Goal: Task Accomplishment & Management: Manage account settings

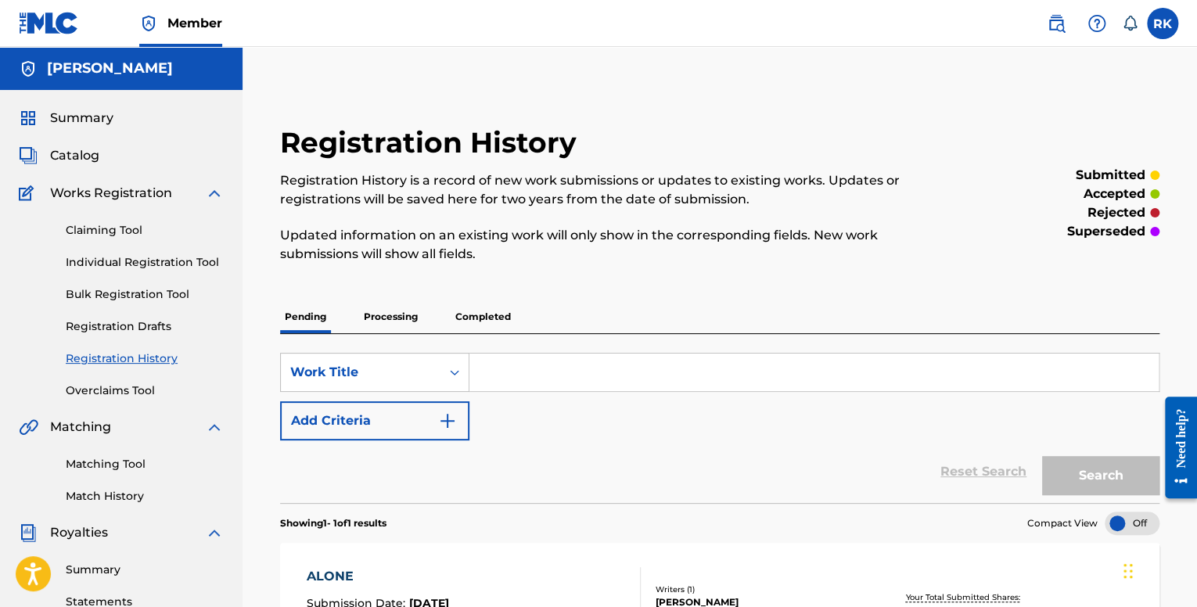
click at [385, 319] on p "Processing" at bounding box center [390, 316] width 63 height 33
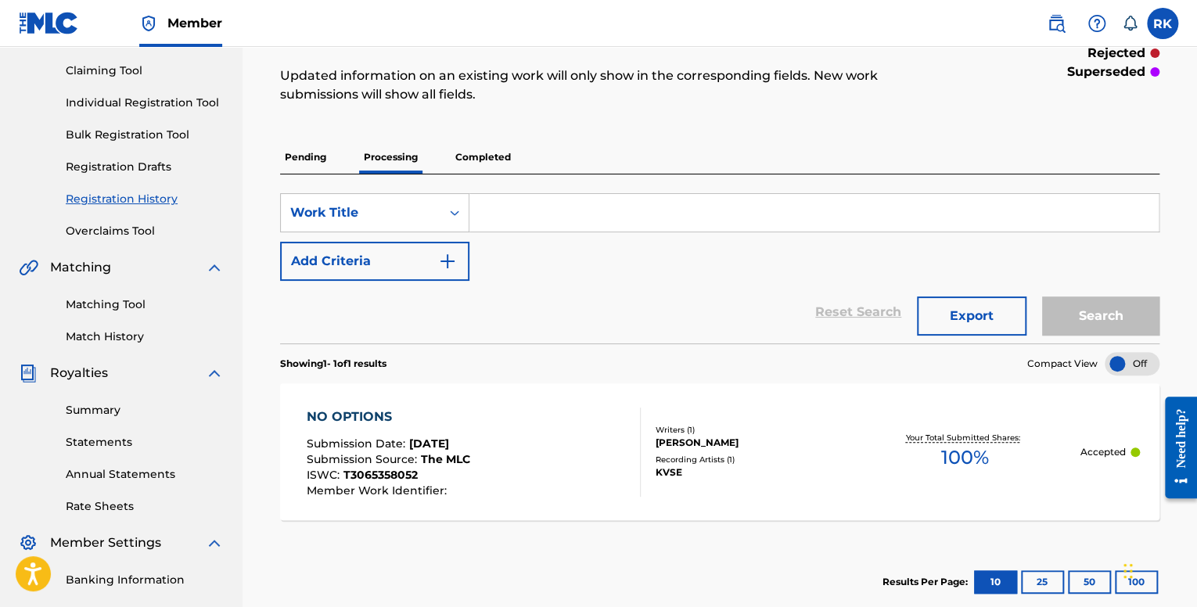
scroll to position [156, 0]
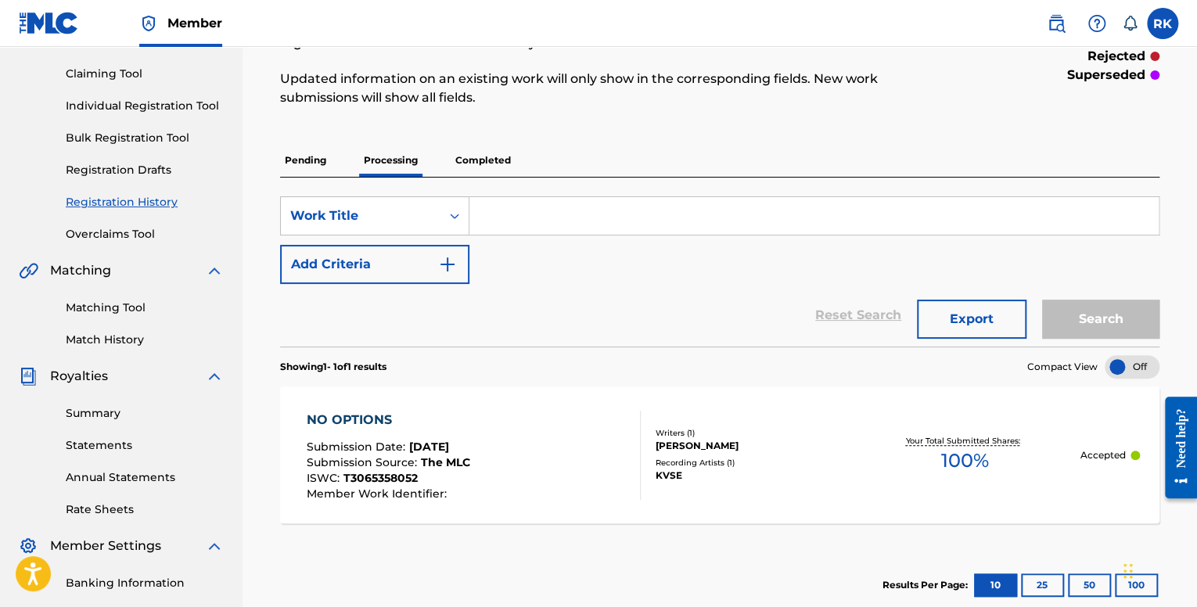
click at [478, 162] on p "Completed" at bounding box center [483, 160] width 65 height 33
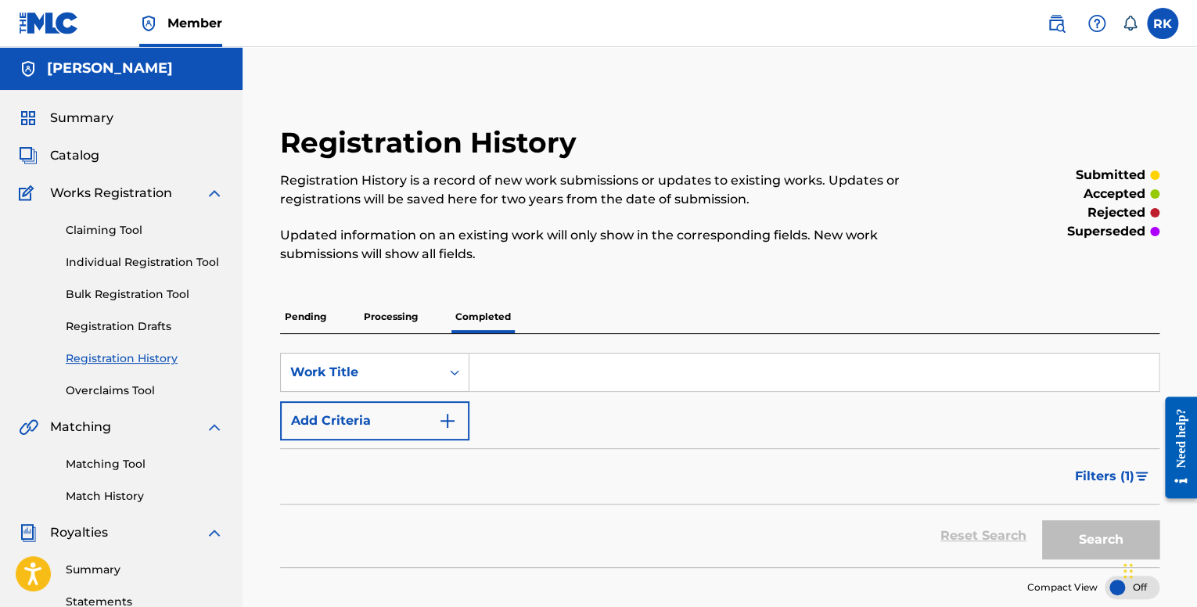
click at [383, 319] on p "Processing" at bounding box center [390, 316] width 63 height 33
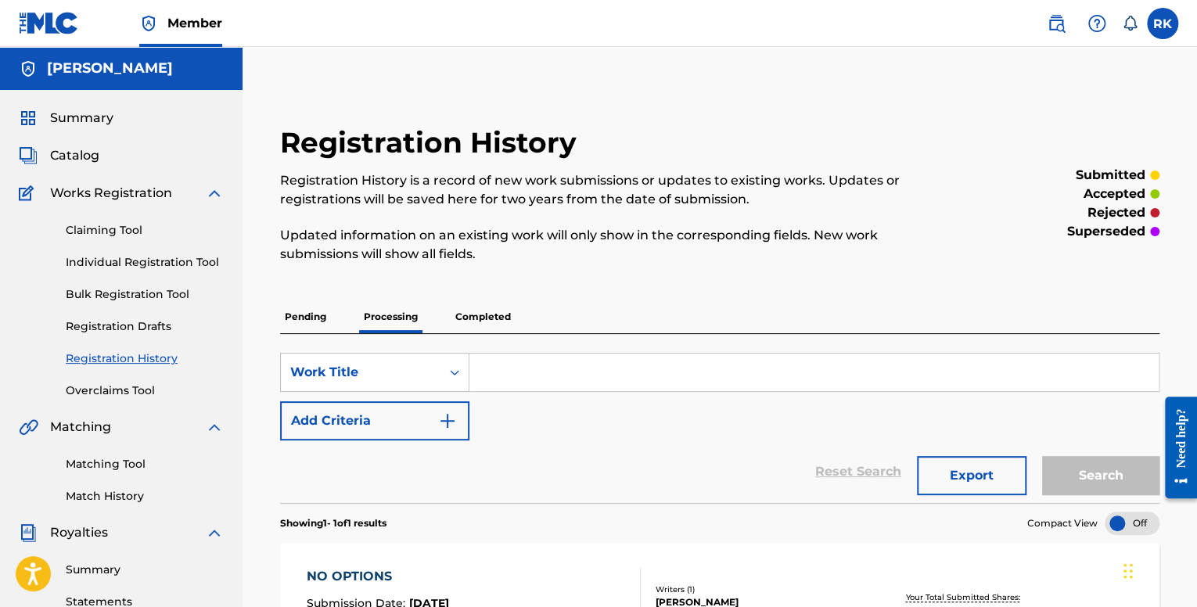
click at [106, 464] on link "Matching Tool" at bounding box center [145, 464] width 158 height 16
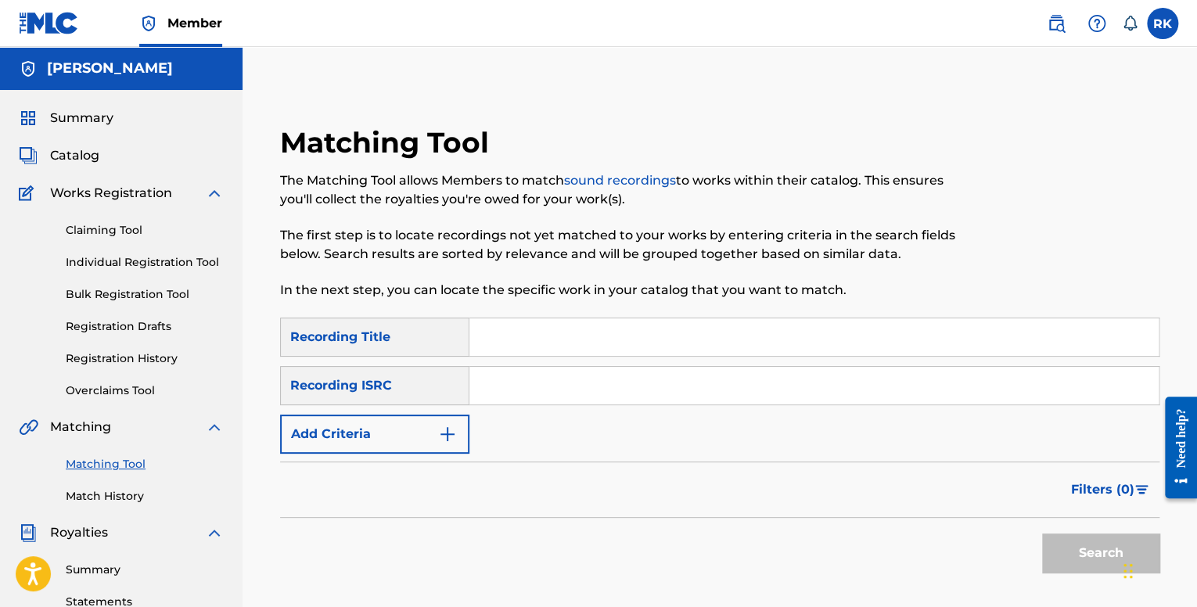
click at [544, 383] on input "Search Form" at bounding box center [813, 386] width 689 height 38
click at [584, 383] on input "Search Form" at bounding box center [813, 386] width 689 height 38
paste input "QM42K2093812"
type input "QM42K2093812"
click at [541, 326] on input "Search Form" at bounding box center [813, 337] width 689 height 38
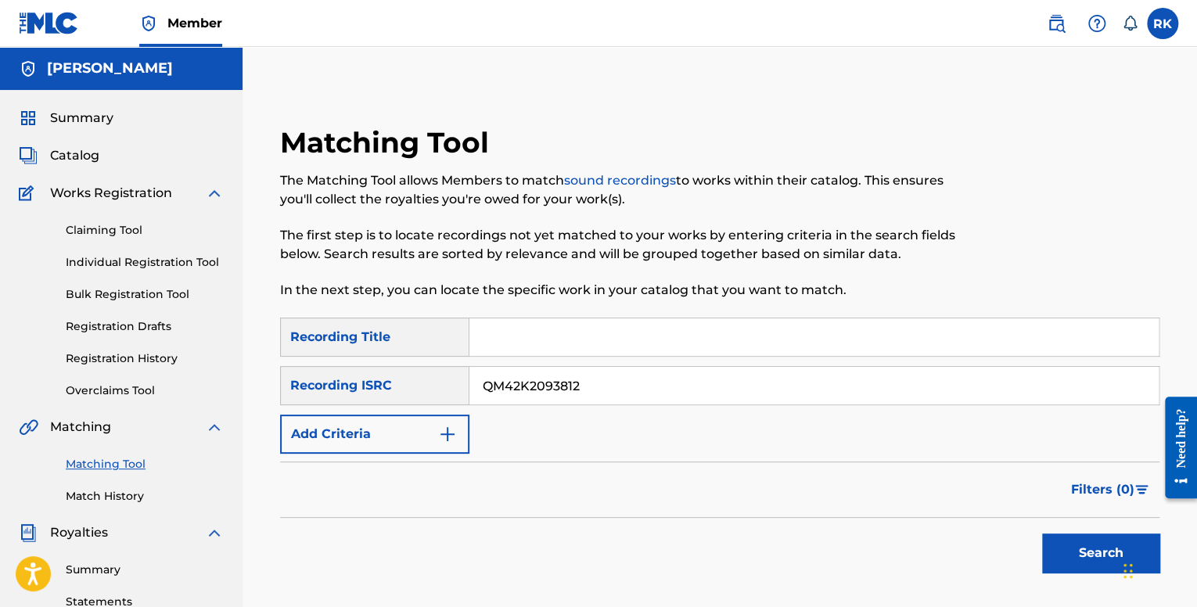
type input "No Options"
click at [1081, 564] on button "Search" at bounding box center [1100, 553] width 117 height 39
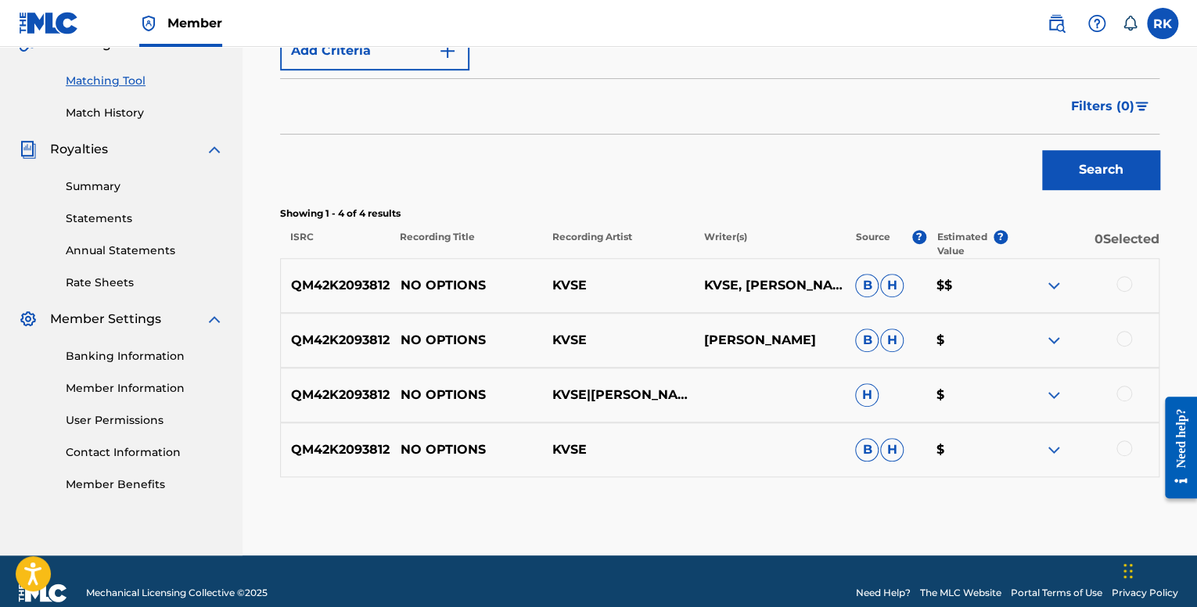
scroll to position [407, 0]
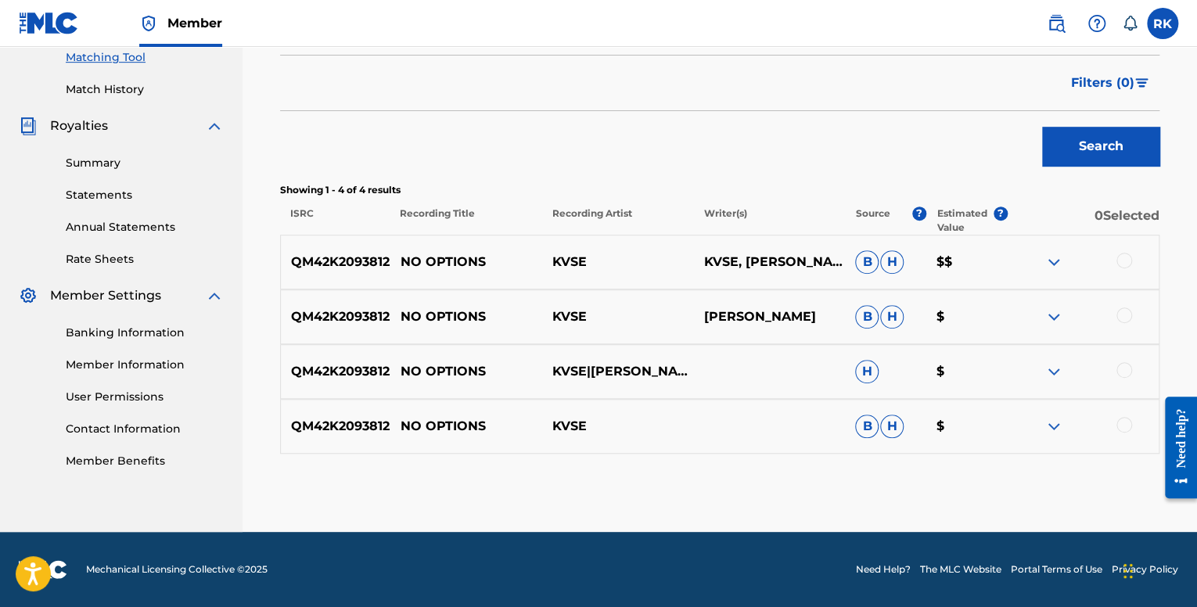
click at [1118, 264] on div at bounding box center [1125, 261] width 16 height 16
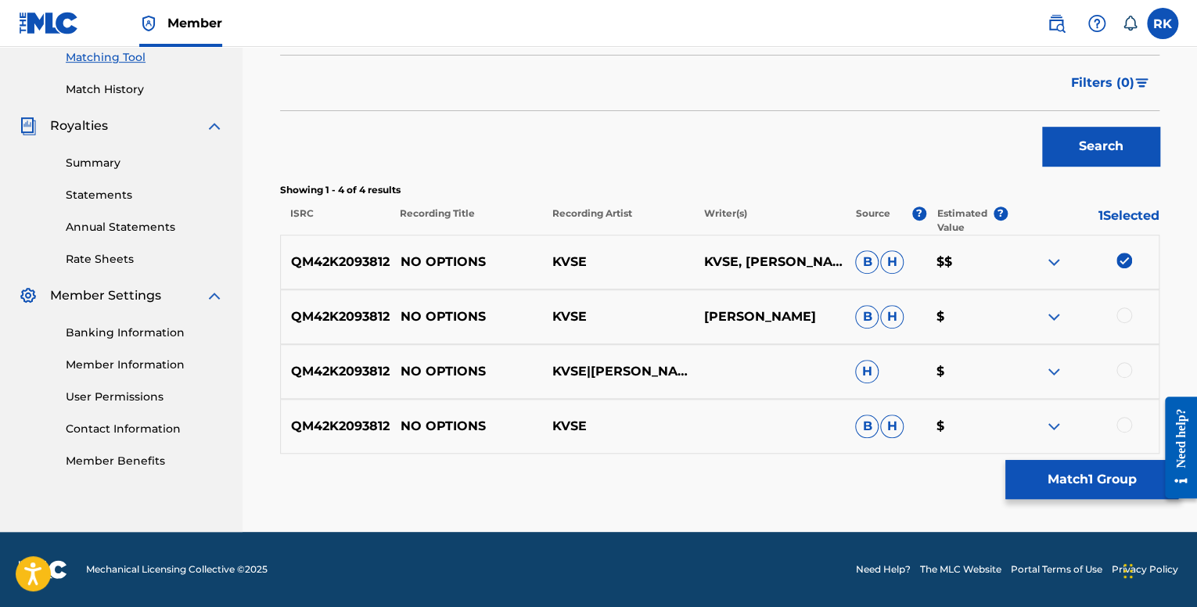
click at [1127, 329] on div "QM42K2093812 NO OPTIONS KVSE RICHMAN KASKOMBE B H $" at bounding box center [719, 316] width 879 height 55
click at [1120, 318] on div at bounding box center [1125, 315] width 16 height 16
click at [1120, 358] on div "QM42K2093812 NO OPTIONS KVSE|RICHMAN KASKOMBE H $" at bounding box center [719, 371] width 879 height 55
click at [1122, 368] on div at bounding box center [1125, 370] width 16 height 16
click at [1127, 421] on div at bounding box center [1125, 425] width 16 height 16
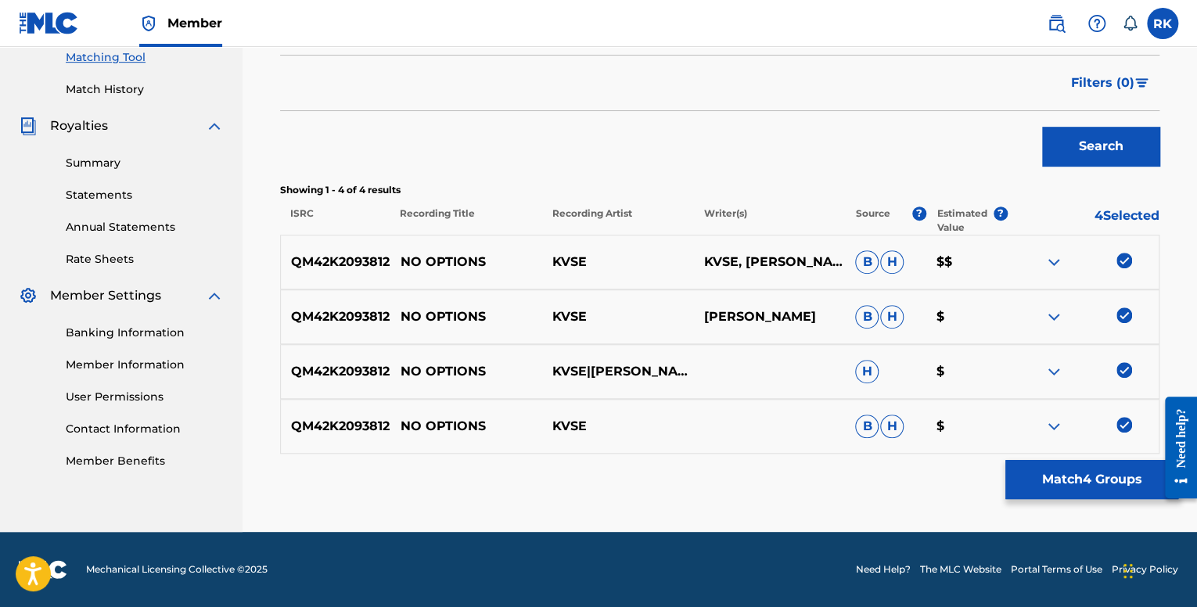
click at [1113, 473] on button "Match 4 Groups" at bounding box center [1091, 479] width 173 height 39
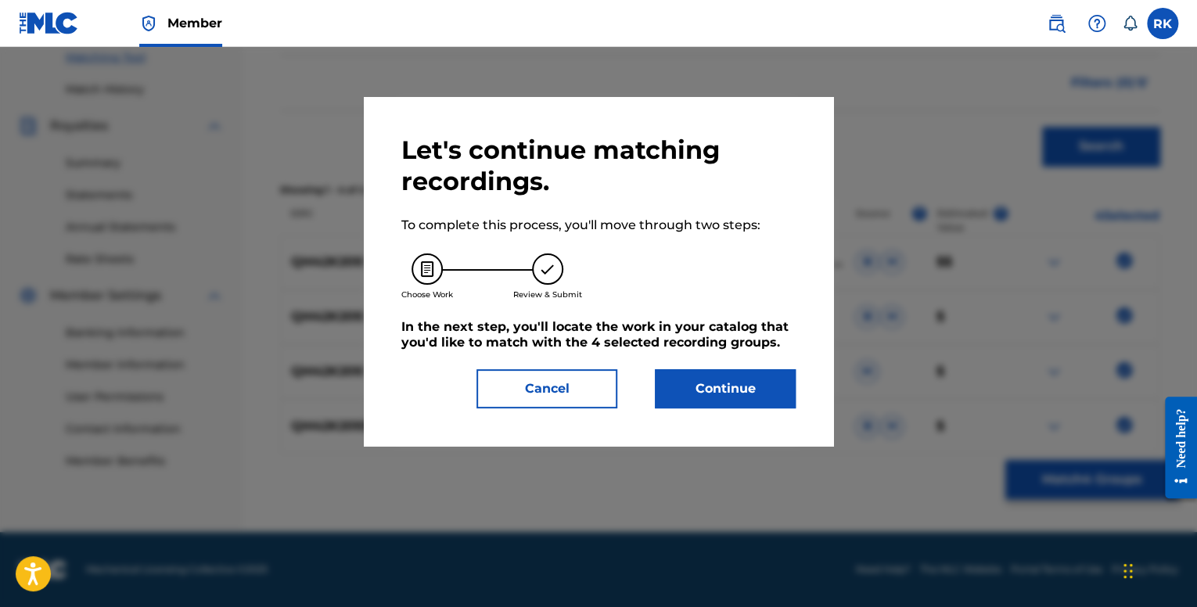
click at [754, 395] on button "Continue" at bounding box center [725, 388] width 141 height 39
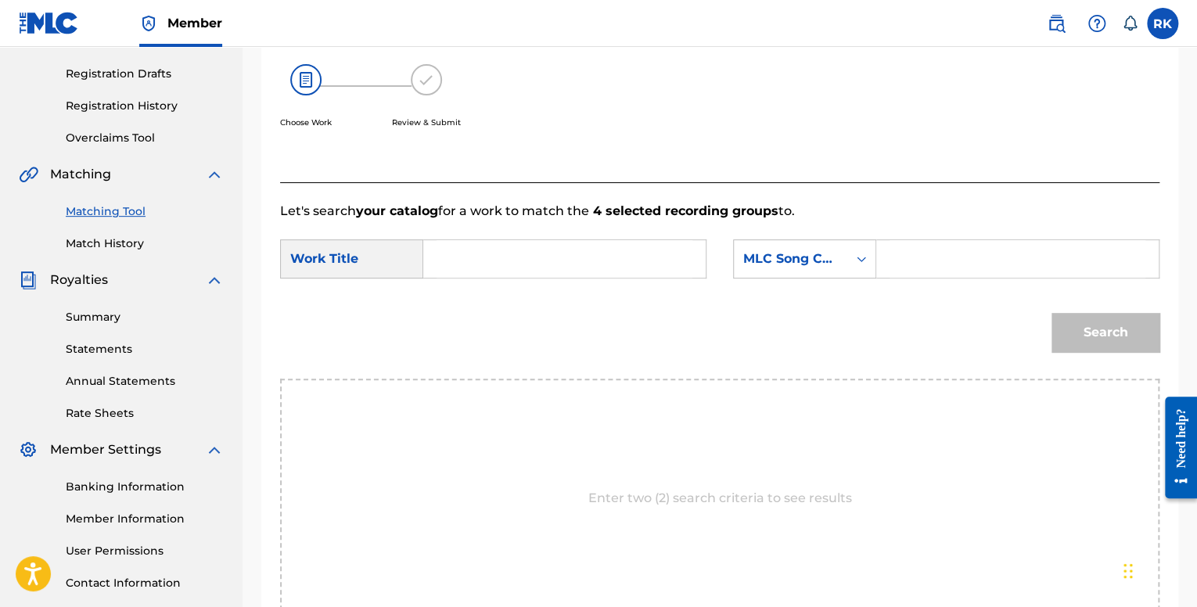
scroll to position [313, 0]
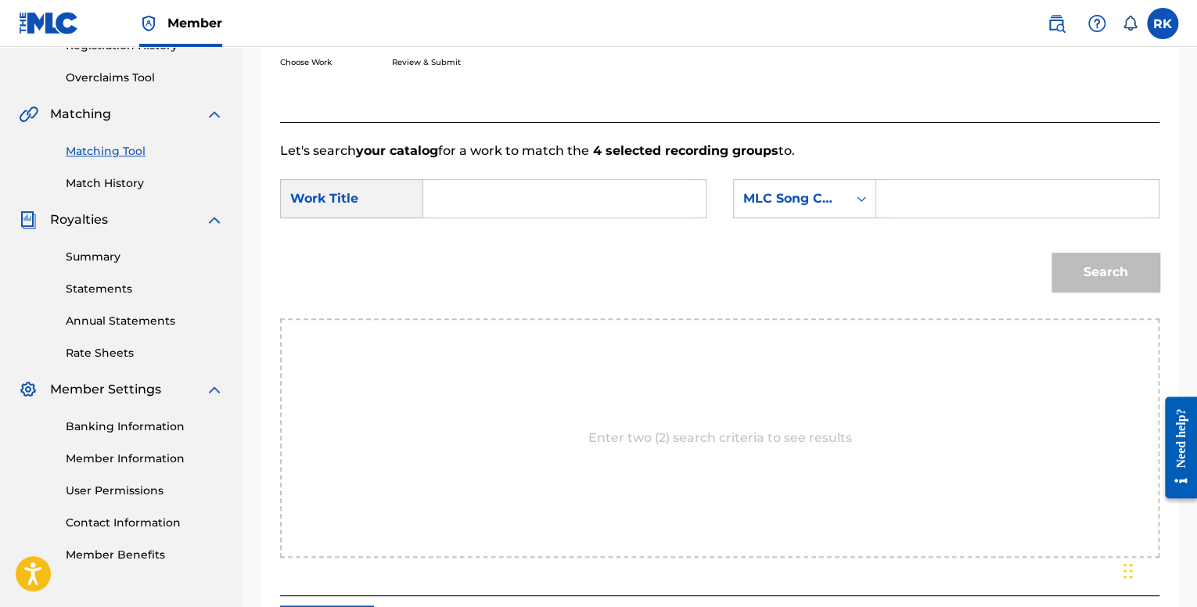
click at [501, 208] on input "Search Form" at bounding box center [565, 199] width 256 height 38
type input "No Options"
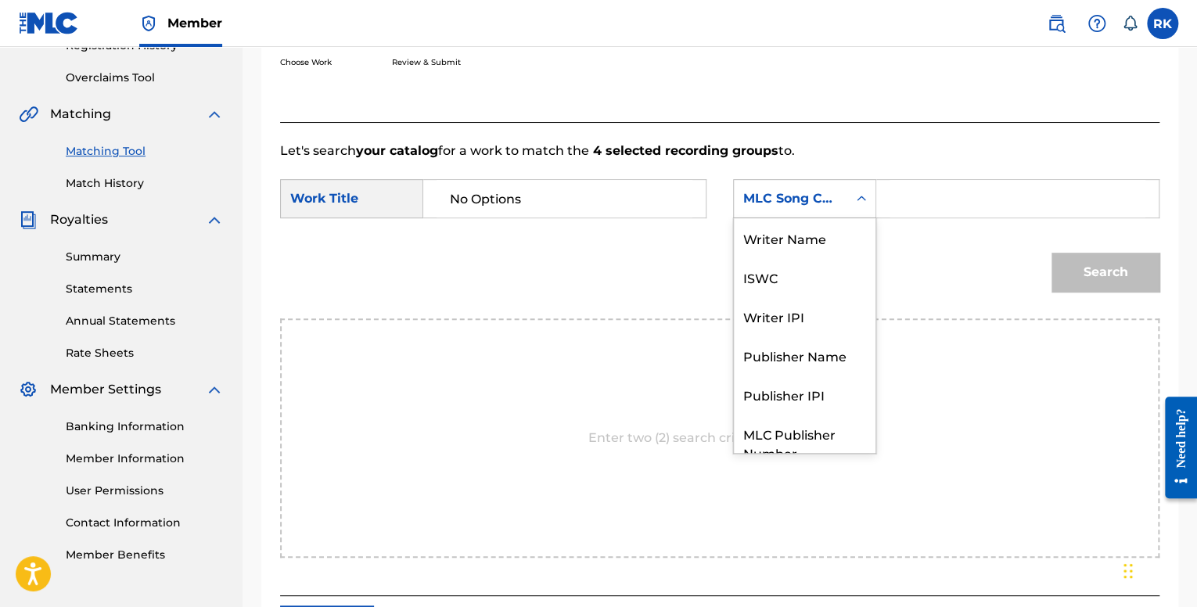
click at [816, 207] on div "MLC Song Code" at bounding box center [790, 199] width 113 height 30
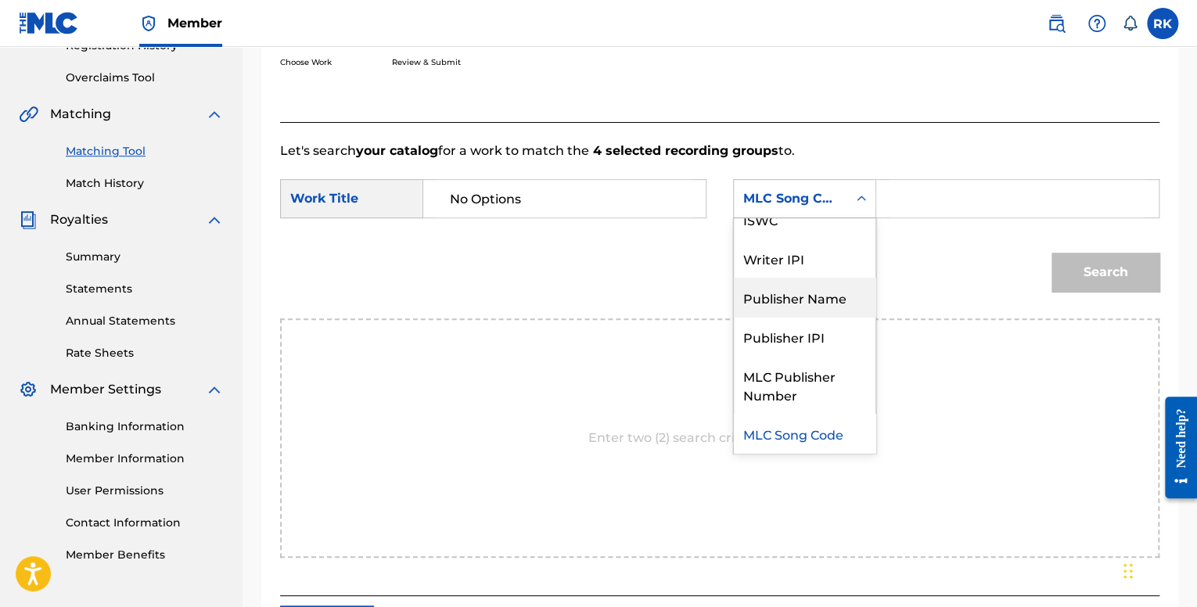
scroll to position [0, 0]
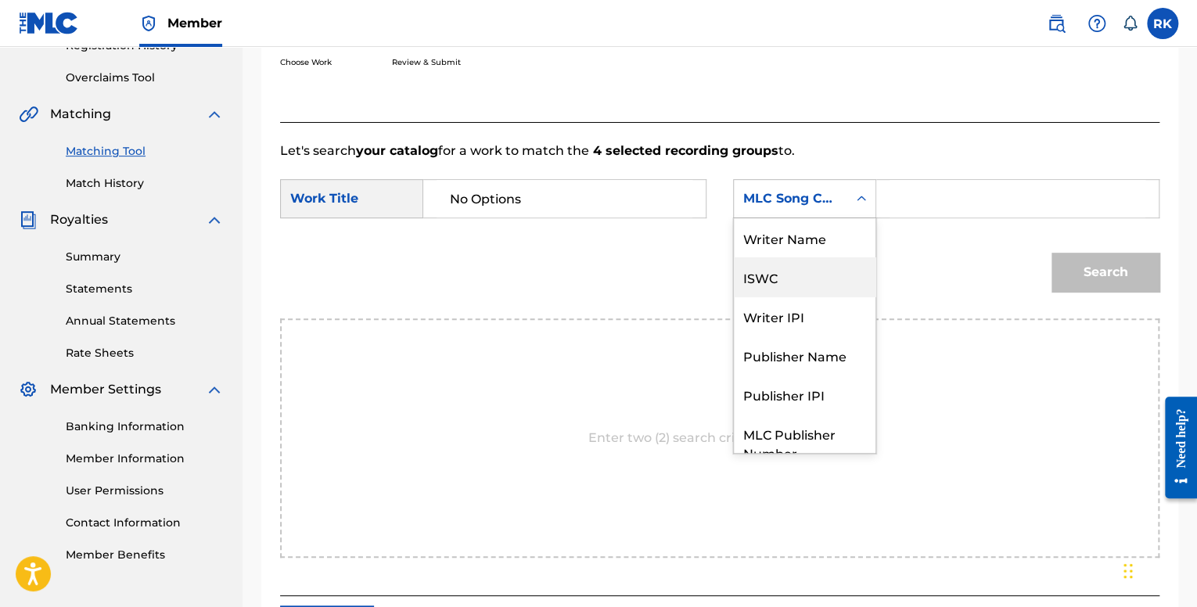
click at [788, 281] on div "ISWC" at bounding box center [805, 276] width 142 height 39
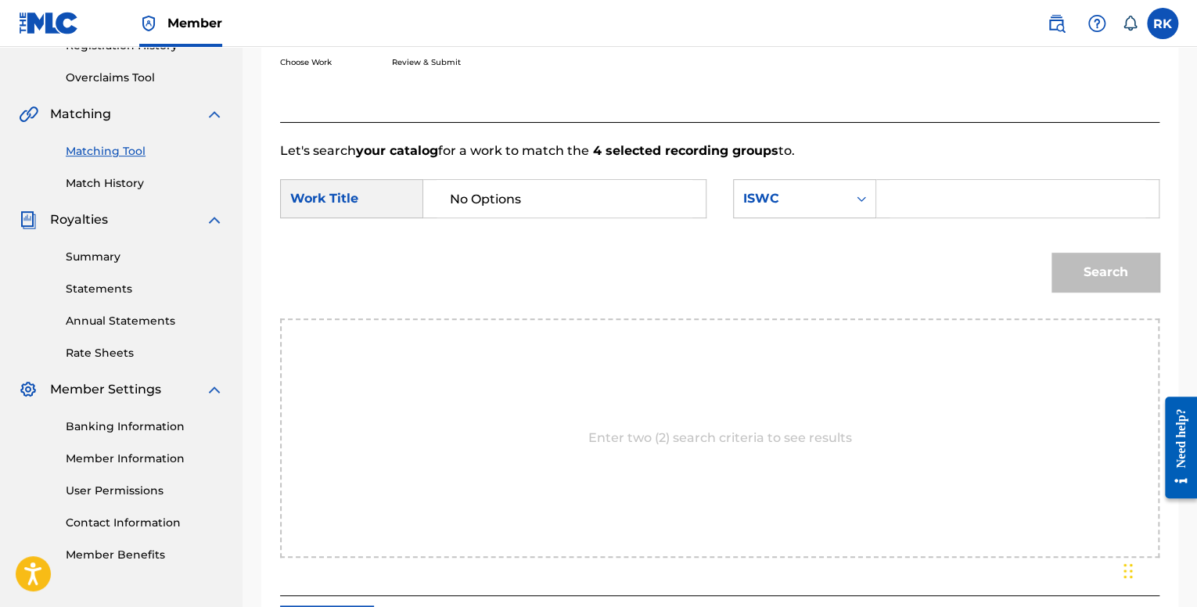
click at [940, 203] on input "Search Form" at bounding box center [1018, 199] width 256 height 38
paste input "QM42K2093812"
type input "QM42K2093812"
click at [1102, 260] on button "Search" at bounding box center [1106, 272] width 108 height 39
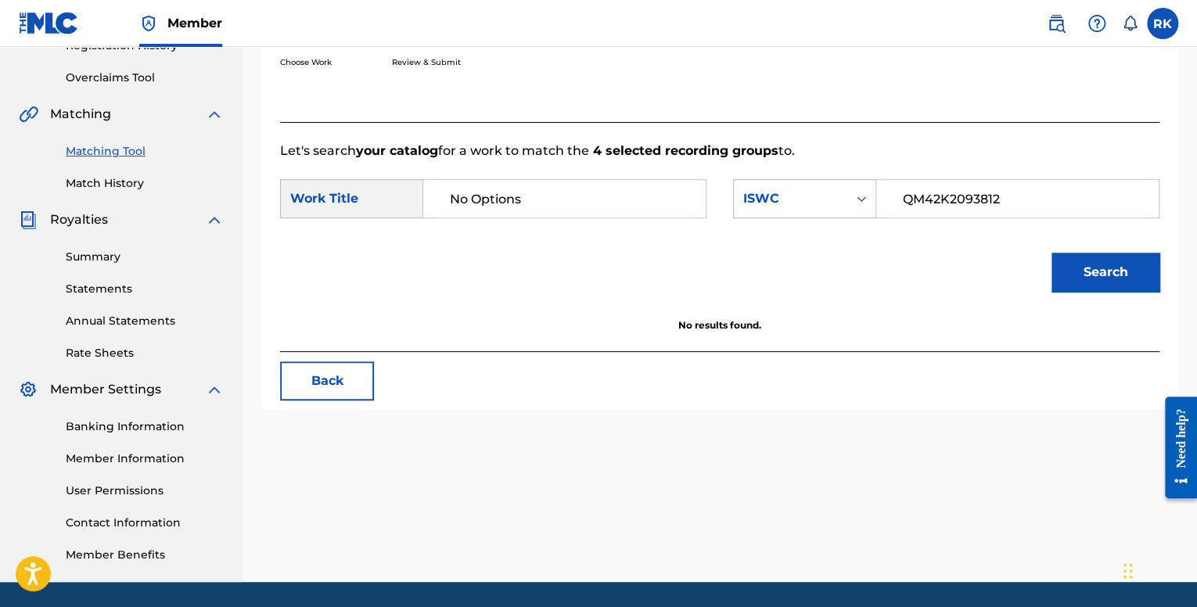
drag, startPoint x: 1028, startPoint y: 195, endPoint x: 847, endPoint y: 185, distance: 181.8
click at [847, 185] on div "SearchWithCriteria5fe0e66b-127a-4cc2-aa84-11088dcb0278 ISWC QM42K2093812" at bounding box center [946, 198] width 426 height 39
click at [806, 194] on div "ISWC" at bounding box center [790, 198] width 95 height 19
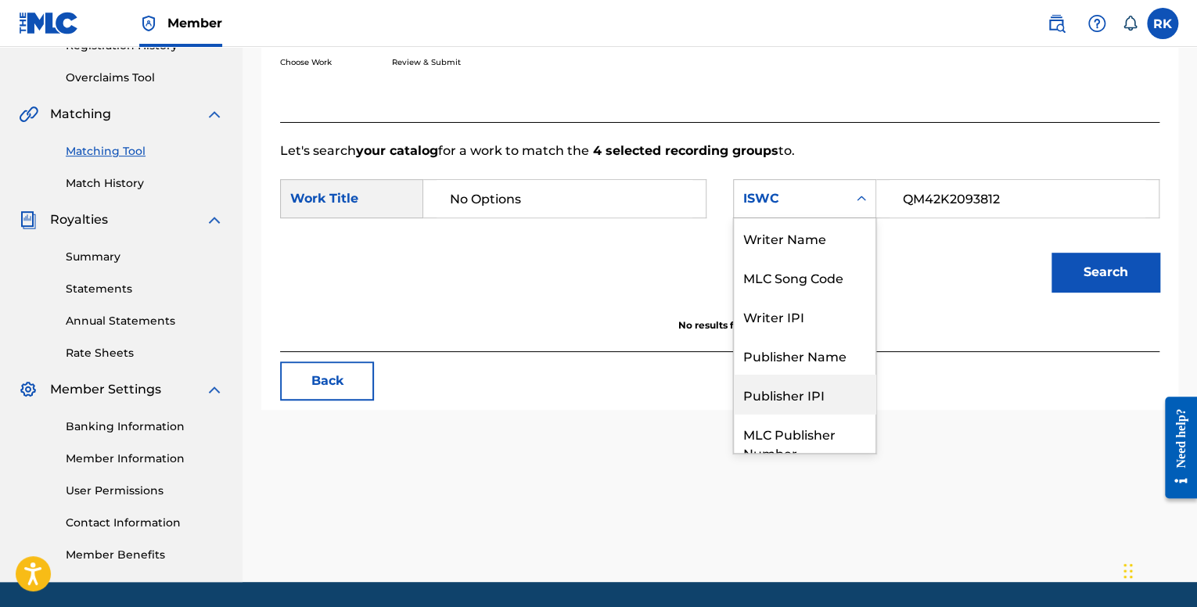
scroll to position [58, 0]
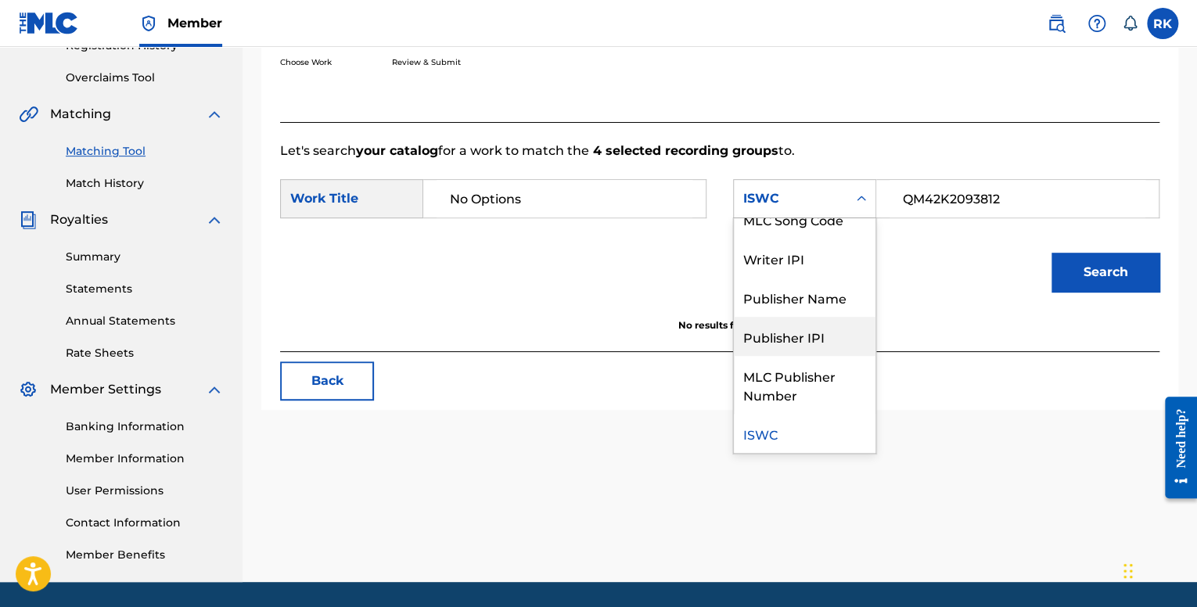
click at [795, 331] on div "Publisher IPI" at bounding box center [805, 336] width 142 height 39
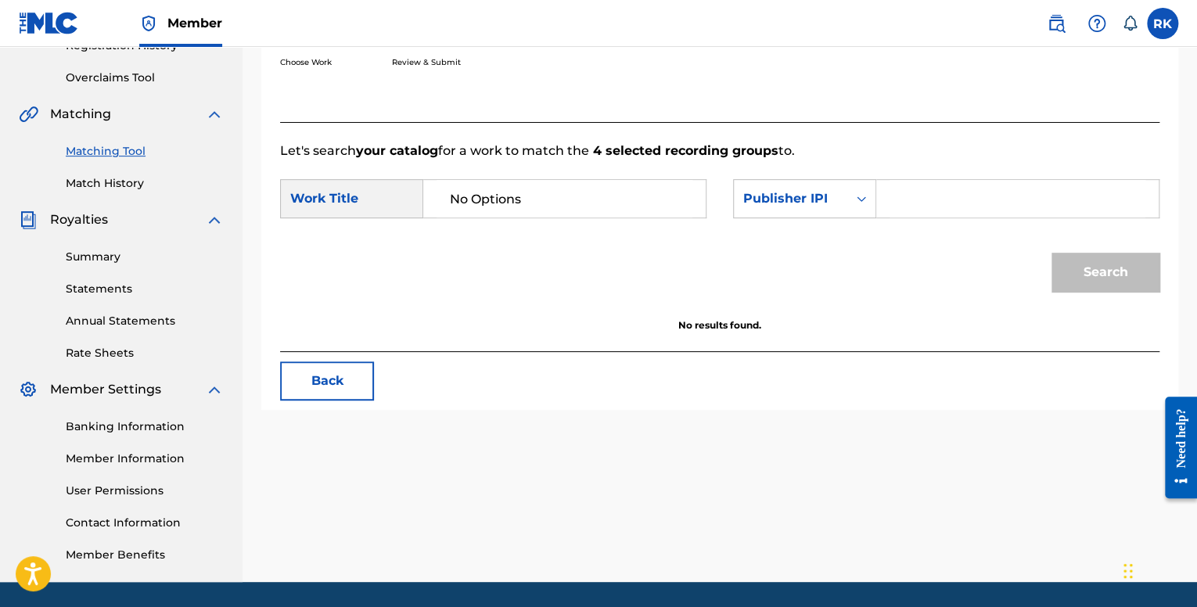
click at [903, 195] on input "Search Form" at bounding box center [1018, 199] width 256 height 38
type input "01037038192"
click at [1093, 268] on button "Search" at bounding box center [1106, 272] width 108 height 39
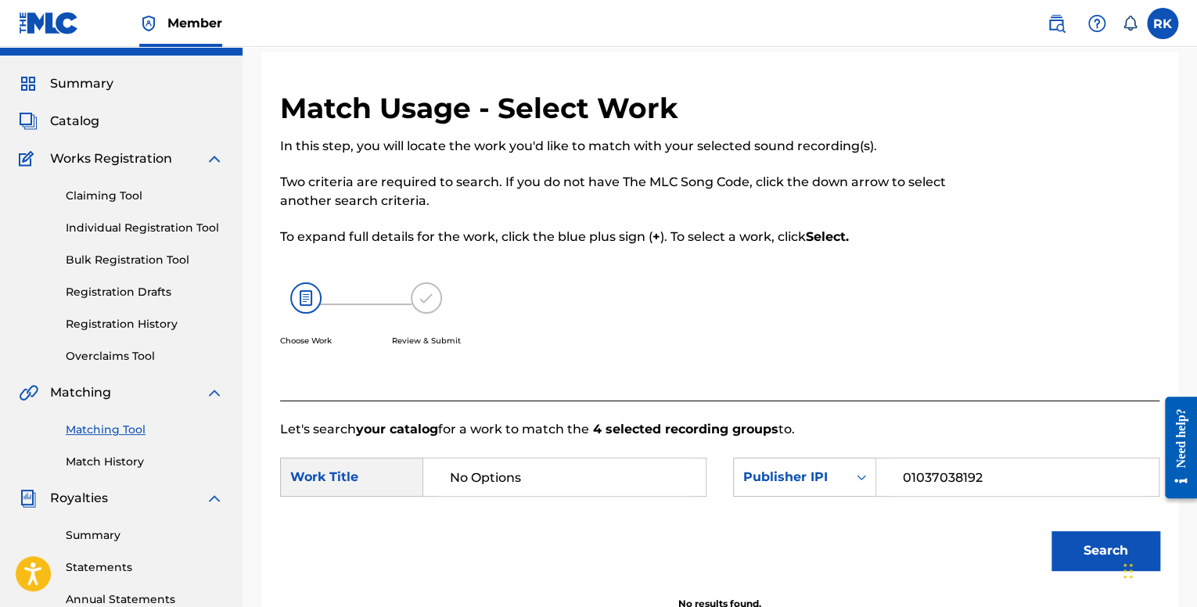
scroll to position [235, 0]
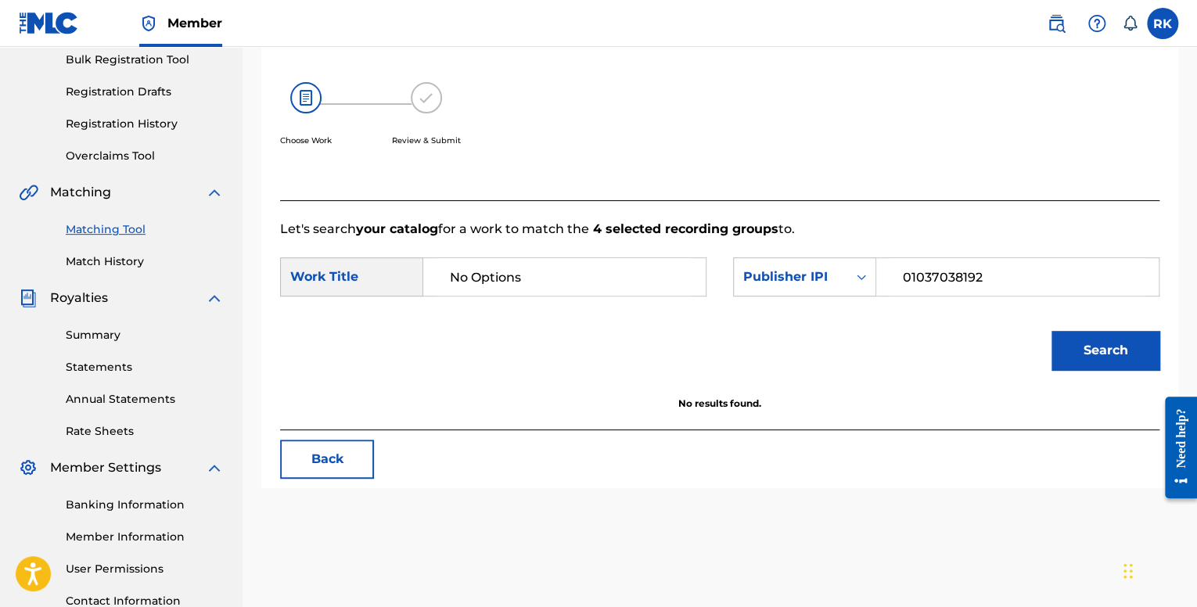
click at [378, 287] on div "Work Title" at bounding box center [351, 276] width 143 height 39
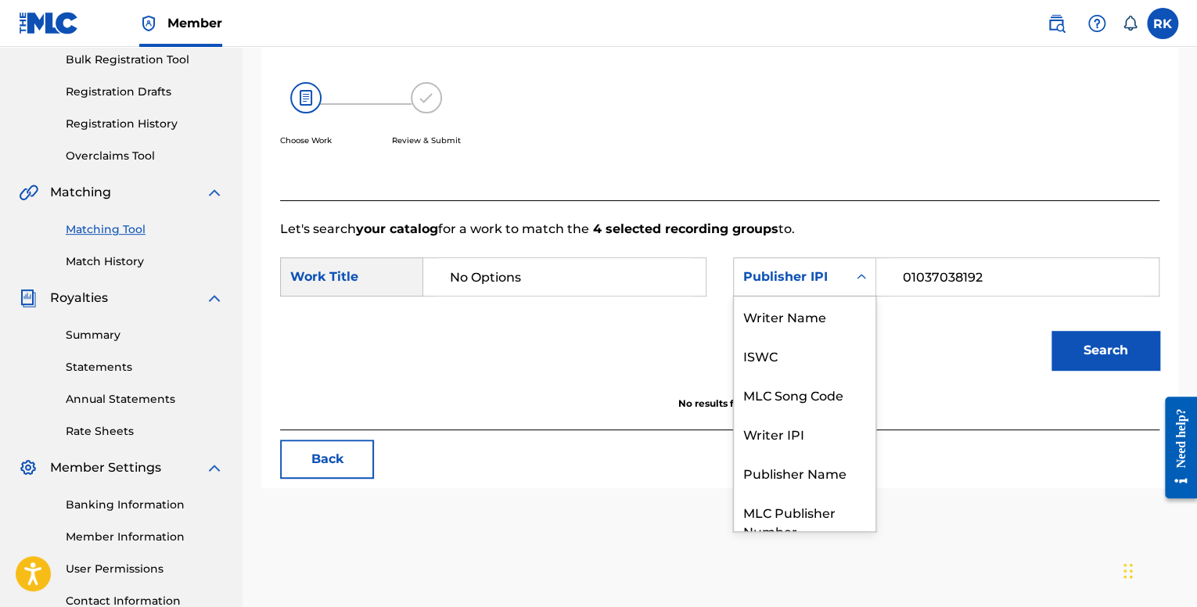
click at [829, 272] on div "Publisher IPI" at bounding box center [790, 277] width 95 height 19
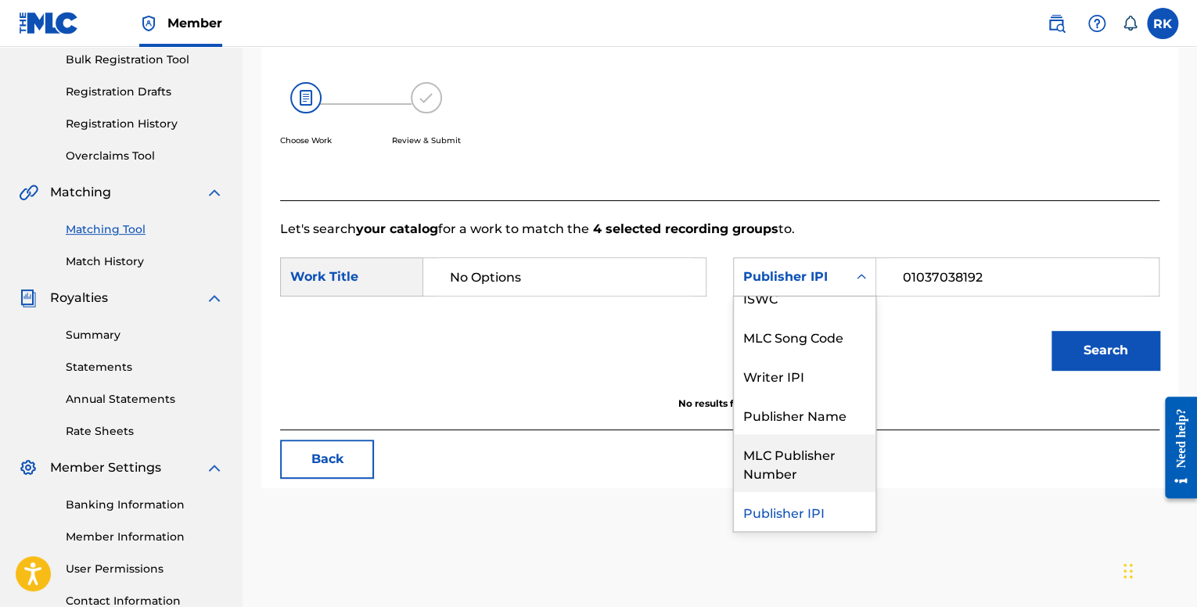
scroll to position [0, 0]
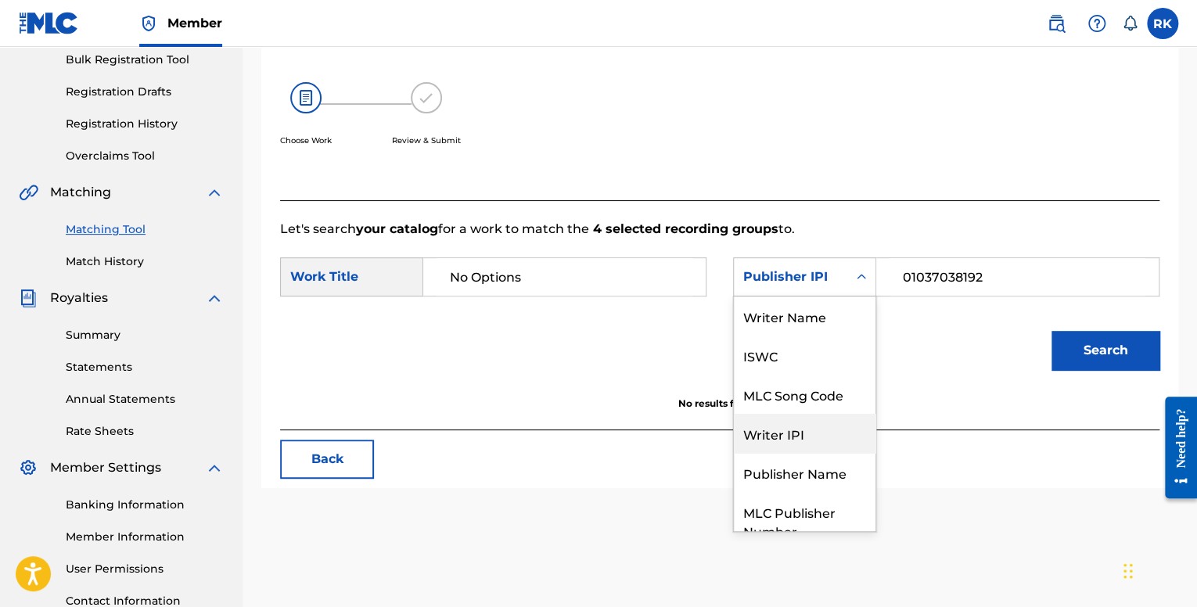
click at [811, 434] on div "Writer IPI" at bounding box center [805, 433] width 142 height 39
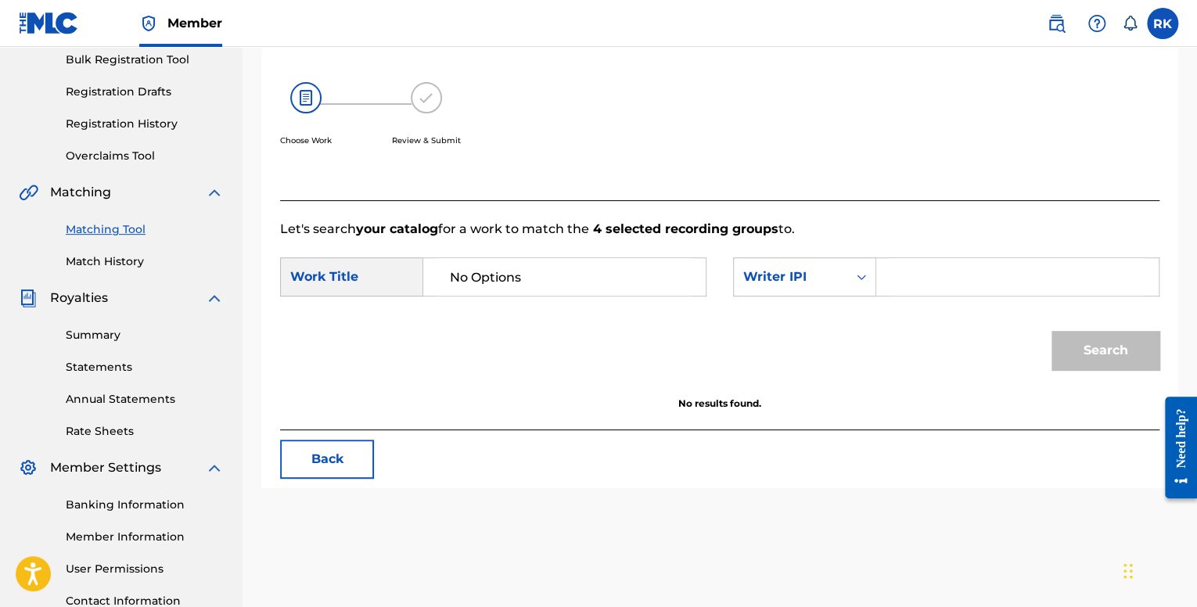
click at [1035, 282] on input "Search Form" at bounding box center [1018, 277] width 256 height 38
type input "01037038192"
click at [1091, 343] on button "Search" at bounding box center [1106, 350] width 108 height 39
click at [105, 333] on link "Summary" at bounding box center [145, 335] width 158 height 16
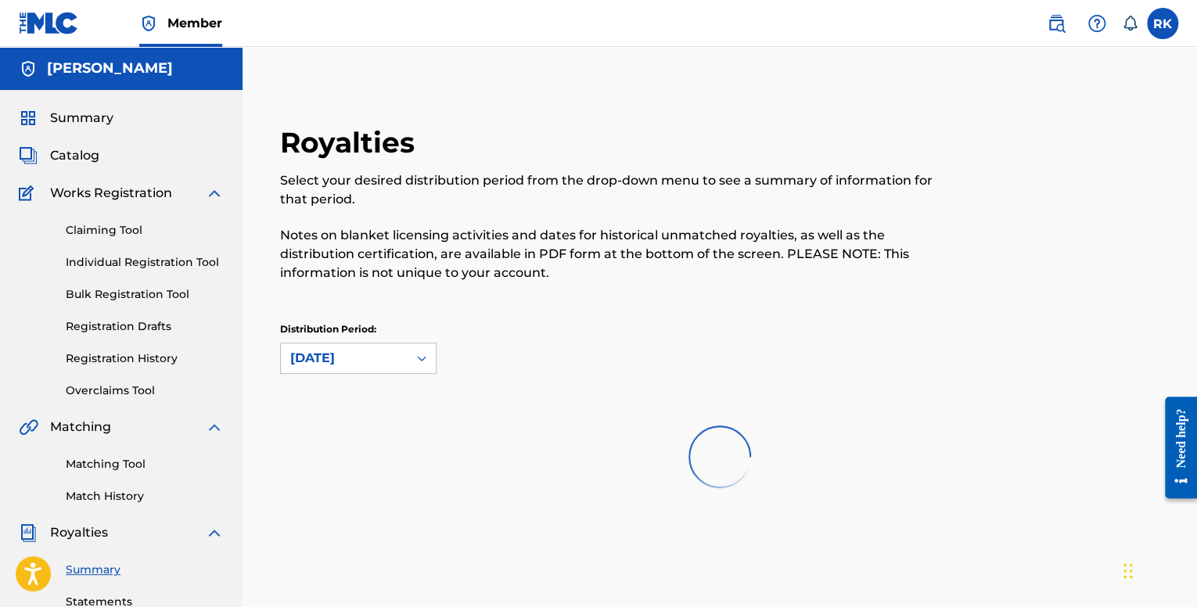
click at [92, 150] on span "Catalog" at bounding box center [74, 155] width 49 height 19
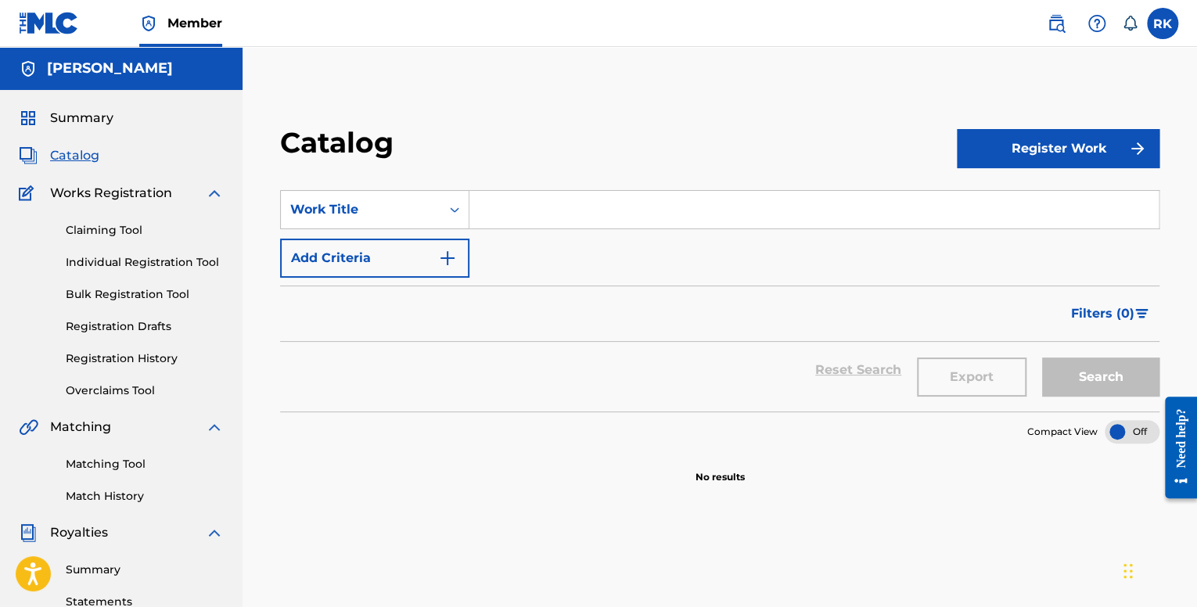
click at [93, 122] on span "Summary" at bounding box center [81, 118] width 63 height 19
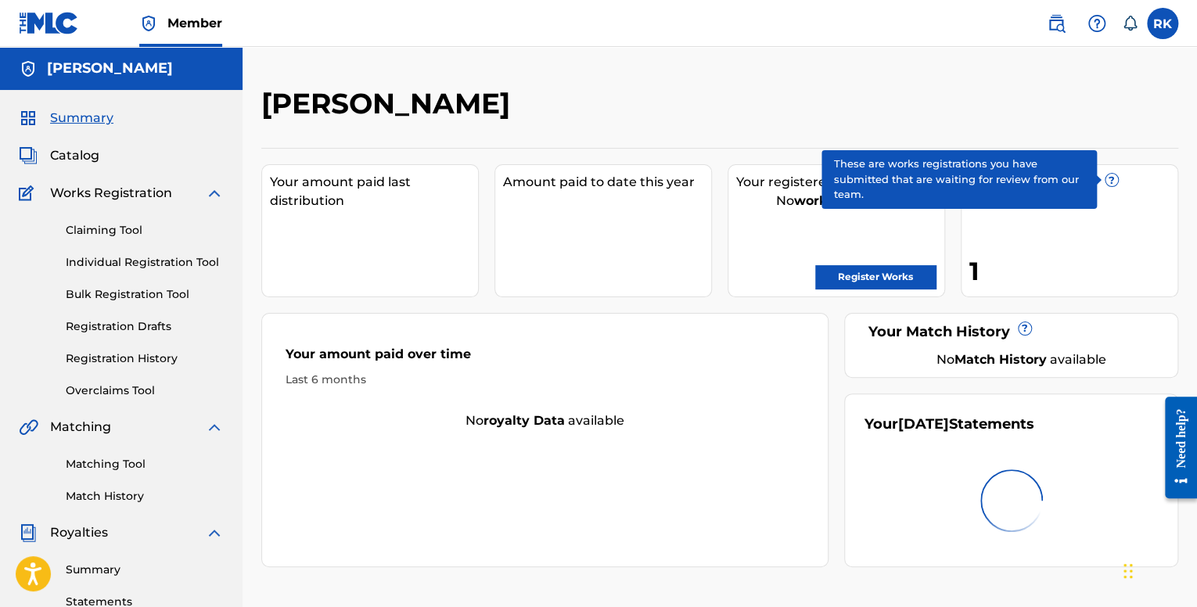
click at [1109, 183] on span "?" at bounding box center [1112, 180] width 13 height 13
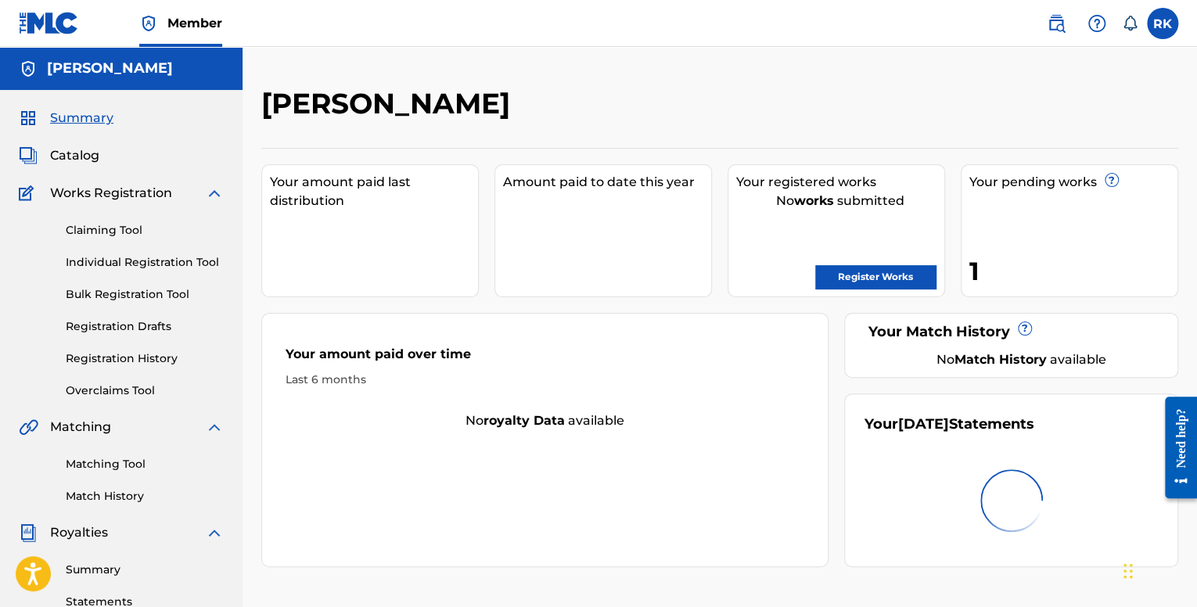
click at [1052, 25] on img at bounding box center [1056, 23] width 19 height 19
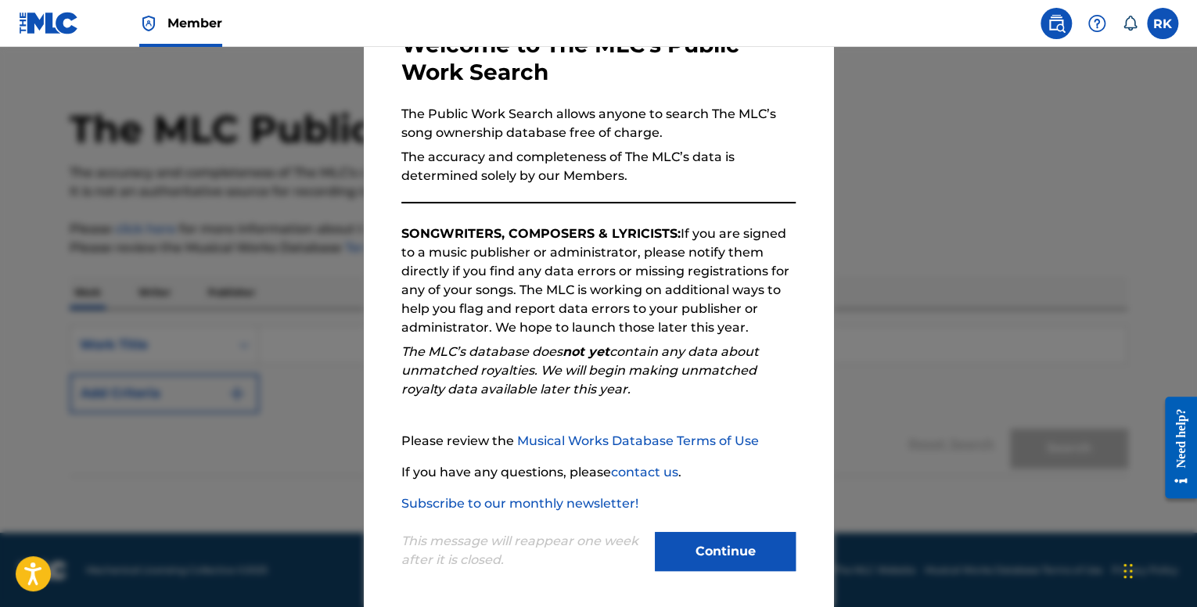
scroll to position [109, 0]
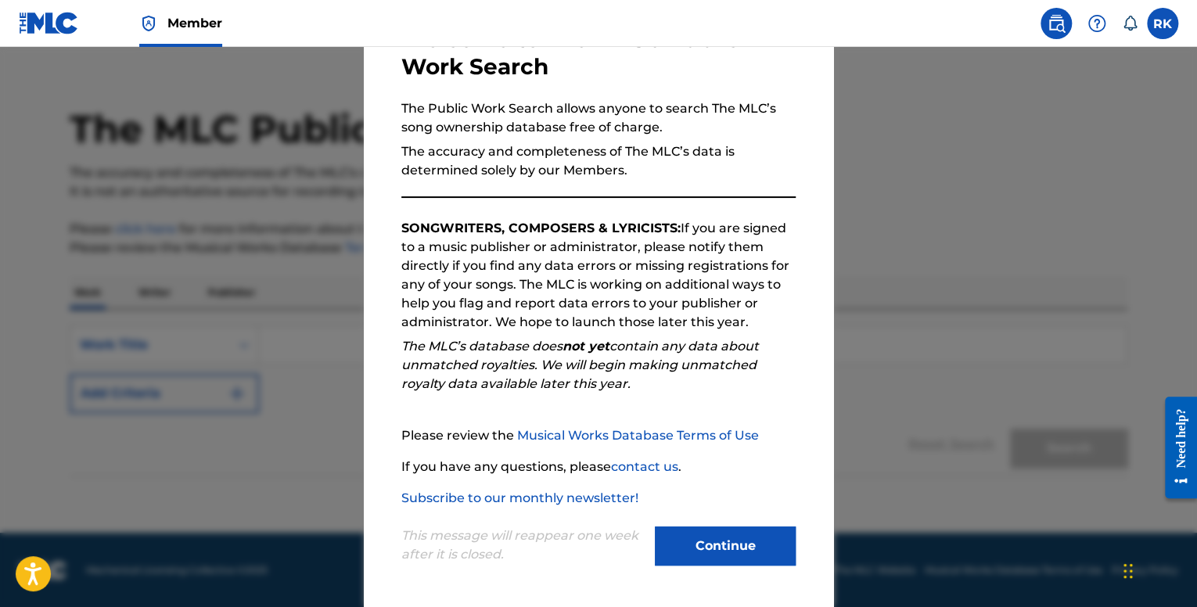
click at [756, 555] on button "Continue" at bounding box center [725, 546] width 141 height 39
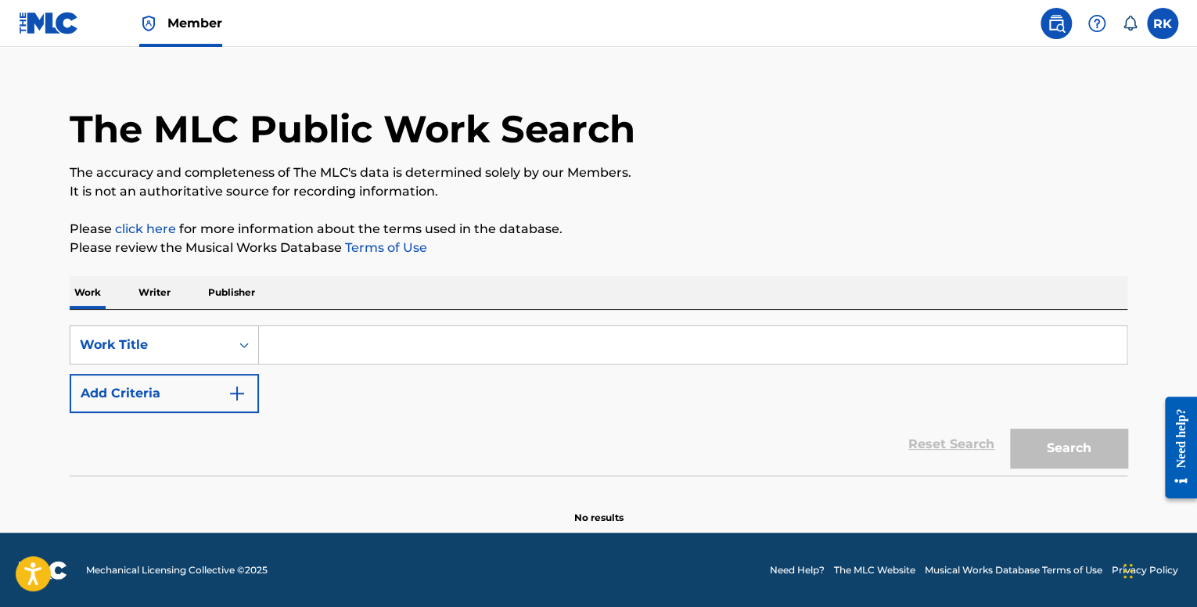
click at [314, 354] on input "Search Form" at bounding box center [693, 345] width 868 height 38
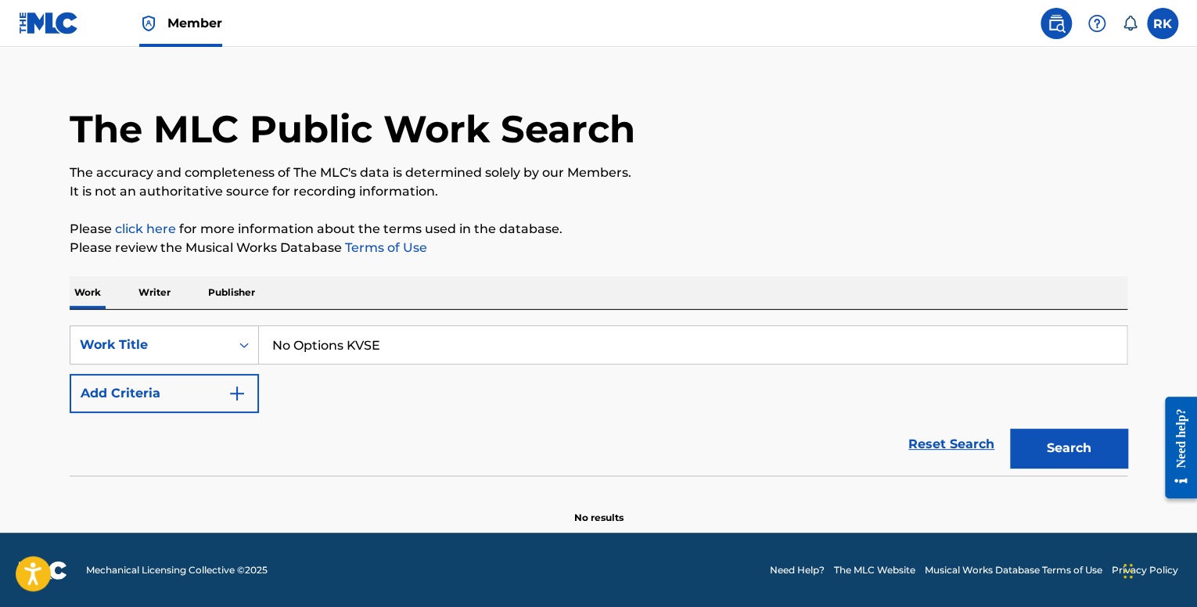
type input "No Options KVSE"
click at [1076, 444] on button "Search" at bounding box center [1068, 448] width 117 height 39
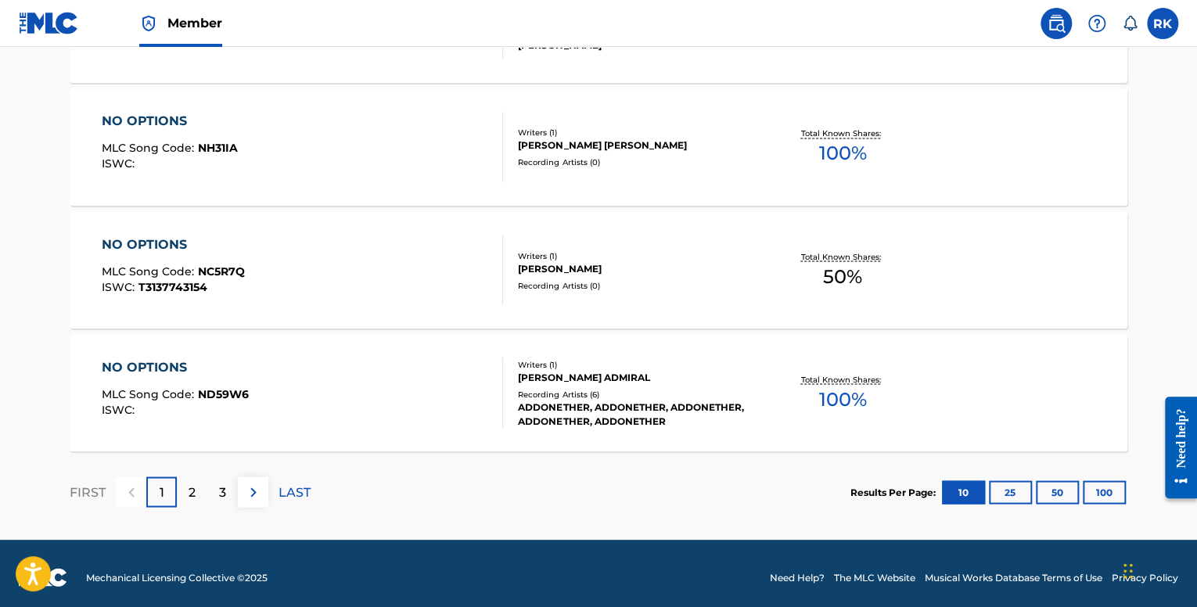
scroll to position [1308, 0]
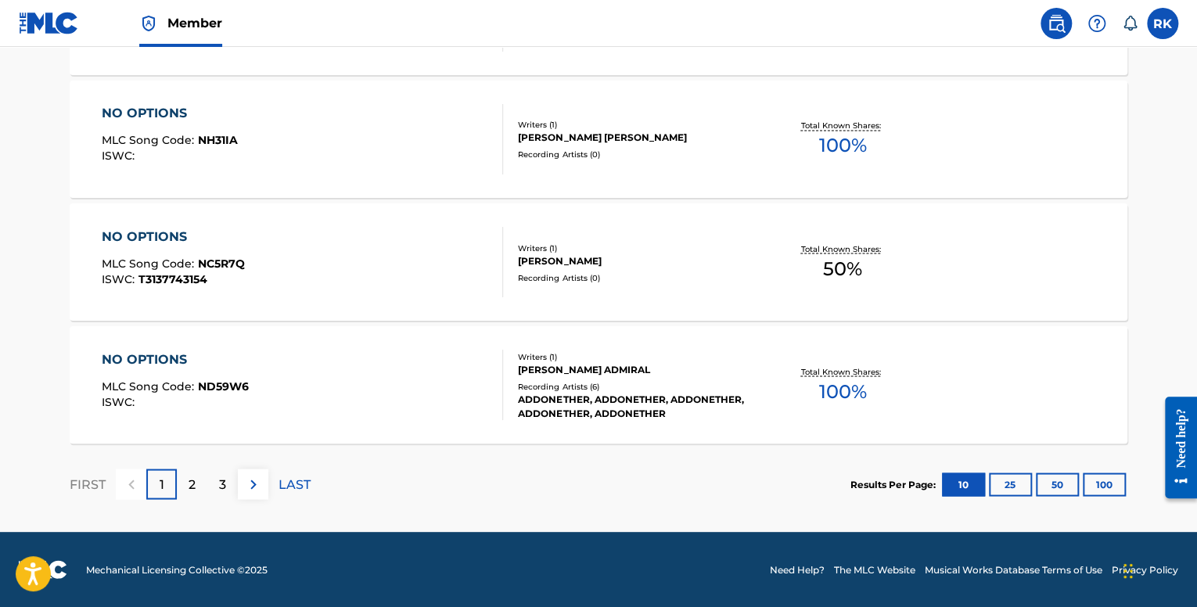
click at [1054, 484] on button "50" at bounding box center [1057, 484] width 43 height 23
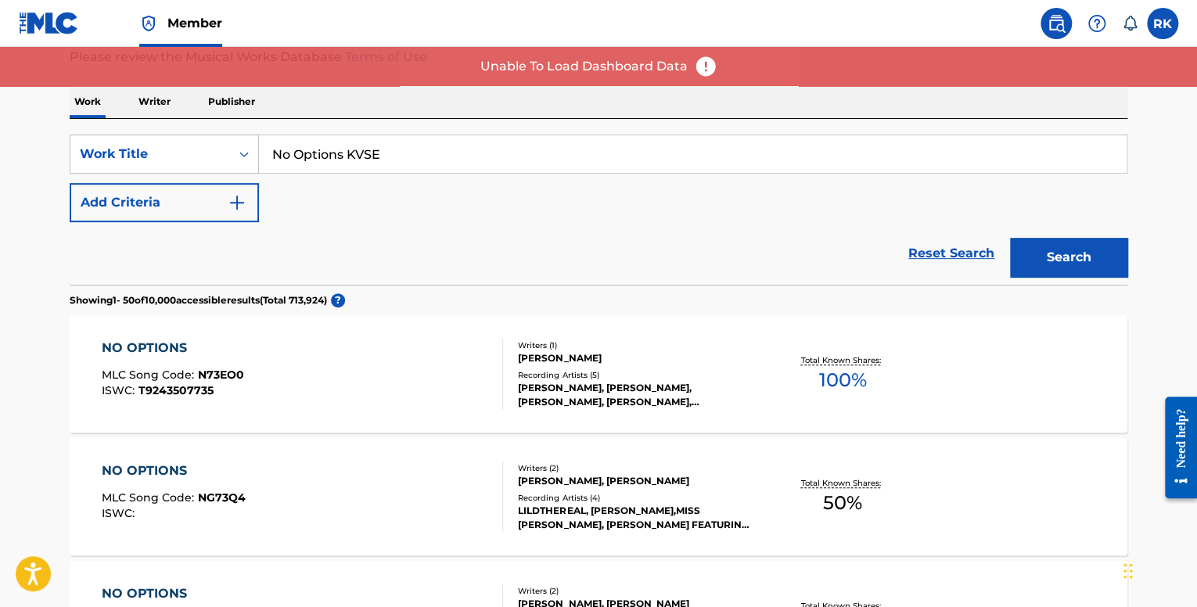
scroll to position [235, 0]
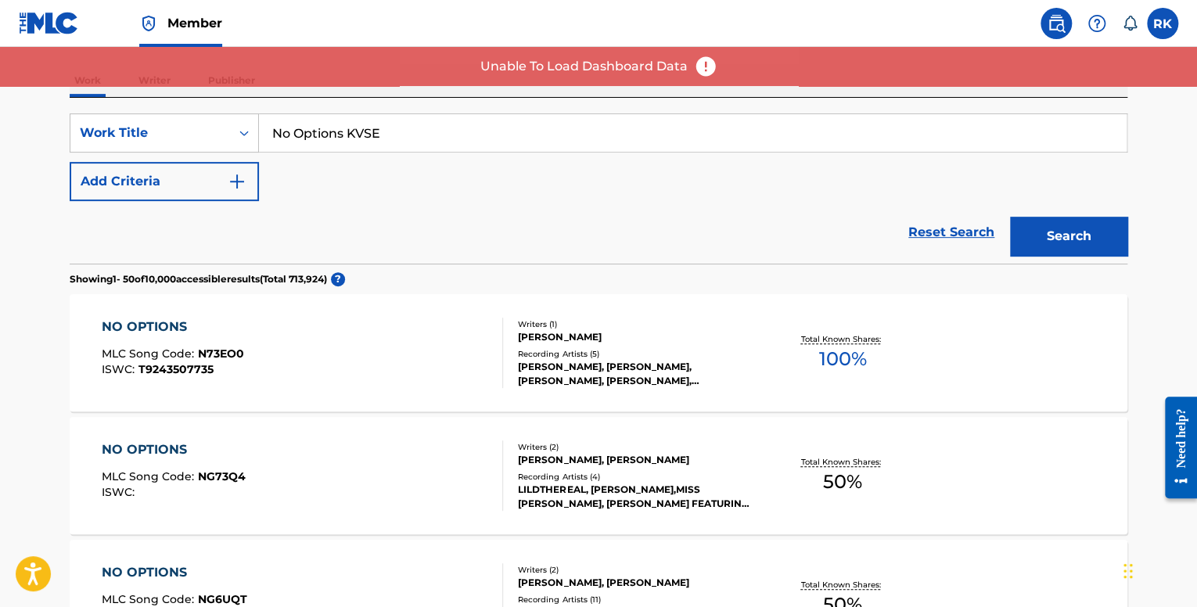
click at [604, 206] on div "Reset Search Search" at bounding box center [599, 232] width 1058 height 63
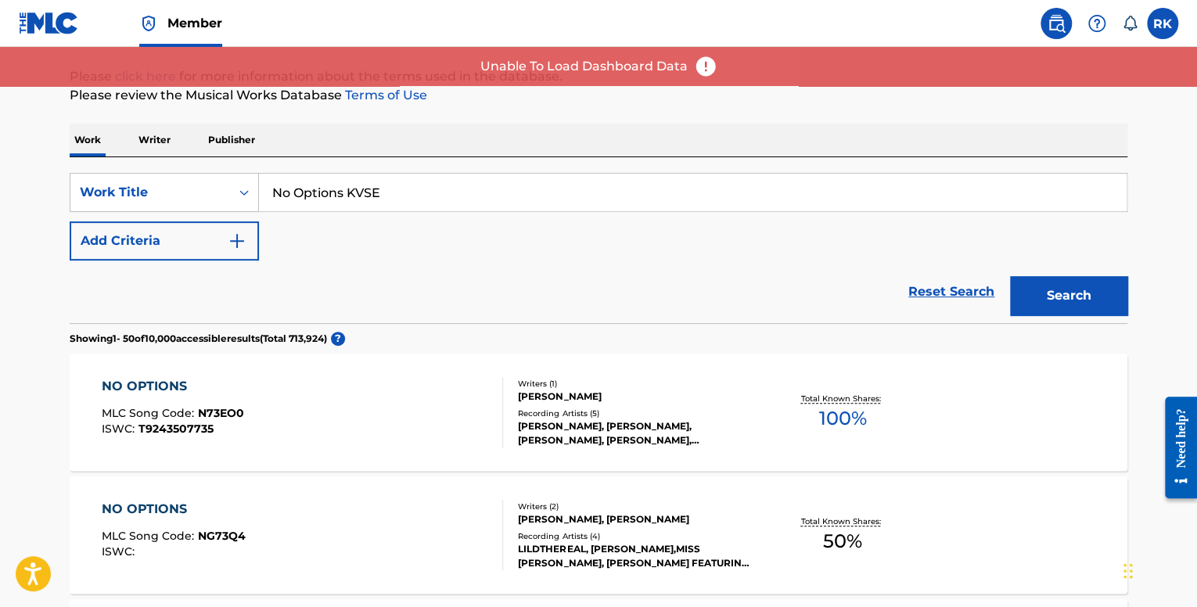
scroll to position [0, 0]
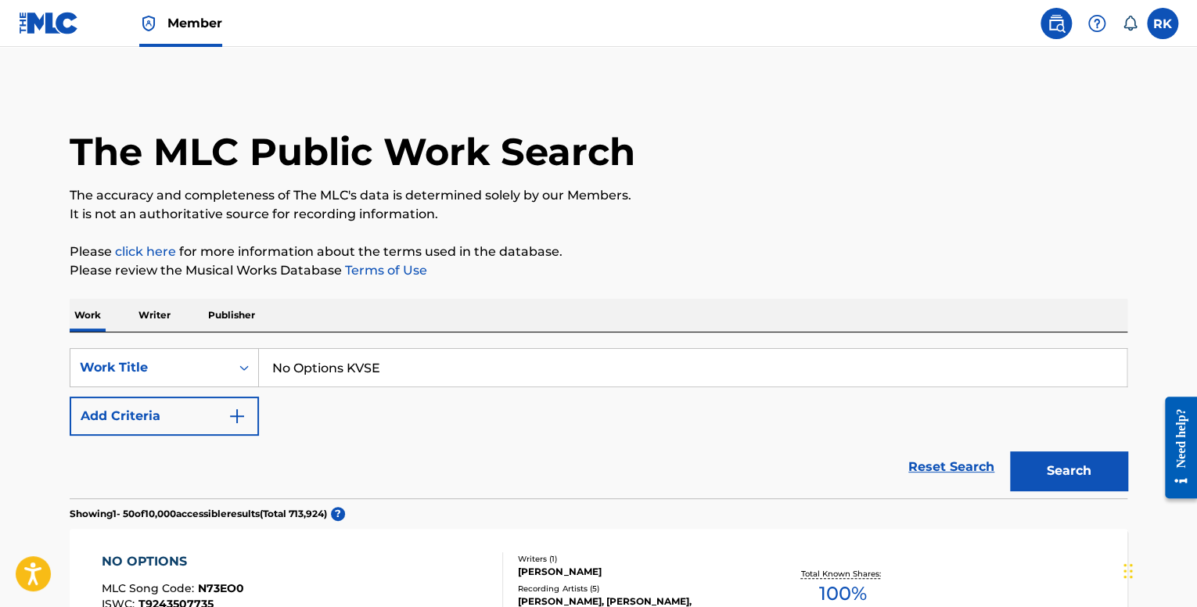
click at [152, 314] on p "Writer" at bounding box center [154, 315] width 41 height 33
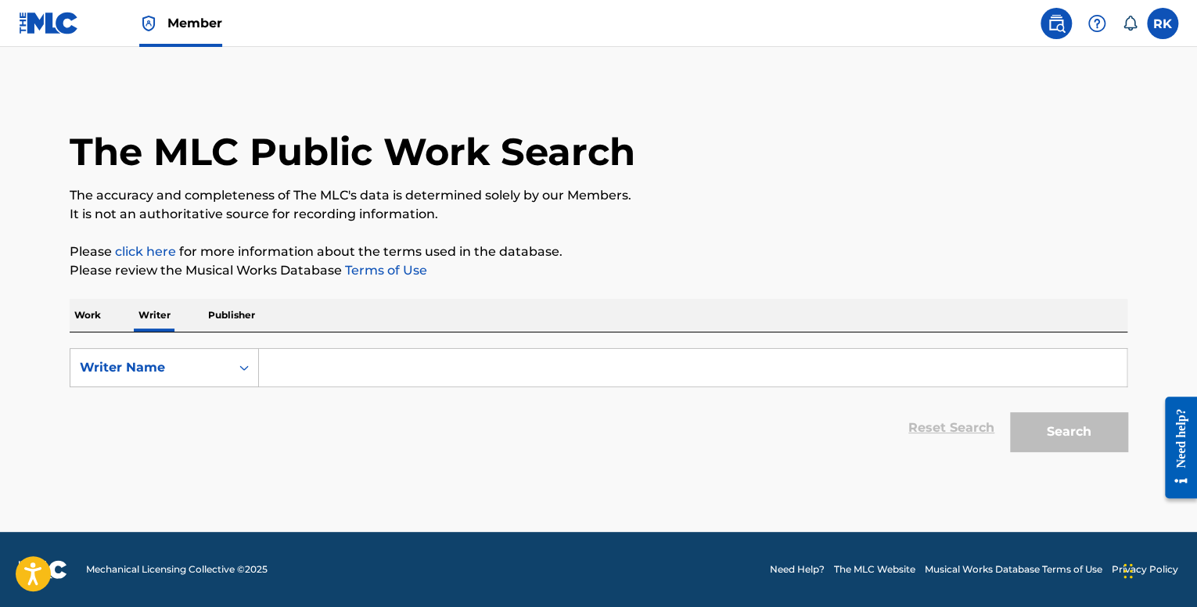
click at [365, 365] on input "Search Form" at bounding box center [693, 368] width 868 height 38
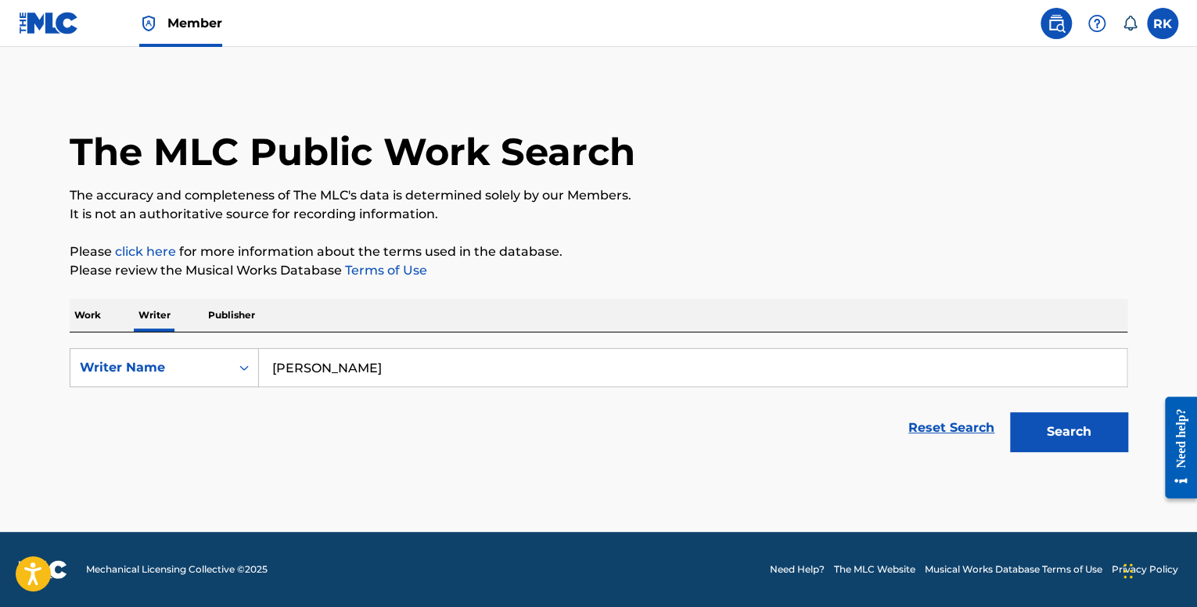
type input "[PERSON_NAME]"
click at [1081, 437] on button "Search" at bounding box center [1068, 431] width 117 height 39
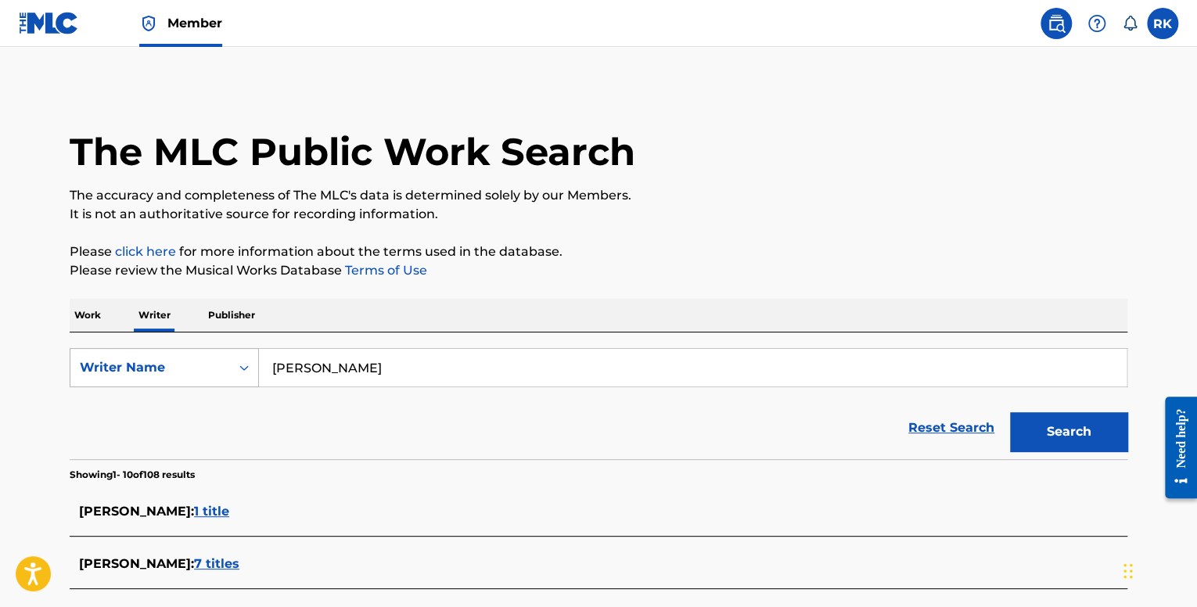
click at [245, 373] on icon "Search Form" at bounding box center [244, 368] width 16 height 16
click at [160, 408] on div "Writer IPI" at bounding box center [164, 406] width 188 height 39
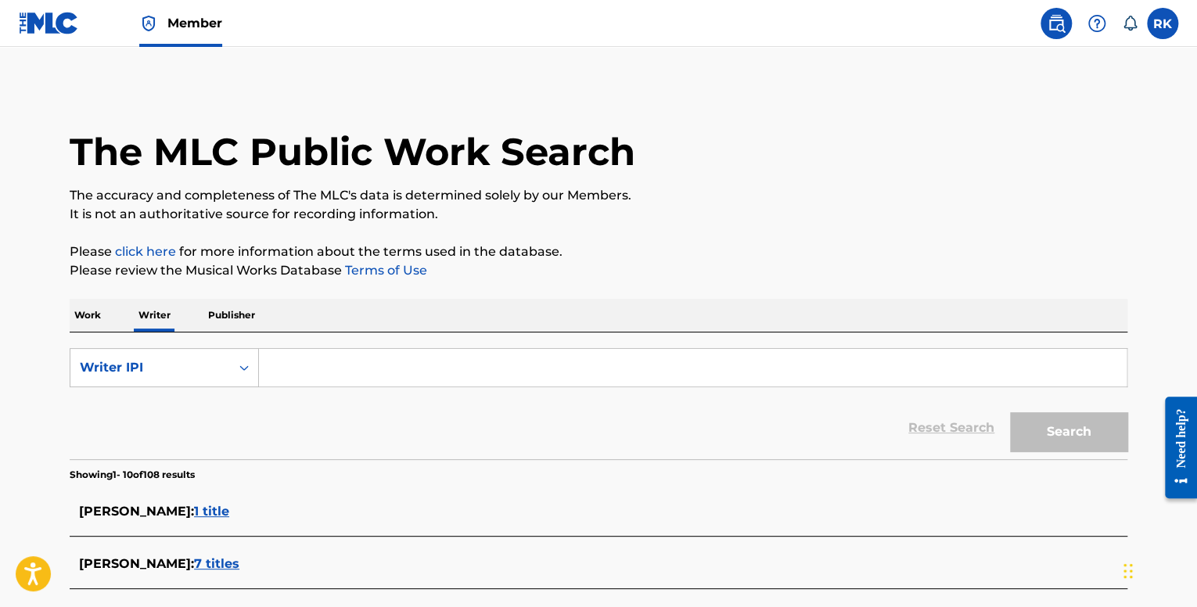
click at [369, 353] on input "Search Form" at bounding box center [693, 368] width 868 height 38
type input "01037038192"
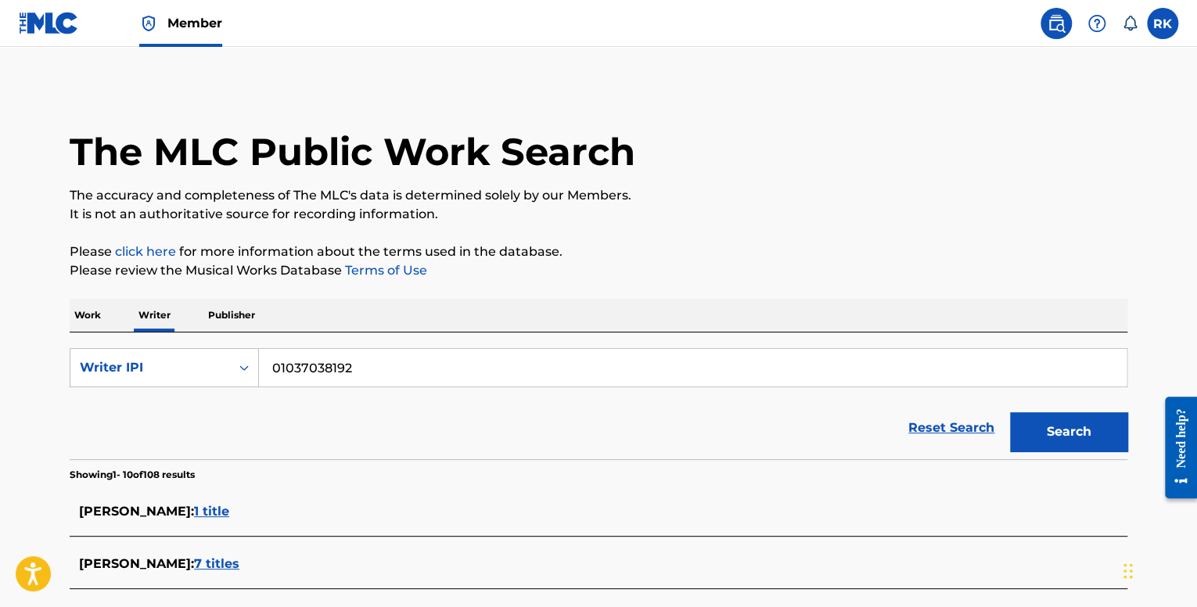
click at [1081, 429] on button "Search" at bounding box center [1068, 431] width 117 height 39
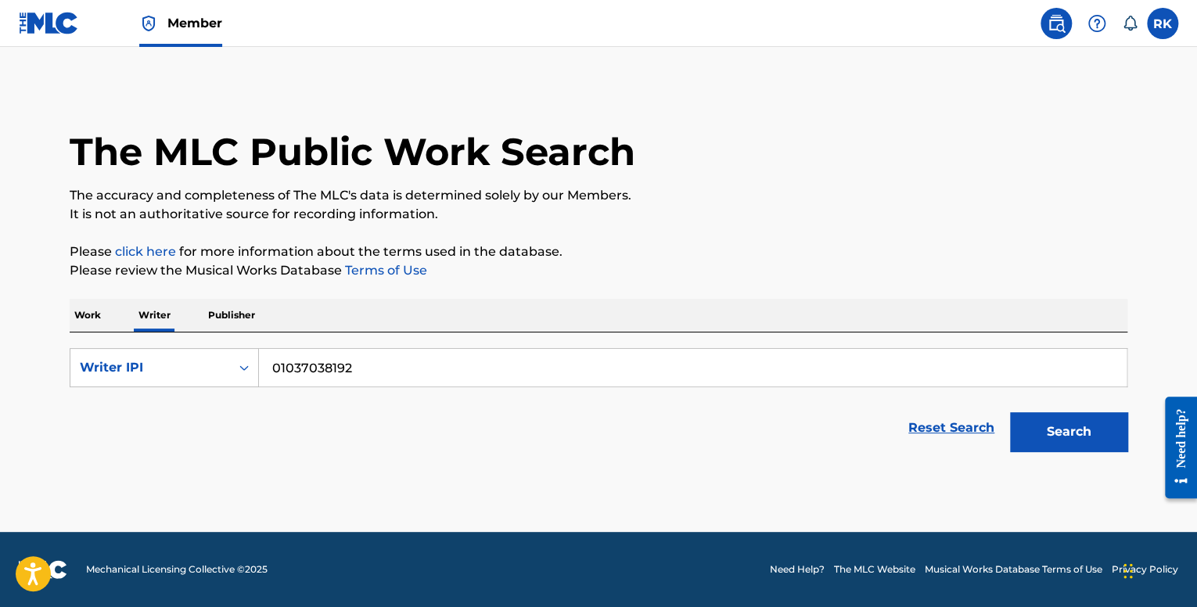
click at [228, 314] on p "Publisher" at bounding box center [231, 315] width 56 height 33
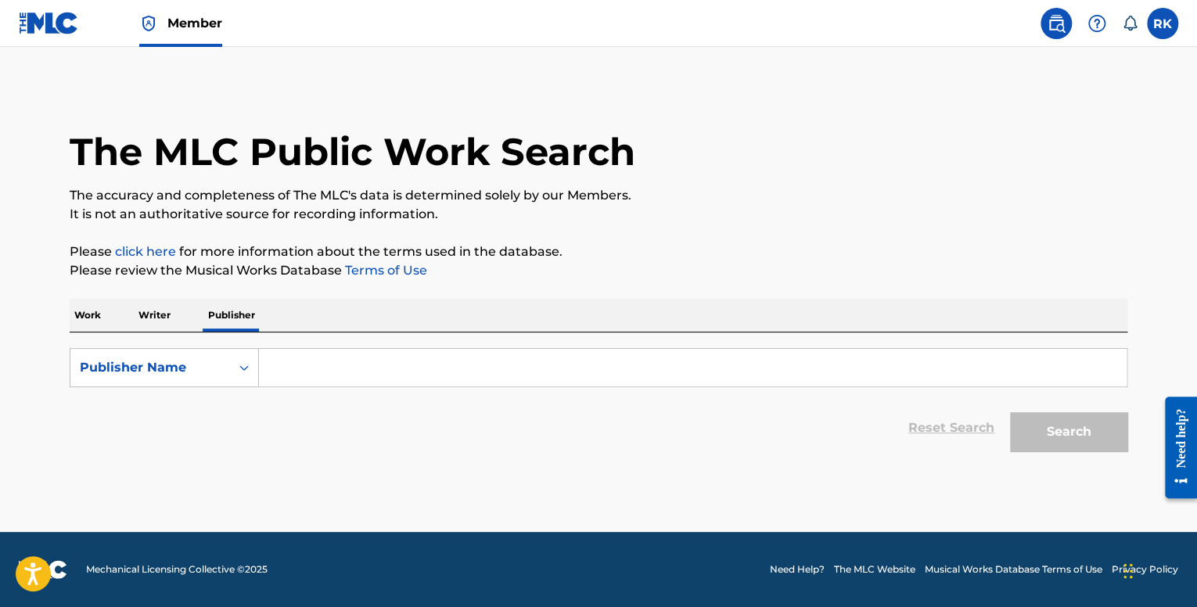
click at [325, 369] on input "Search Form" at bounding box center [693, 368] width 868 height 38
drag, startPoint x: 325, startPoint y: 369, endPoint x: 246, endPoint y: 370, distance: 79.0
click at [257, 366] on div "Search Form" at bounding box center [244, 368] width 28 height 28
click at [153, 398] on div "Publisher IPI" at bounding box center [164, 406] width 188 height 39
click at [322, 354] on input "Search Form" at bounding box center [693, 368] width 868 height 38
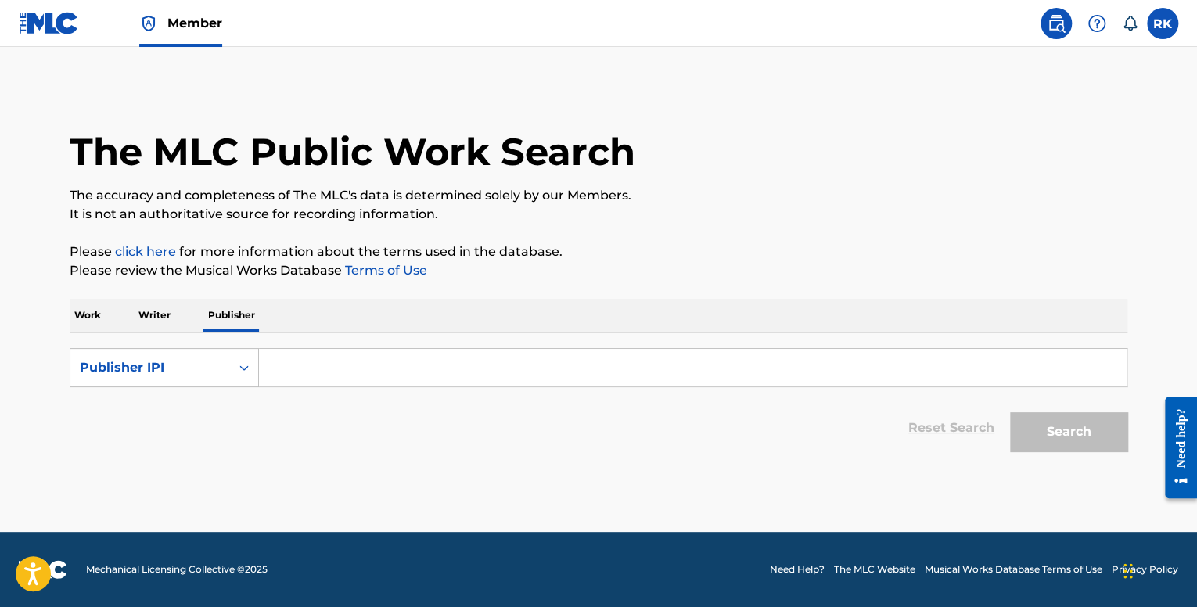
type input "QM42K1932152"
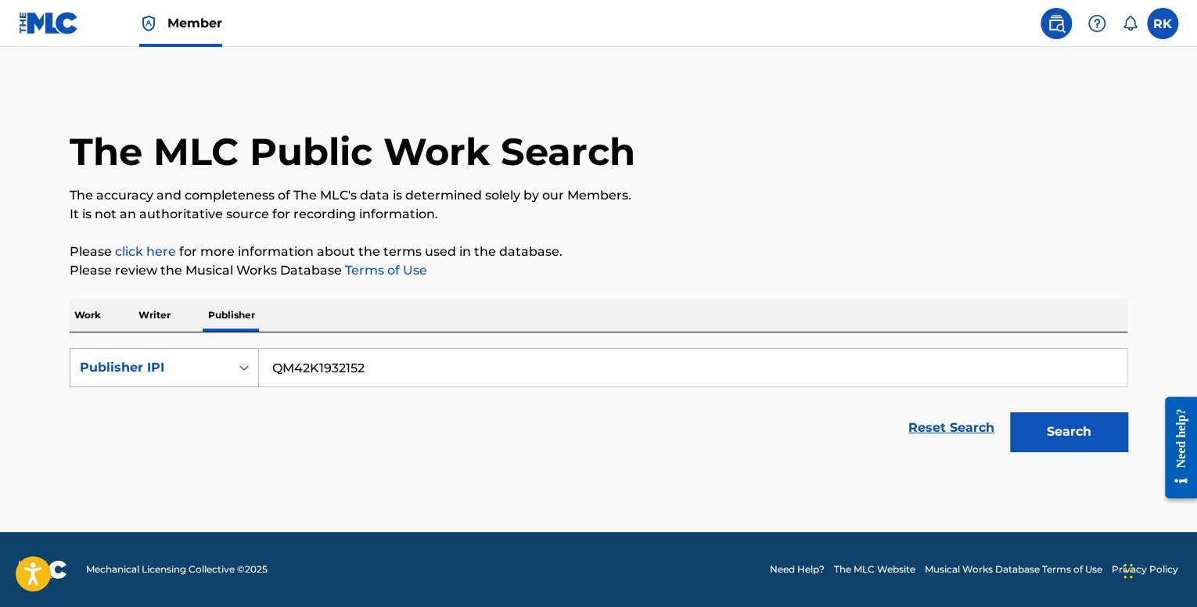
drag, startPoint x: 406, startPoint y: 376, endPoint x: 209, endPoint y: 358, distance: 198.0
click at [209, 358] on div "SearchWithCriteriac4bf7f3e-001b-44b5-97b9-fd33b1cdf278 Publisher IPI QM42K19321…" at bounding box center [599, 367] width 1058 height 39
drag, startPoint x: 398, startPoint y: 364, endPoint x: 372, endPoint y: 370, distance: 27.3
click at [372, 370] on input "QM42K1932152" at bounding box center [693, 368] width 868 height 38
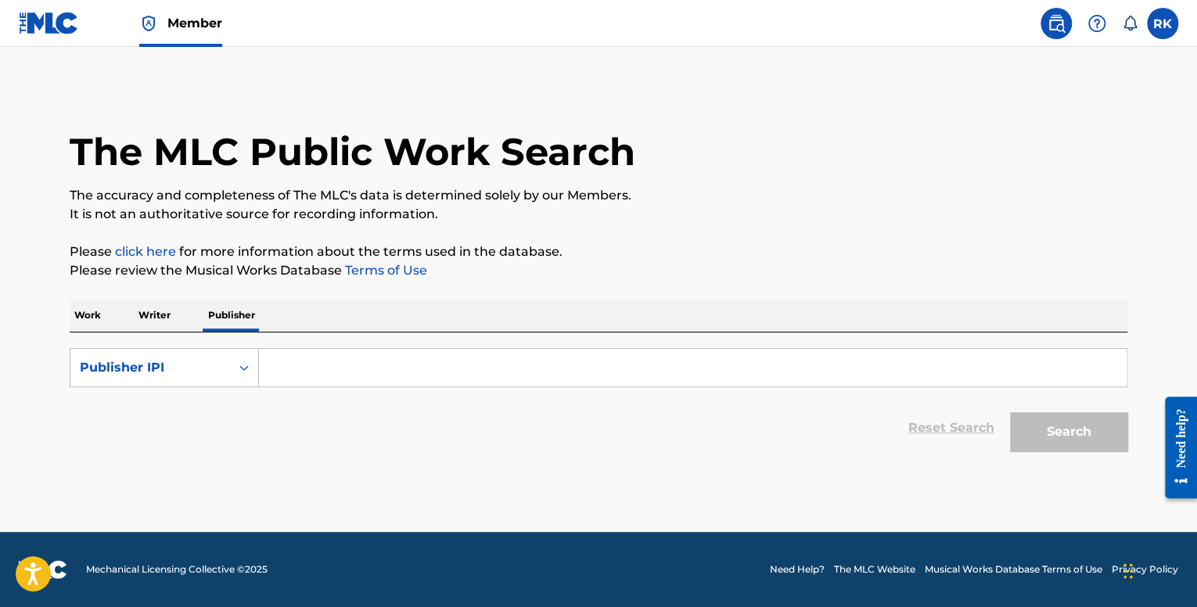
drag, startPoint x: 384, startPoint y: 377, endPoint x: 360, endPoint y: 374, distance: 24.5
click at [360, 374] on input "Search Form" at bounding box center [693, 368] width 868 height 38
type input "01037038192"
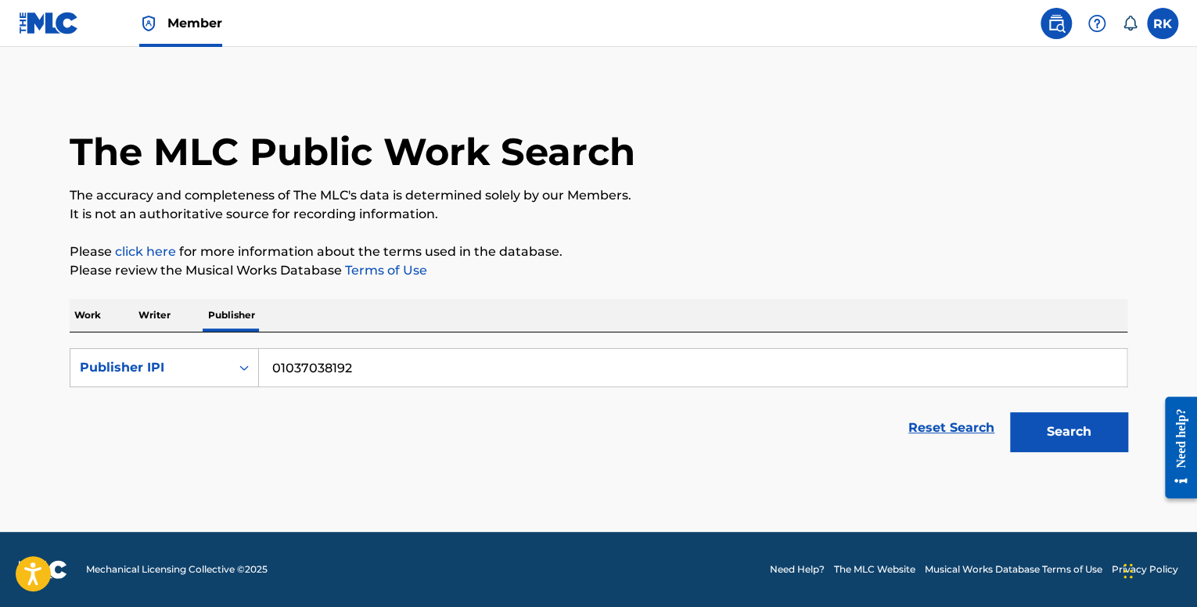
click at [1028, 424] on button "Search" at bounding box center [1068, 431] width 117 height 39
click at [156, 372] on div "Publisher IPI" at bounding box center [150, 367] width 141 height 19
click at [167, 408] on div "Publisher Name" at bounding box center [164, 406] width 188 height 39
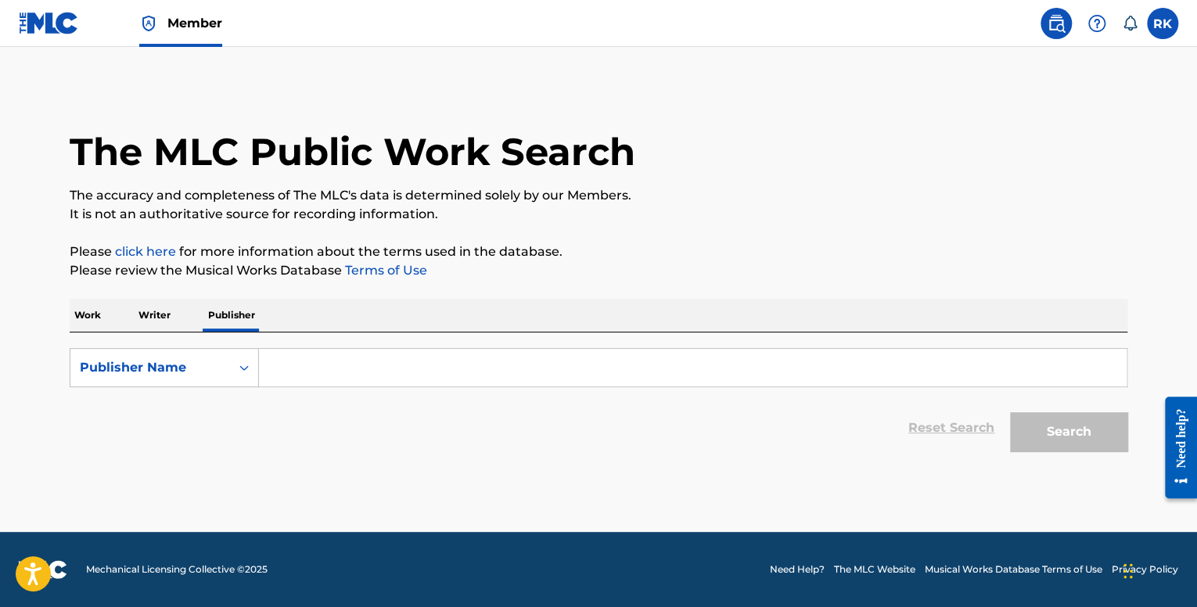
click at [156, 316] on p "Writer" at bounding box center [154, 315] width 41 height 33
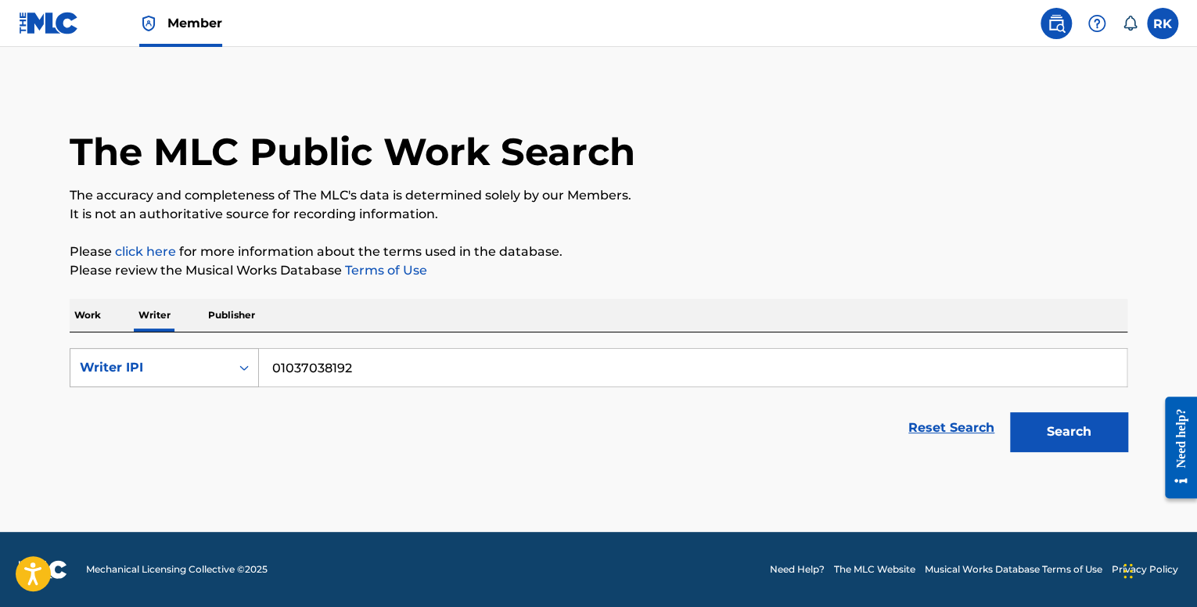
click at [200, 371] on div "Writer IPI" at bounding box center [150, 367] width 141 height 19
click at [180, 405] on div "Writer Name" at bounding box center [164, 406] width 188 height 39
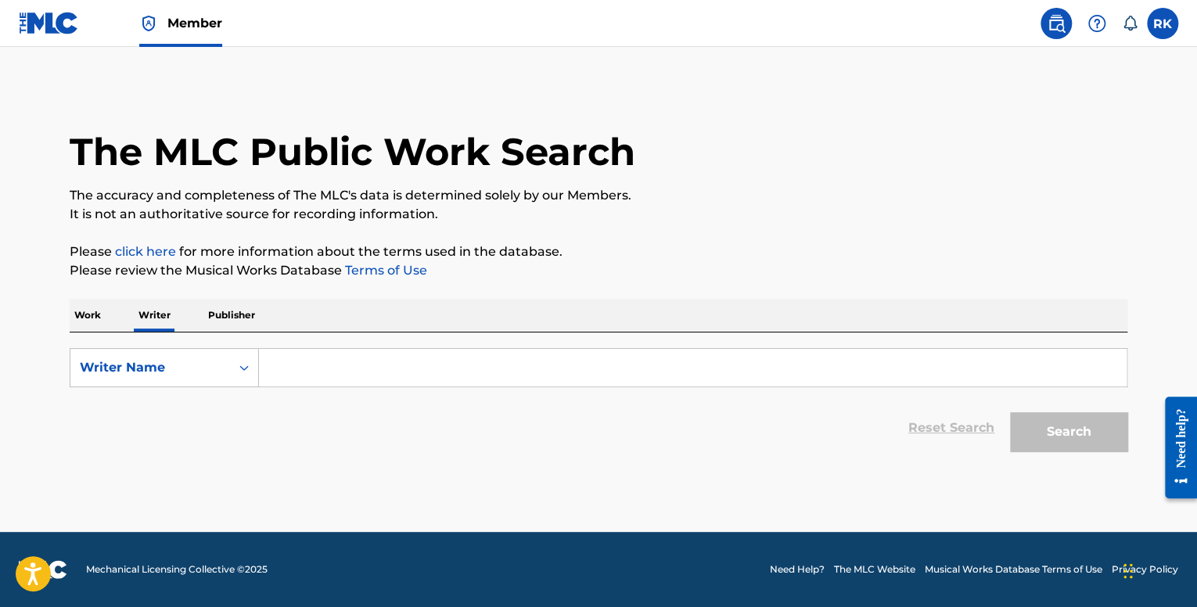
click at [38, 22] on img at bounding box center [49, 23] width 60 height 23
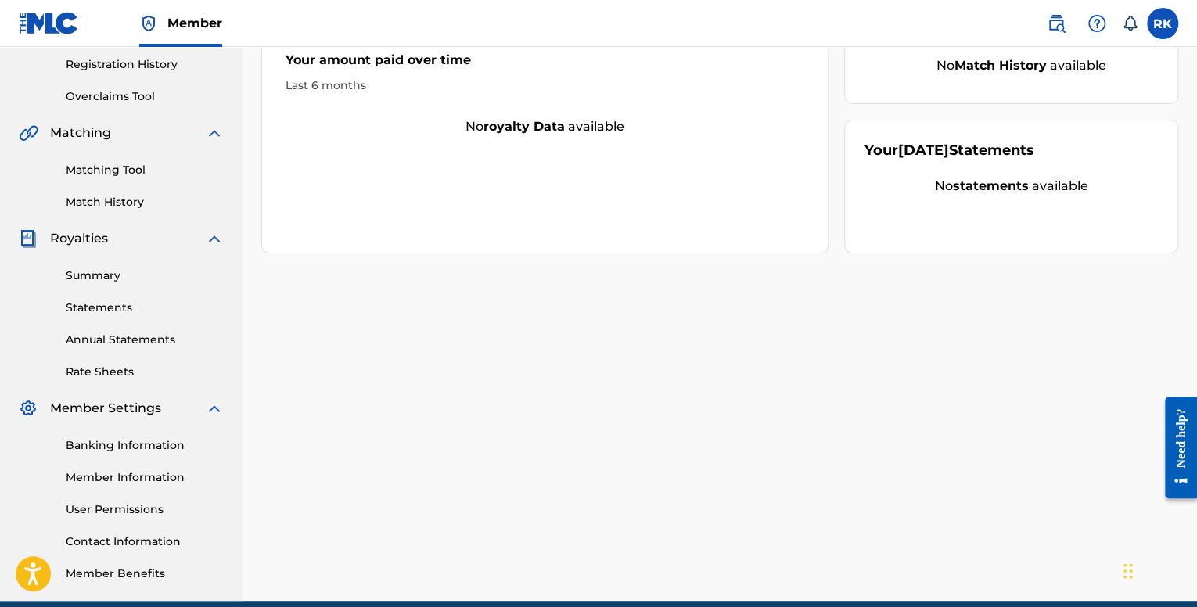
scroll to position [363, 0]
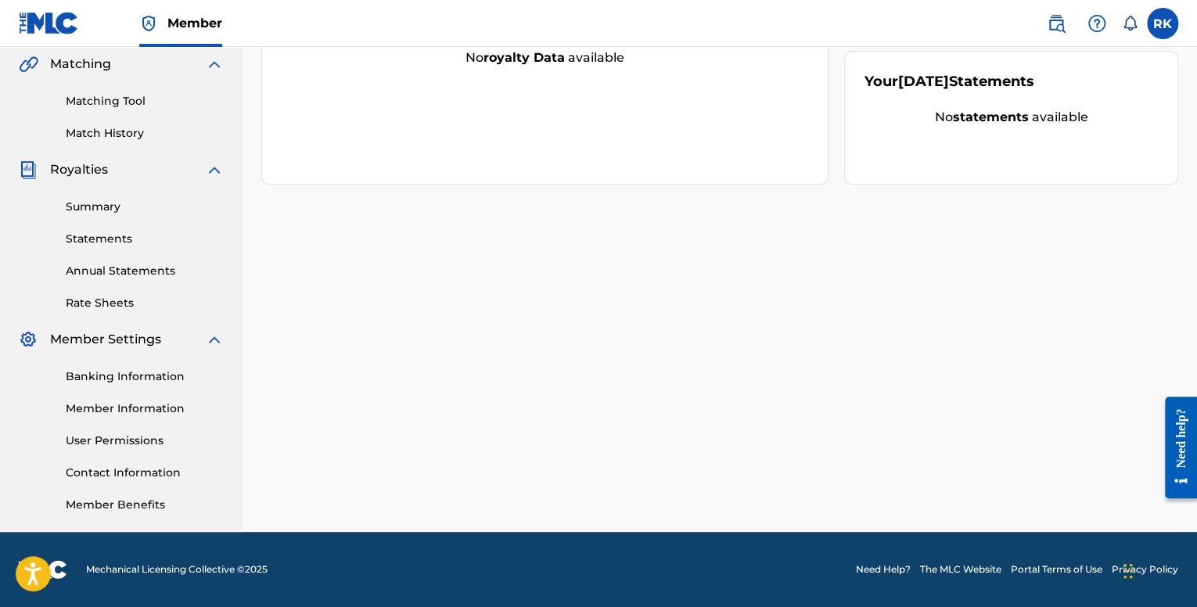
click at [120, 435] on link "User Permissions" at bounding box center [145, 441] width 158 height 16
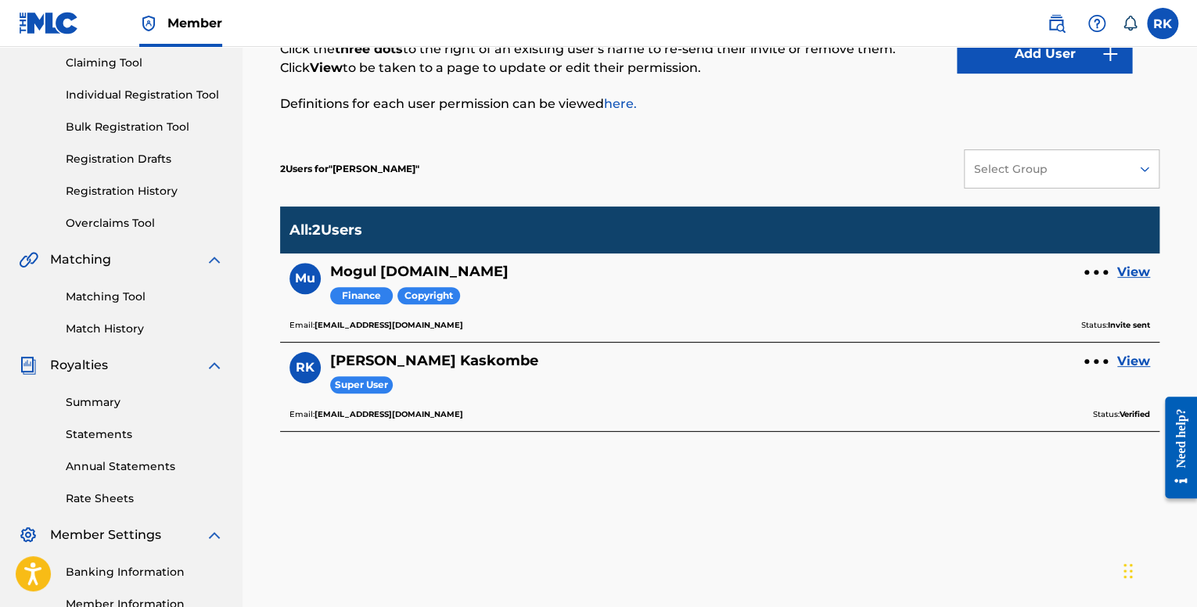
scroll to position [156, 0]
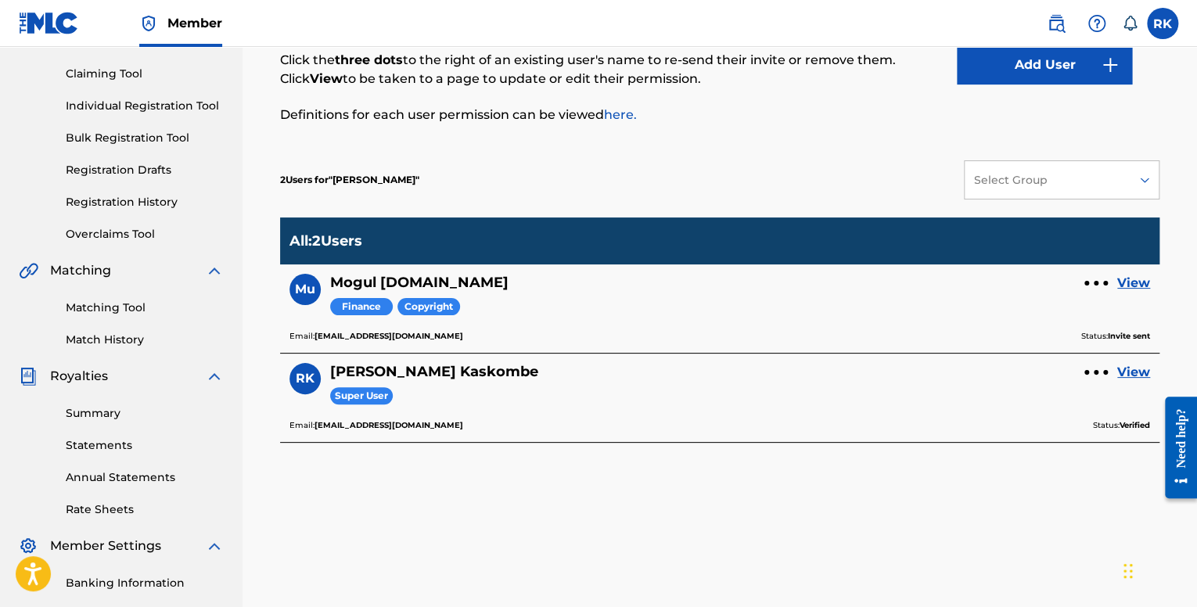
click at [122, 308] on link "Matching Tool" at bounding box center [145, 308] width 158 height 16
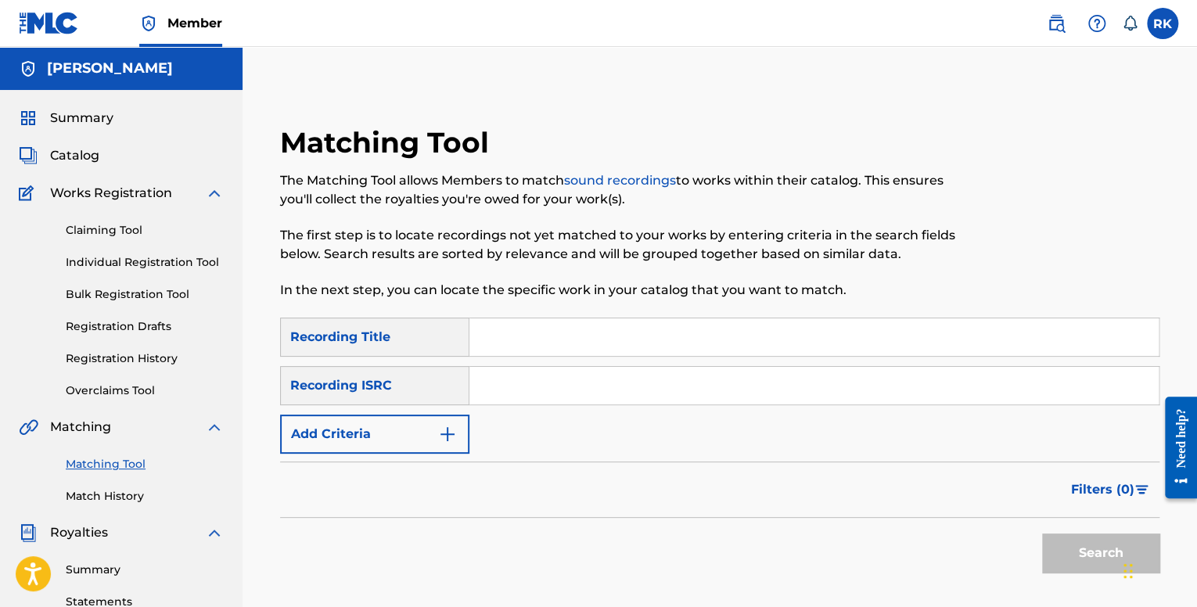
click at [527, 390] on input "Search Form" at bounding box center [813, 386] width 689 height 38
type input "QM42K2093812"
click at [543, 344] on input "Search Form" at bounding box center [813, 337] width 689 height 38
type input "No Options"
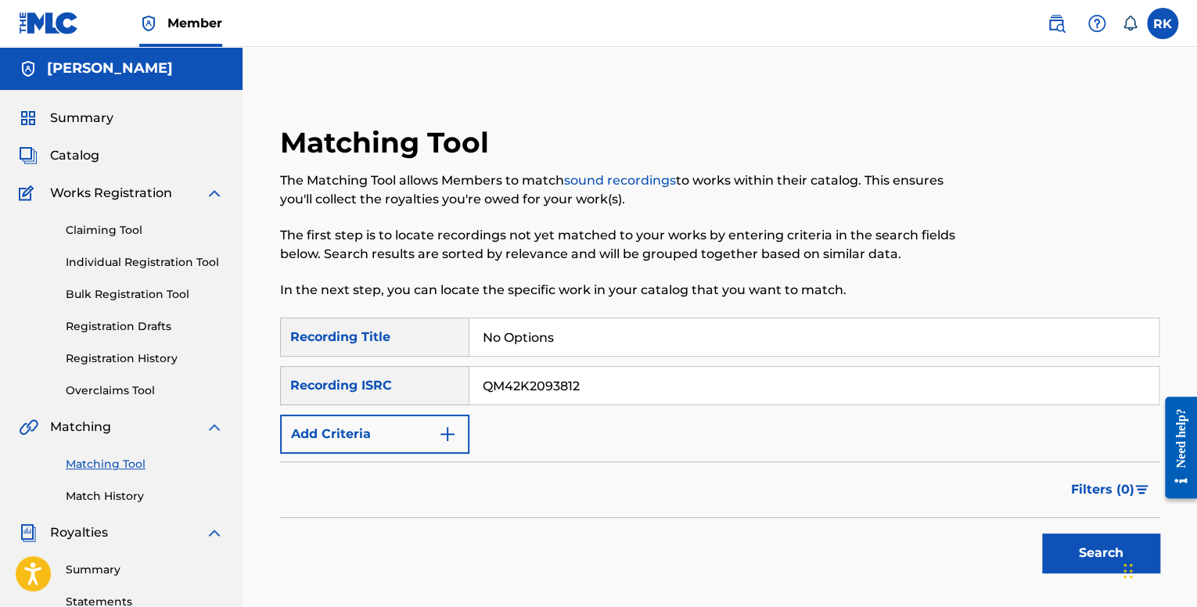
click at [1099, 540] on button "Search" at bounding box center [1100, 553] width 117 height 39
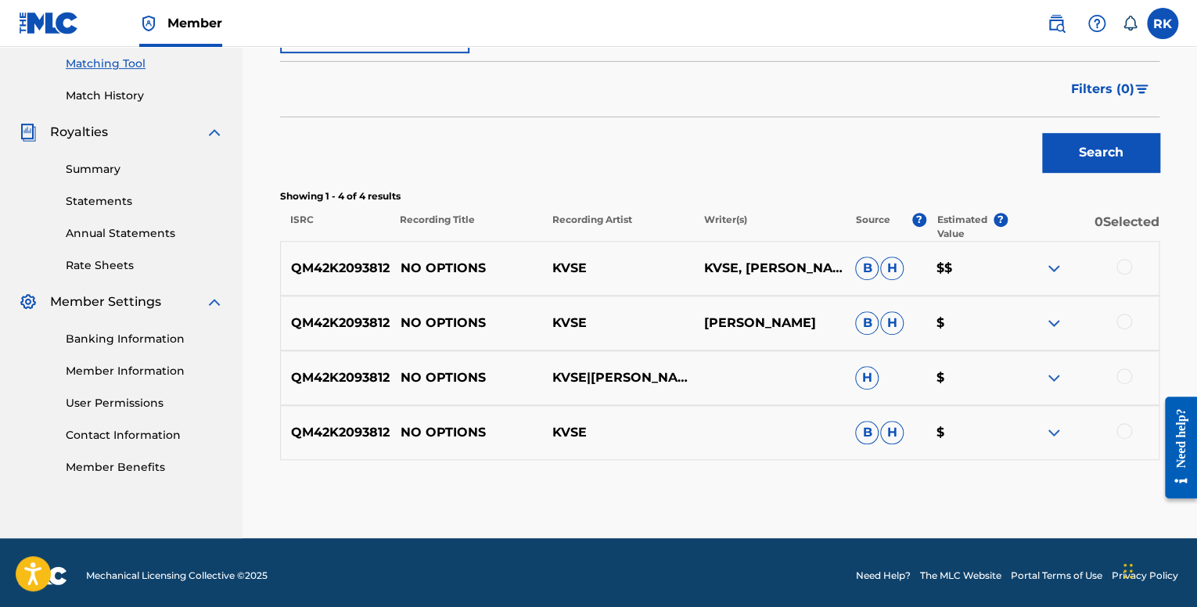
scroll to position [407, 0]
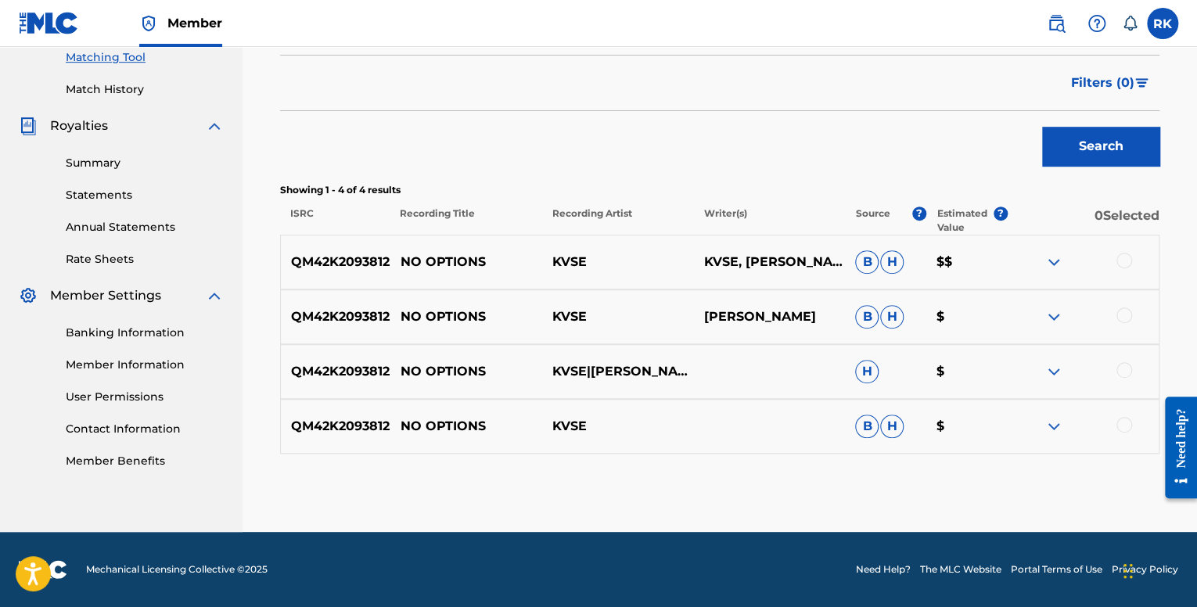
click at [1052, 426] on img at bounding box center [1054, 426] width 19 height 19
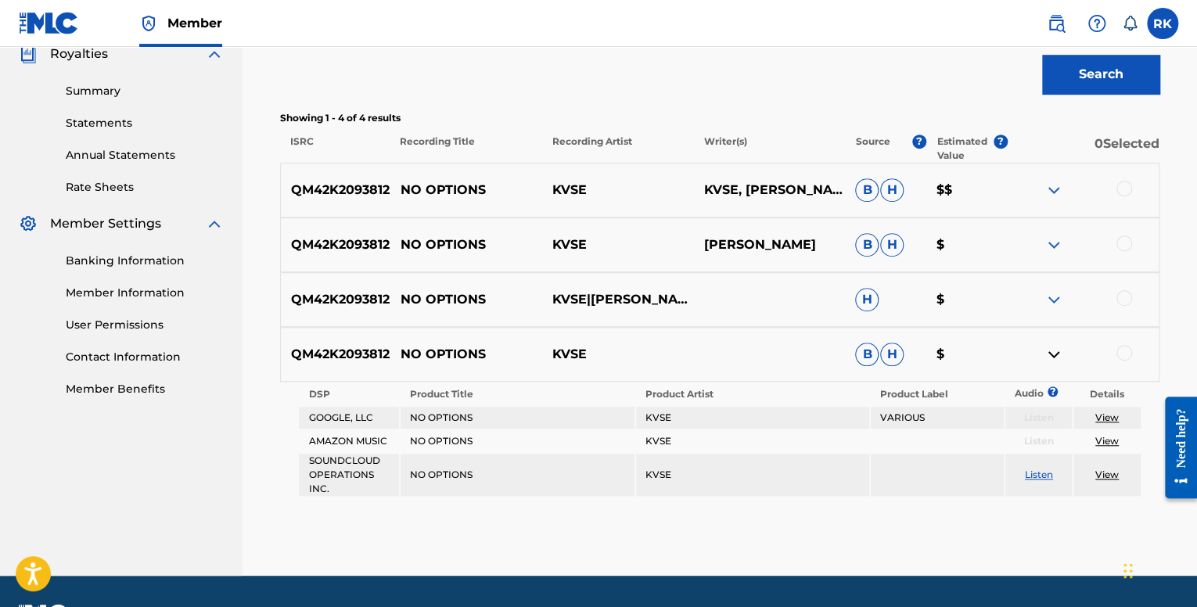
scroll to position [485, 0]
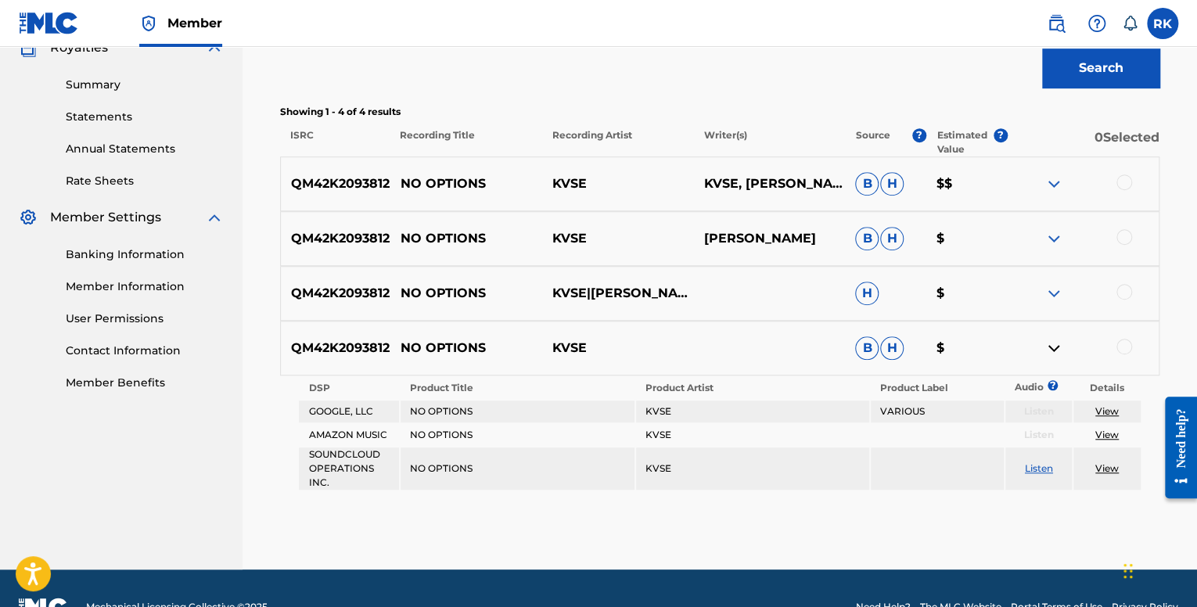
click at [1049, 347] on img at bounding box center [1054, 348] width 19 height 19
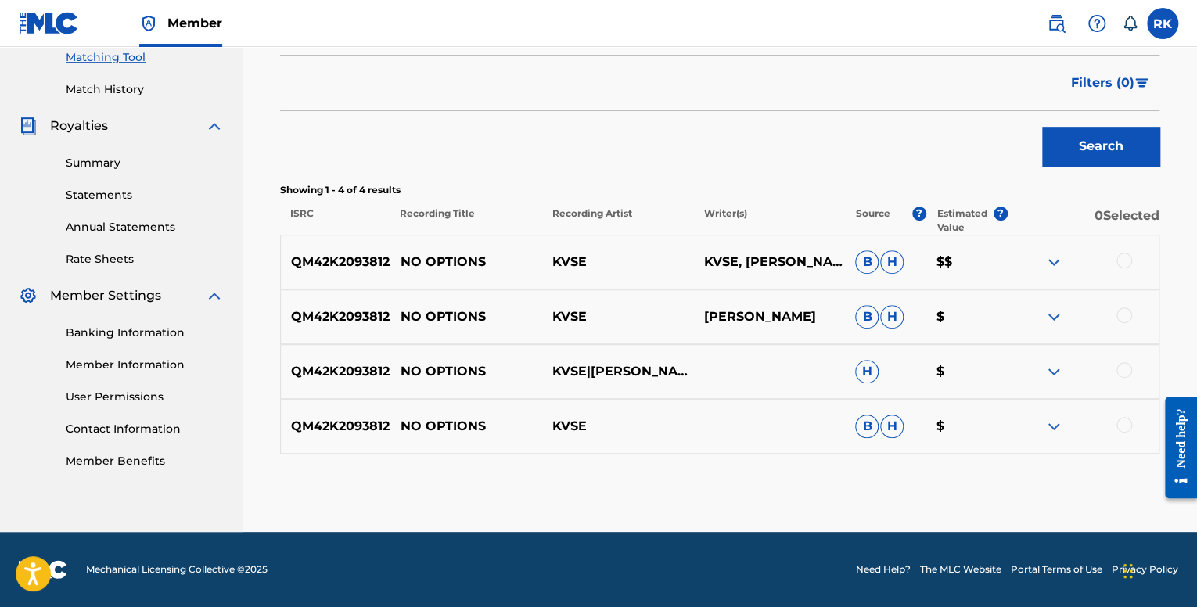
click at [1052, 311] on img at bounding box center [1054, 316] width 19 height 19
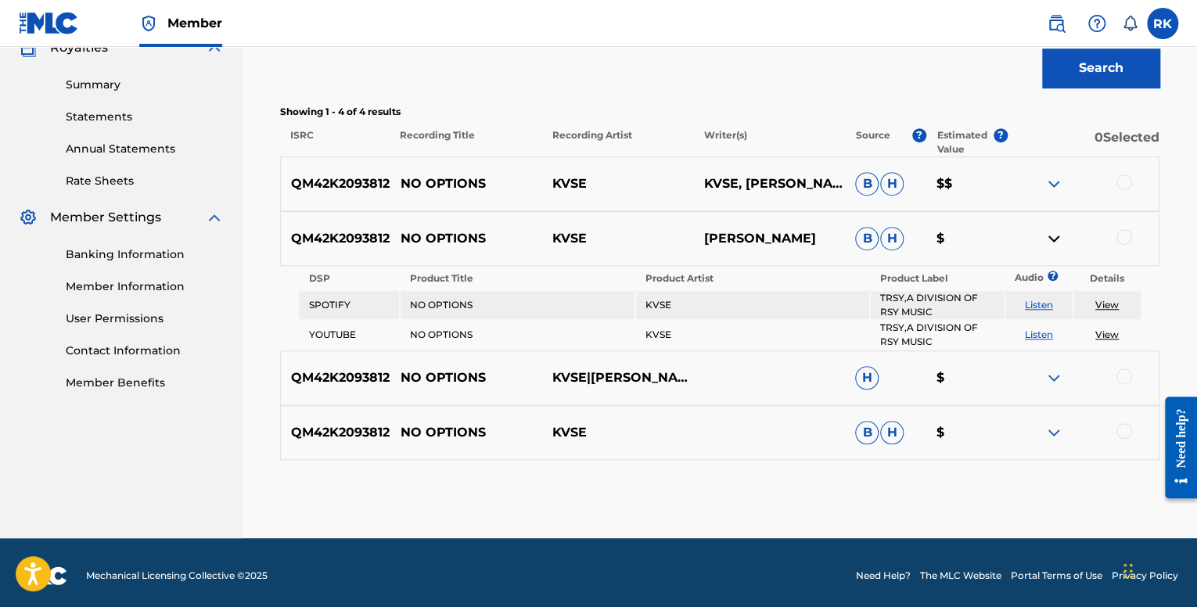
click at [1046, 233] on img at bounding box center [1054, 238] width 19 height 19
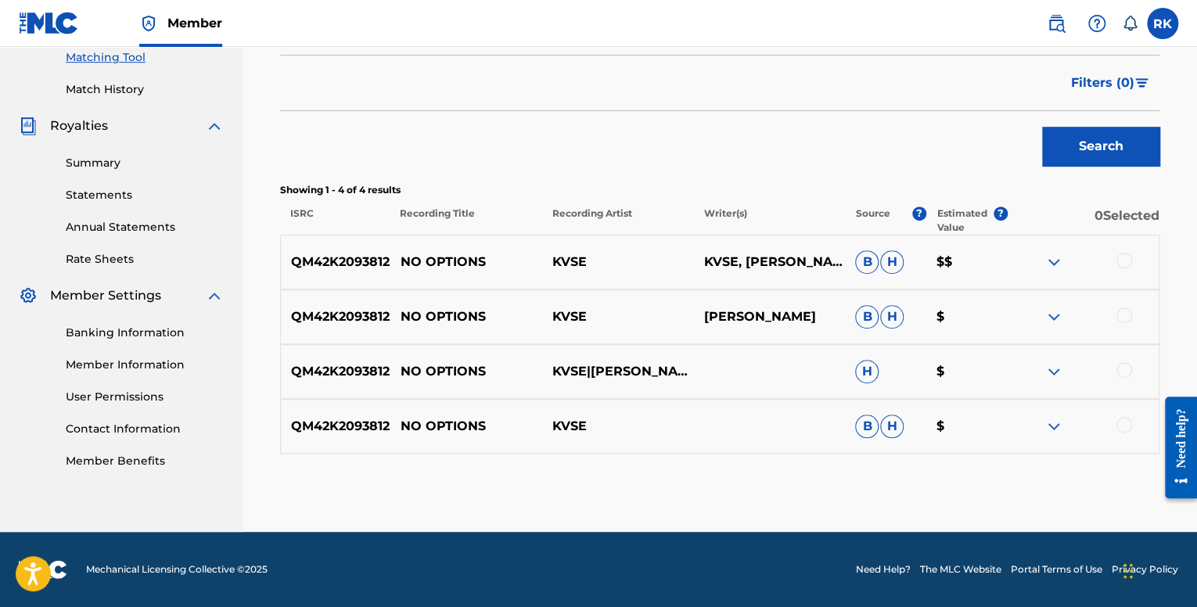
click at [1054, 256] on img at bounding box center [1054, 262] width 19 height 19
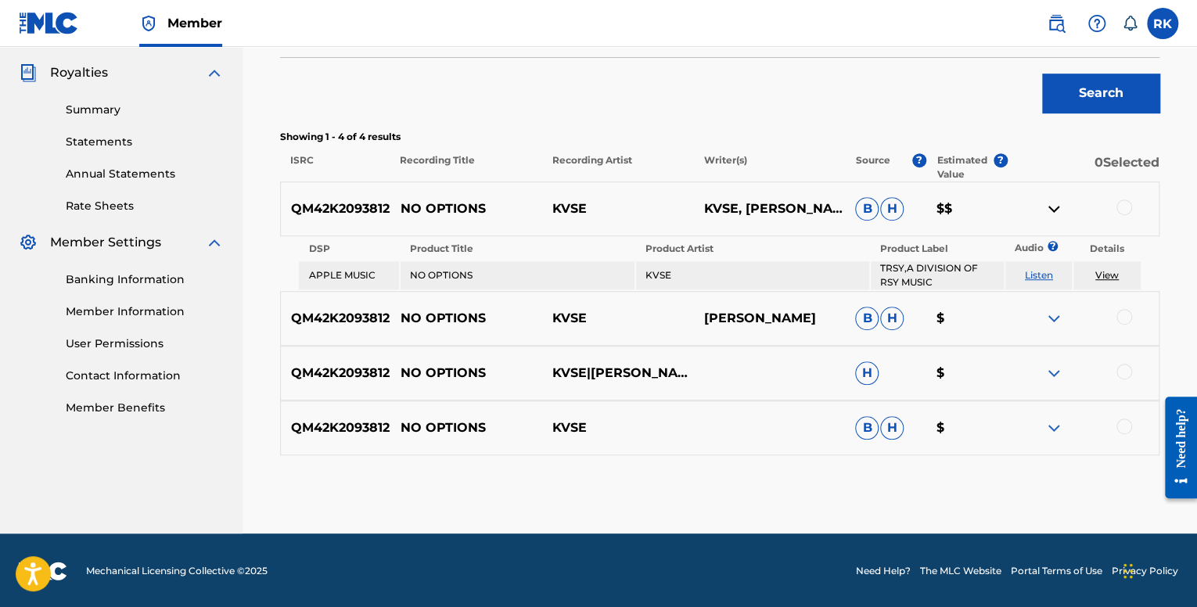
click at [1049, 210] on img at bounding box center [1054, 209] width 19 height 19
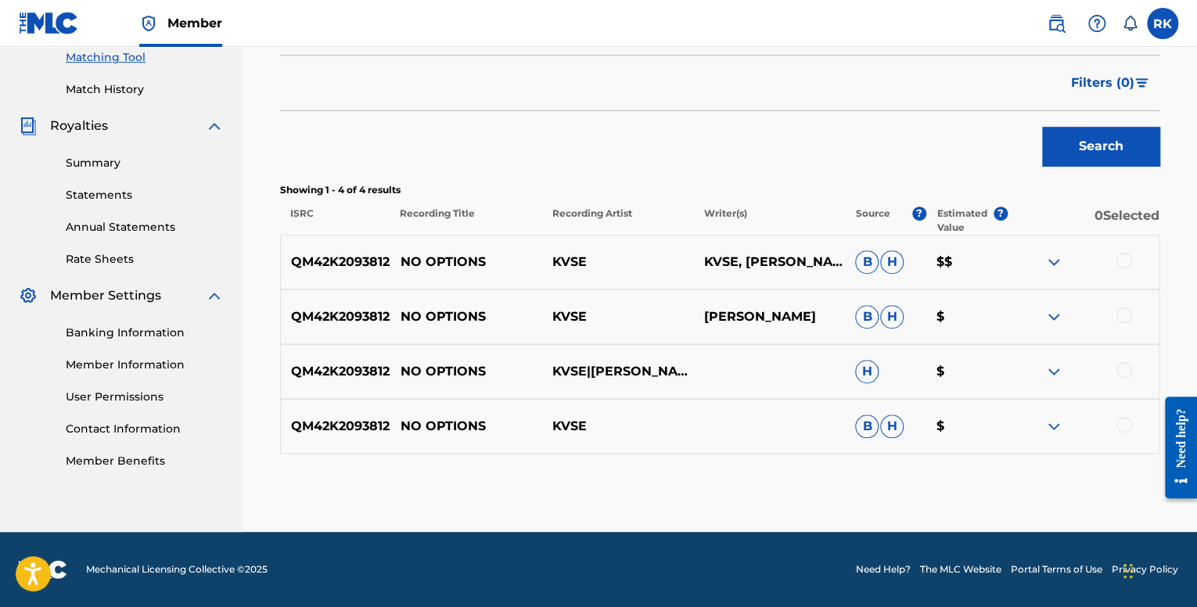
click at [1122, 258] on div at bounding box center [1125, 261] width 16 height 16
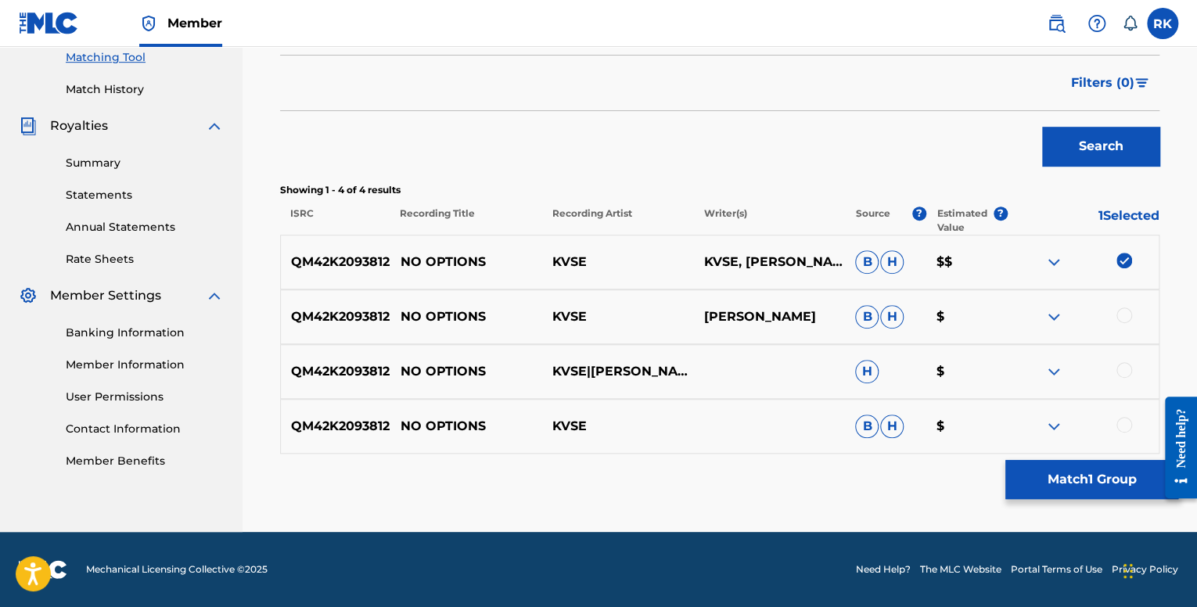
click at [1120, 304] on div "QM42K2093812 NO OPTIONS KVSE RICHMAN KASKOMBE B H $" at bounding box center [719, 316] width 879 height 55
click at [1120, 321] on div at bounding box center [1125, 315] width 16 height 16
click at [1117, 367] on div at bounding box center [1125, 370] width 16 height 16
click at [1124, 428] on div at bounding box center [1125, 425] width 16 height 16
click at [1109, 480] on button "Match 4 Groups" at bounding box center [1091, 479] width 173 height 39
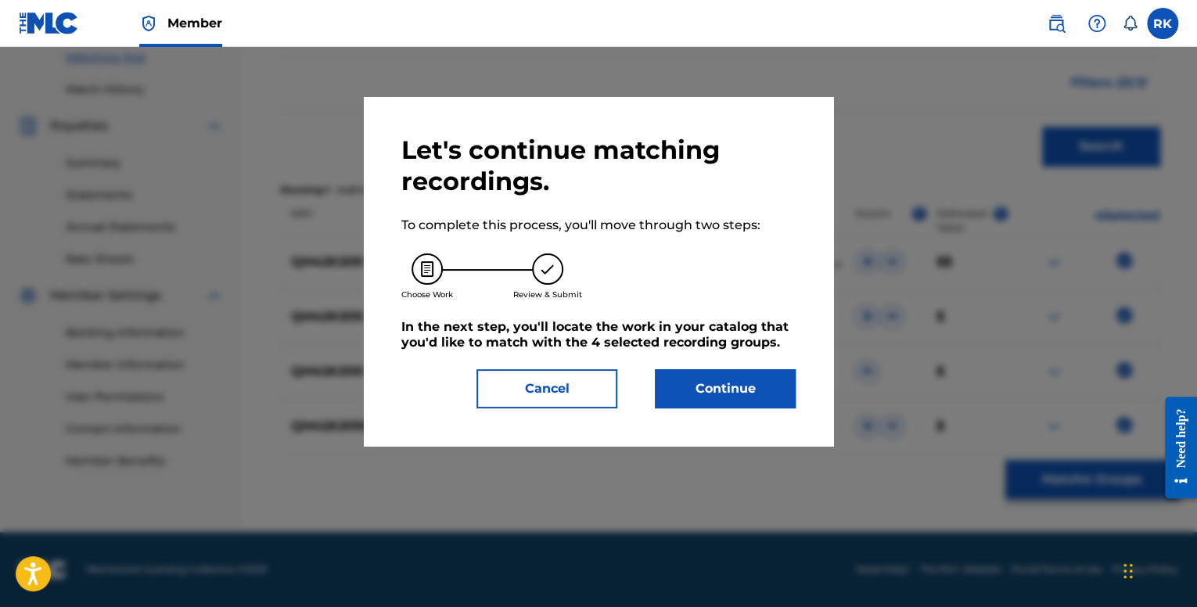
click at [739, 389] on button "Continue" at bounding box center [725, 388] width 141 height 39
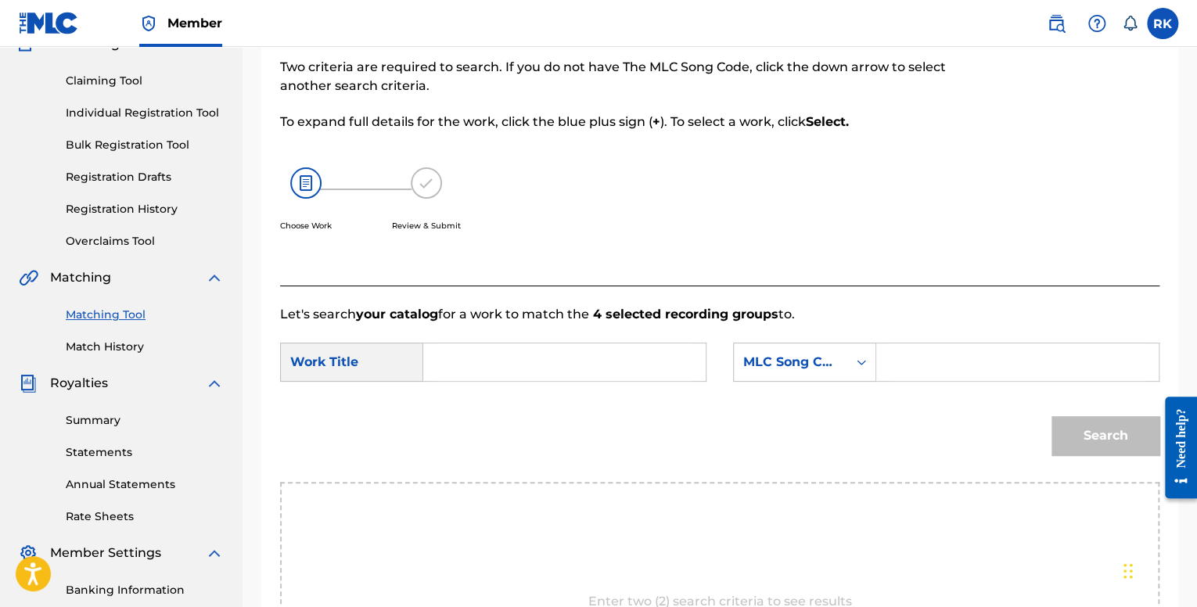
scroll to position [235, 0]
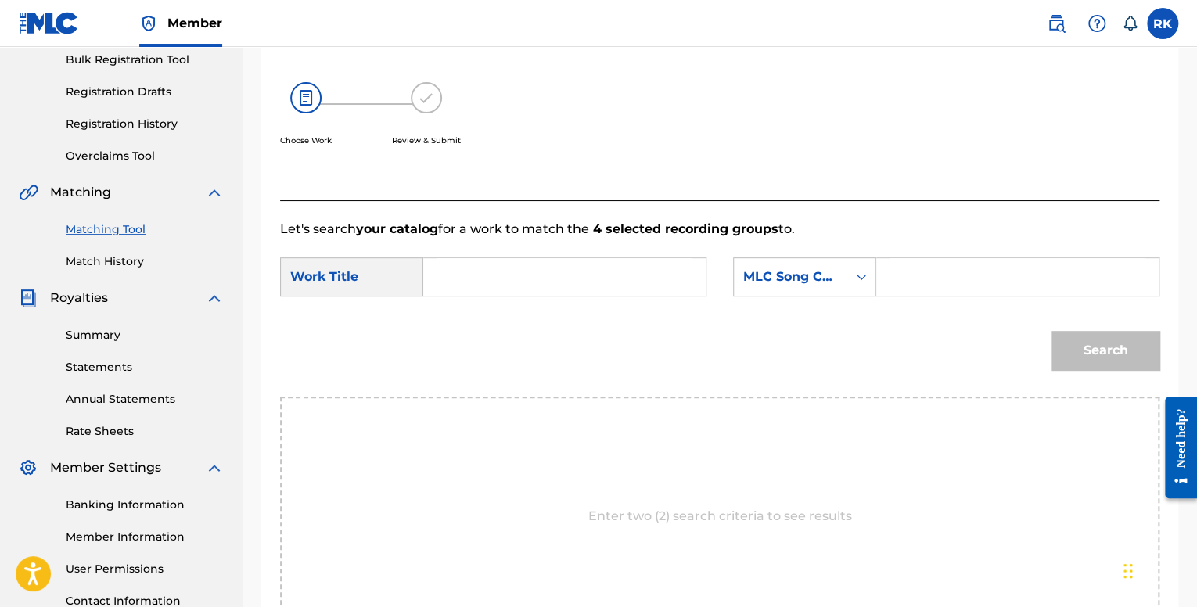
click at [481, 264] on input "Search Form" at bounding box center [565, 277] width 256 height 38
click at [570, 275] on input "Search Form" at bounding box center [565, 277] width 256 height 38
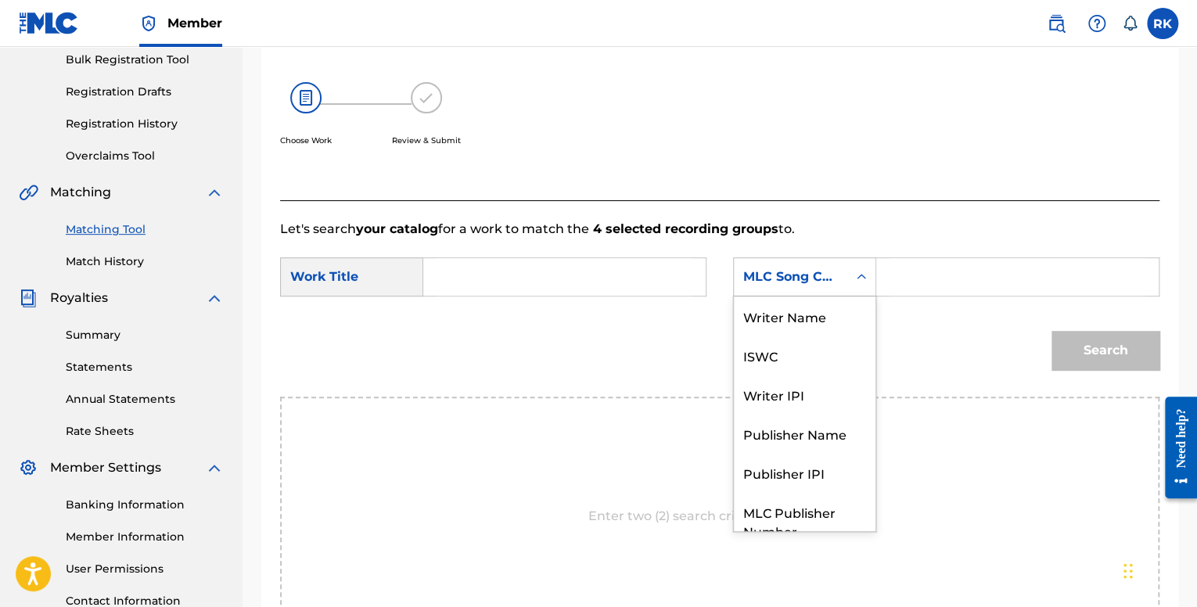
click at [801, 276] on div "MLC Song Code" at bounding box center [790, 277] width 95 height 19
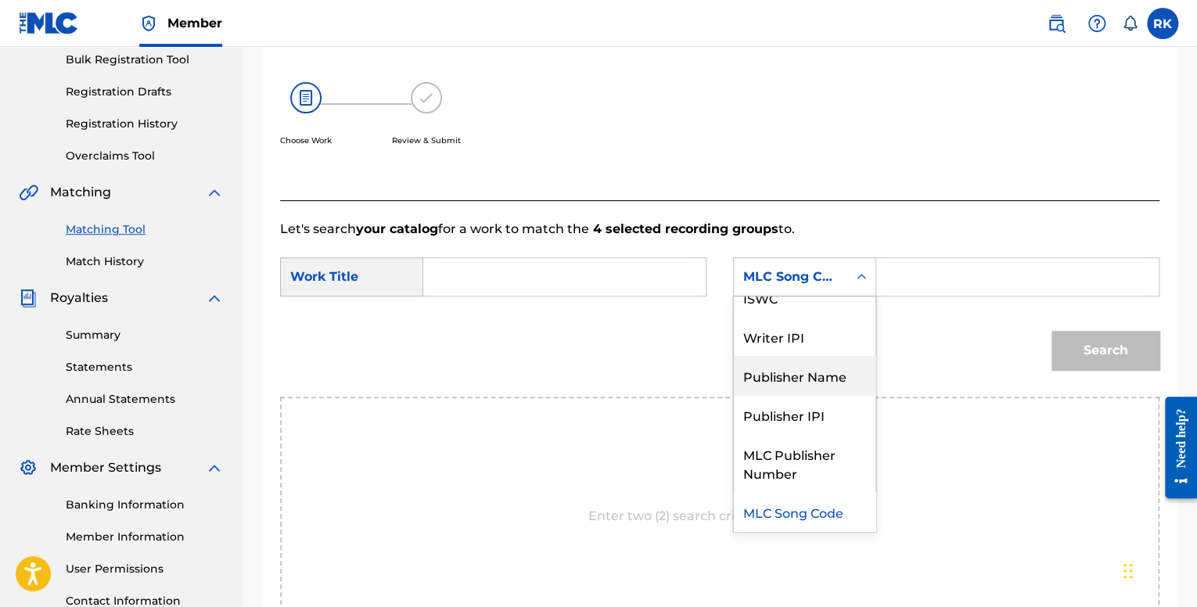
scroll to position [0, 0]
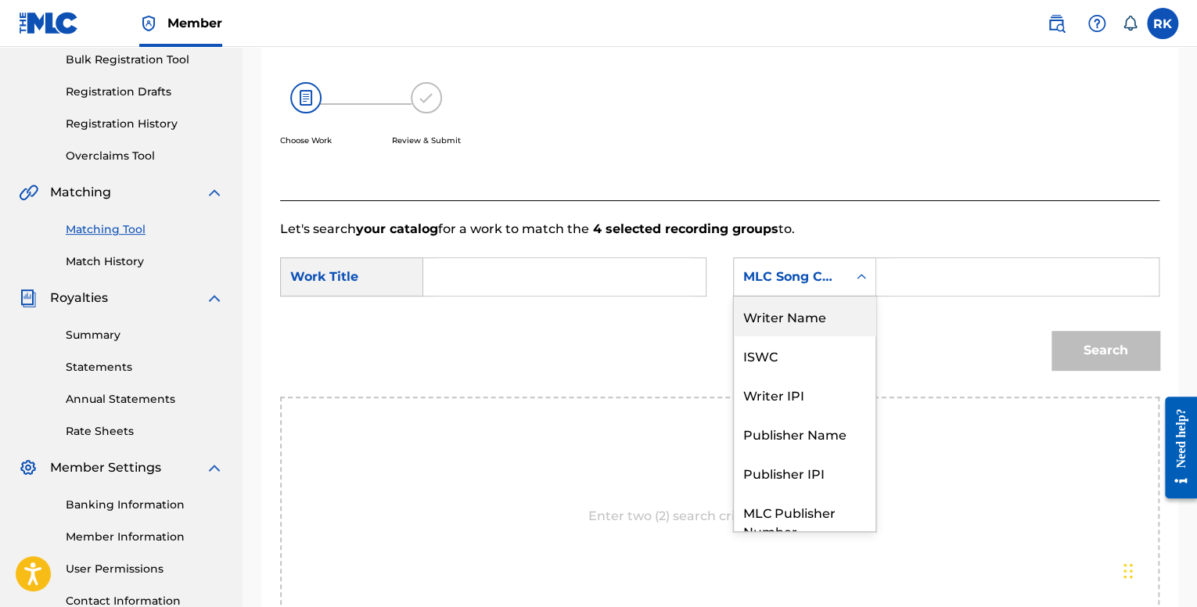
click at [801, 317] on div "Writer Name" at bounding box center [805, 316] width 142 height 39
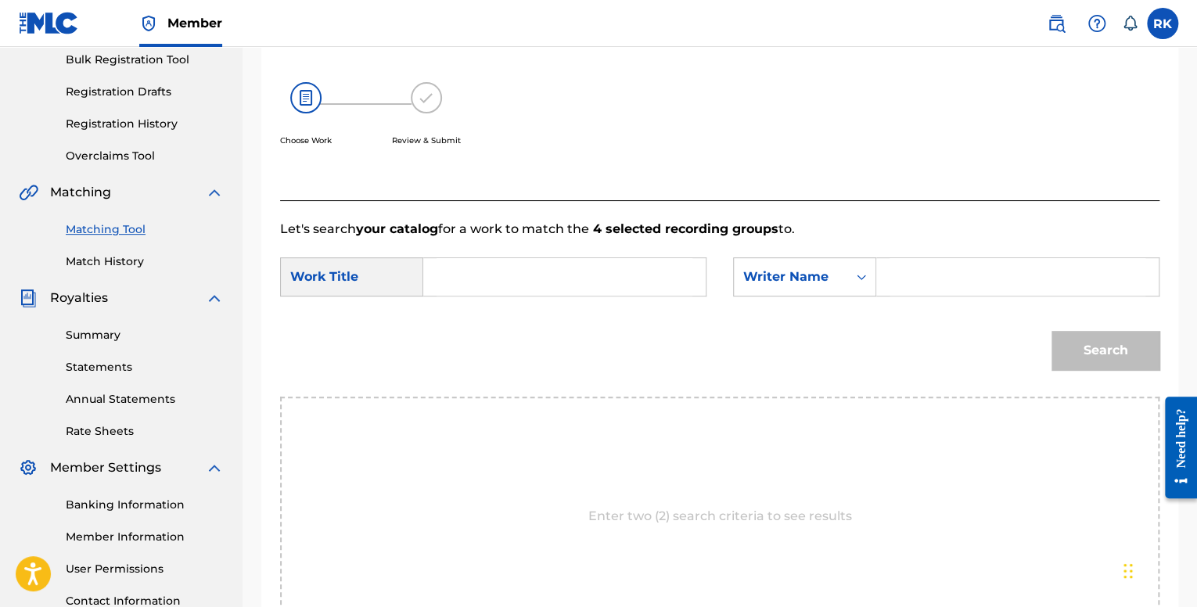
click at [902, 276] on input "Search Form" at bounding box center [1018, 277] width 256 height 38
type input "[PERSON_NAME]"
click at [479, 279] on input "Search Form" at bounding box center [565, 277] width 256 height 38
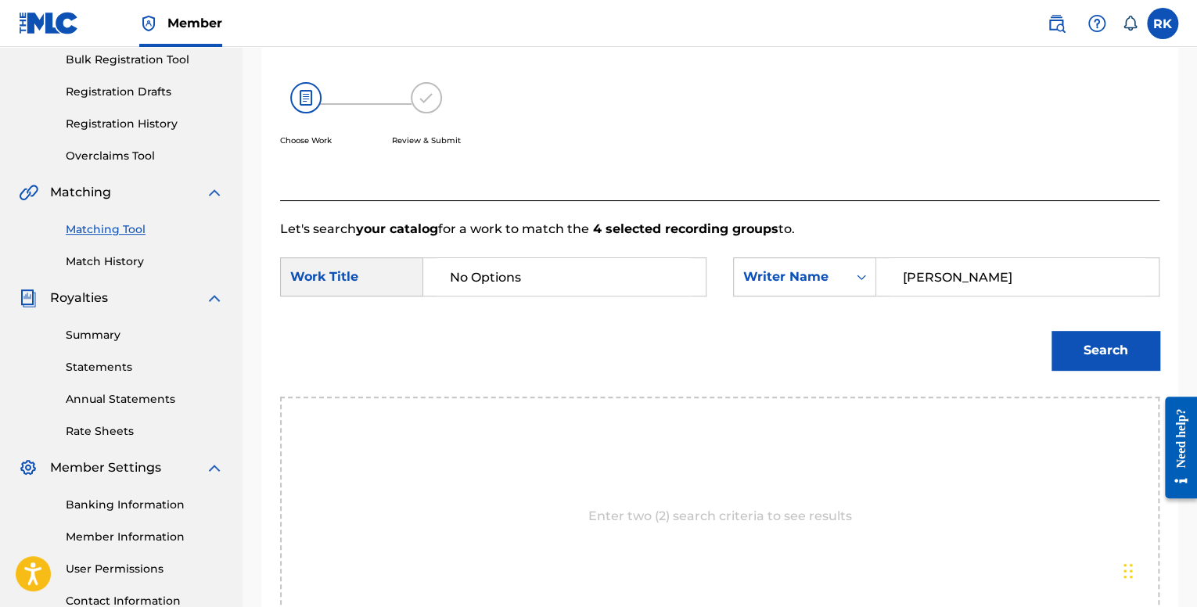
type input "No Options"
click at [1095, 339] on button "Search" at bounding box center [1106, 350] width 108 height 39
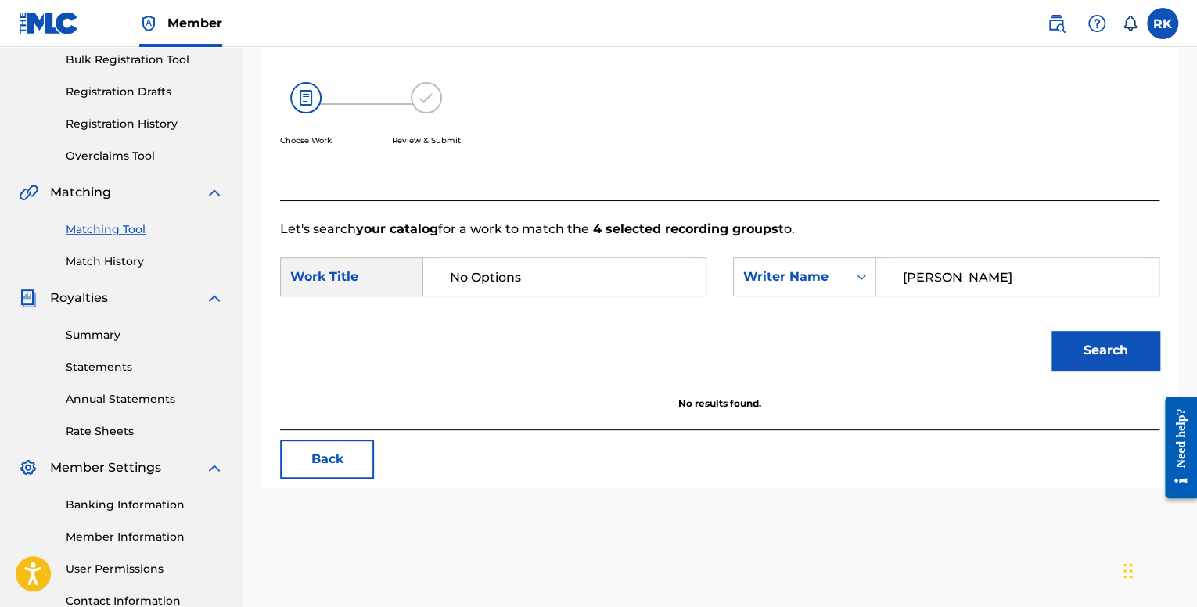
click at [574, 272] on input "No Options" at bounding box center [565, 277] width 256 height 38
click at [851, 276] on div "Search Form" at bounding box center [861, 277] width 28 height 28
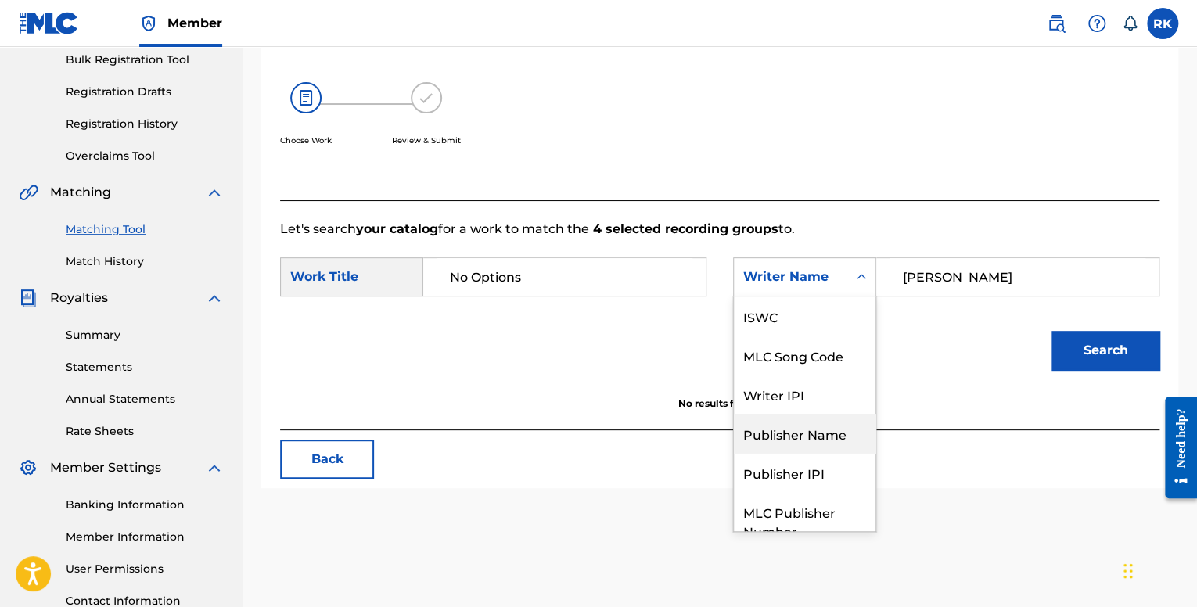
click at [789, 438] on div "Publisher Name" at bounding box center [805, 433] width 142 height 39
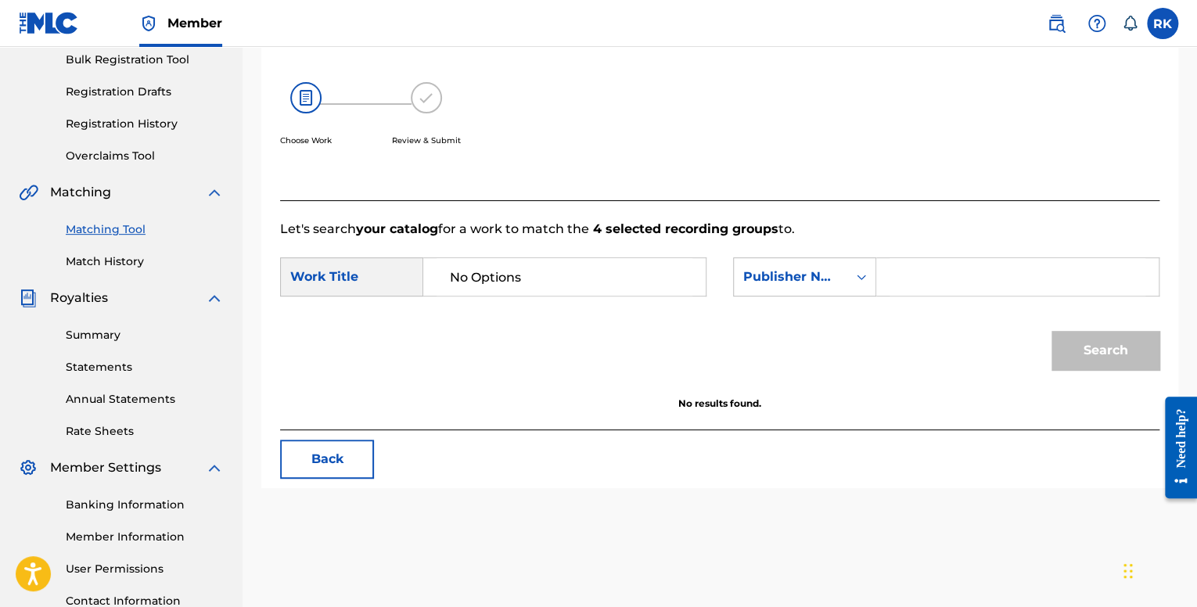
click at [913, 289] on input "Search Form" at bounding box center [1018, 277] width 256 height 38
type input "BMI"
click at [1095, 354] on button "Search" at bounding box center [1106, 350] width 108 height 39
click at [99, 432] on link "Rate Sheets" at bounding box center [145, 431] width 158 height 16
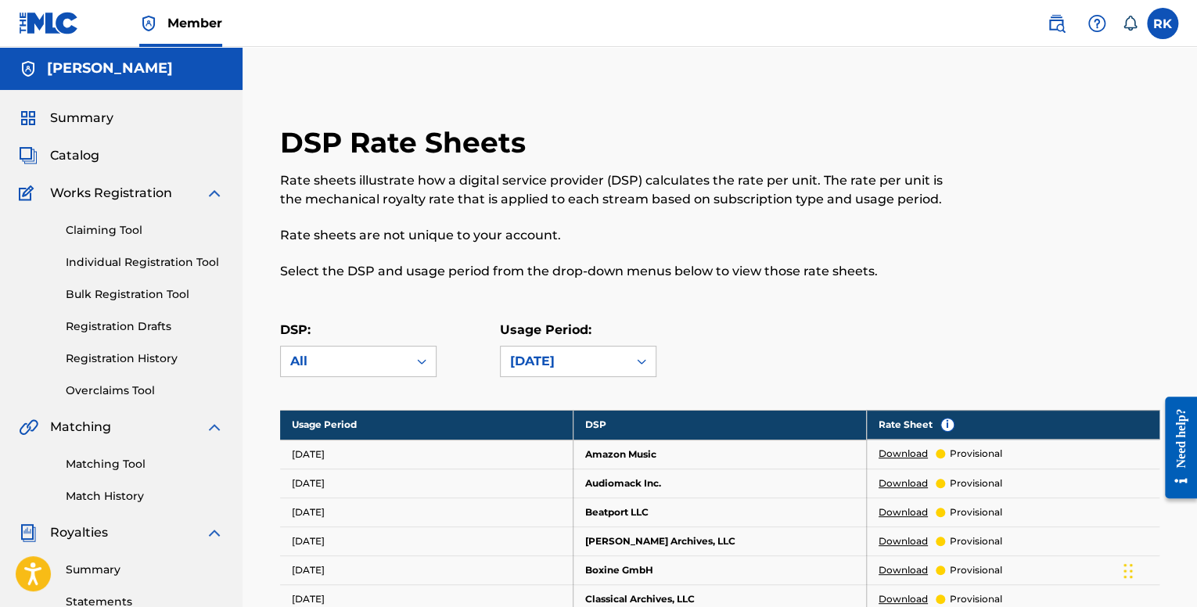
click at [119, 229] on link "Claiming Tool" at bounding box center [145, 230] width 158 height 16
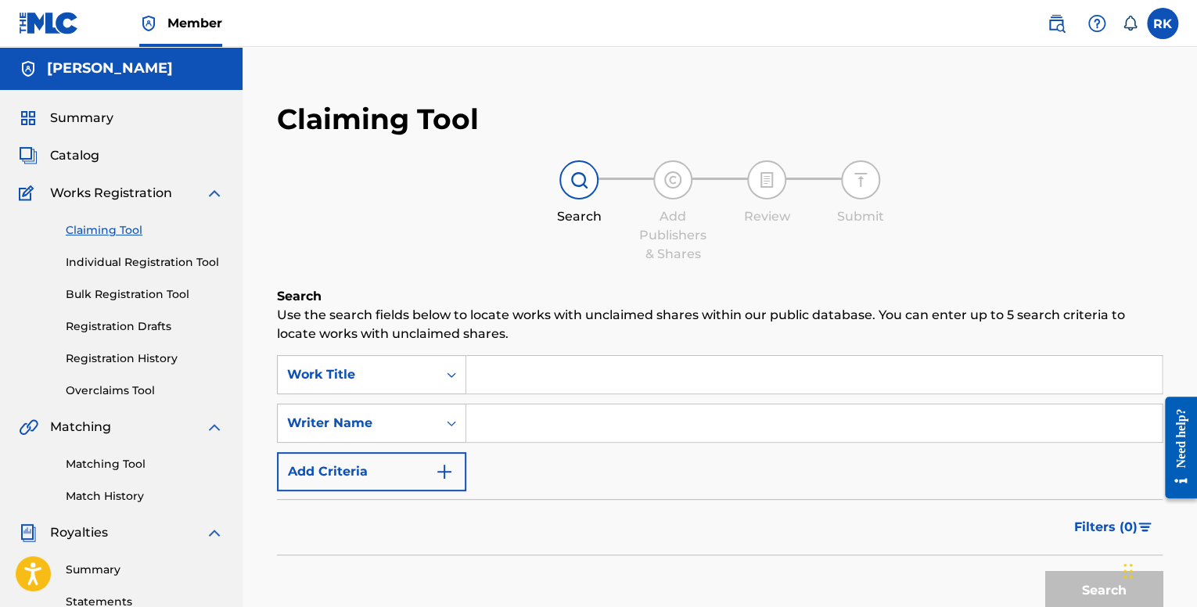
click at [69, 117] on span "Summary" at bounding box center [81, 118] width 63 height 19
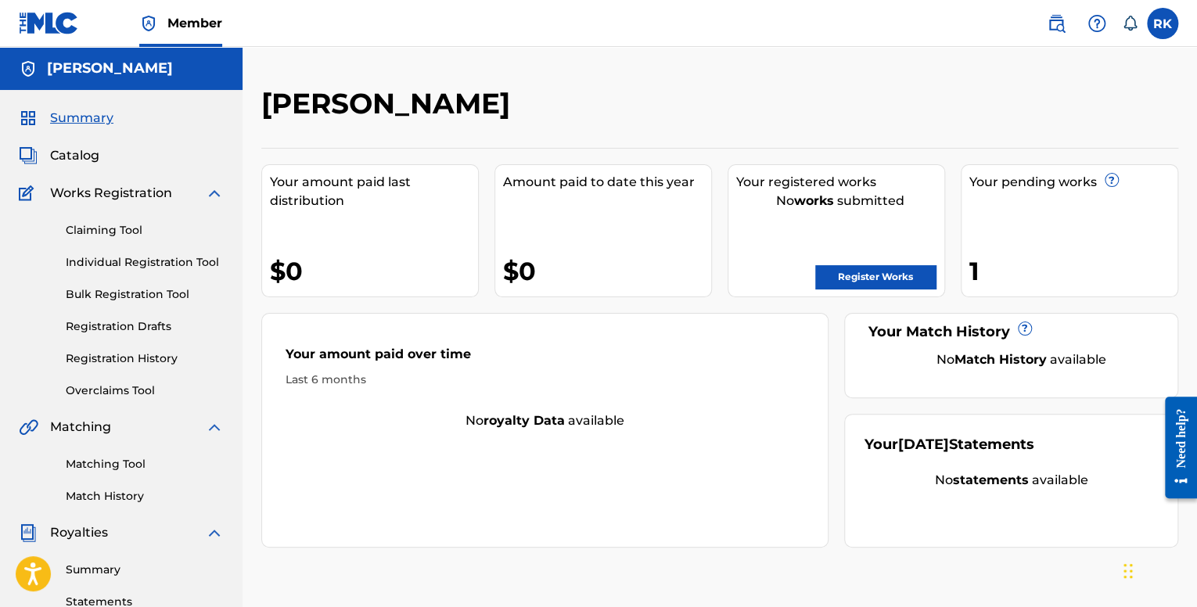
click at [825, 193] on strong "works" at bounding box center [814, 200] width 40 height 15
click at [849, 272] on link "Register Works" at bounding box center [875, 276] width 120 height 23
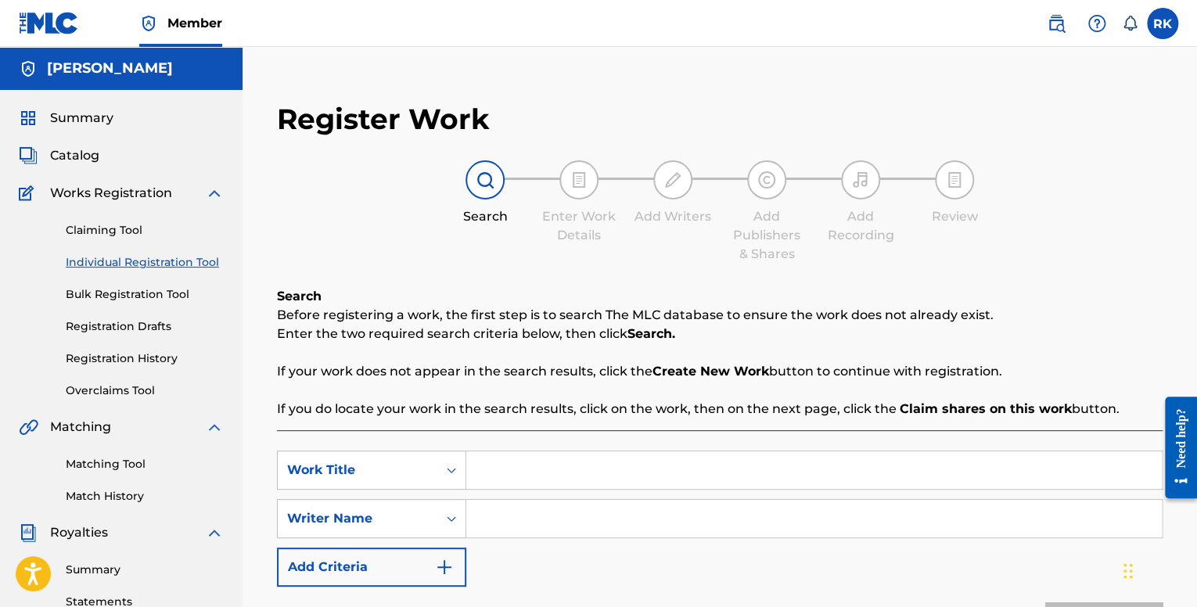
click at [78, 126] on span "Summary" at bounding box center [81, 118] width 63 height 19
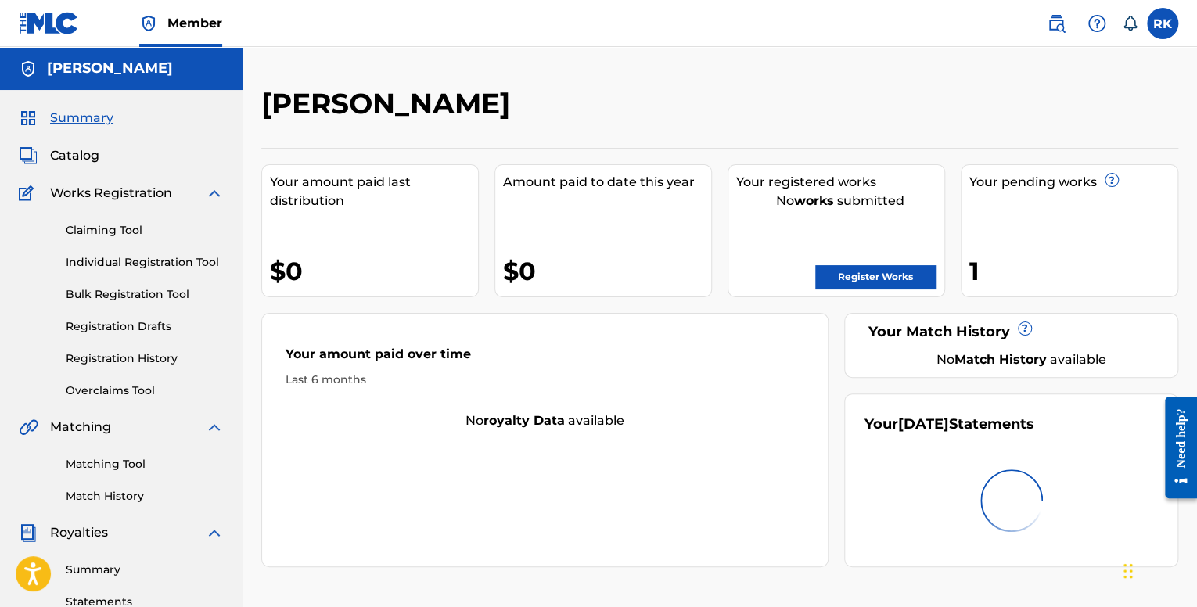
click at [78, 154] on span "Catalog" at bounding box center [74, 155] width 49 height 19
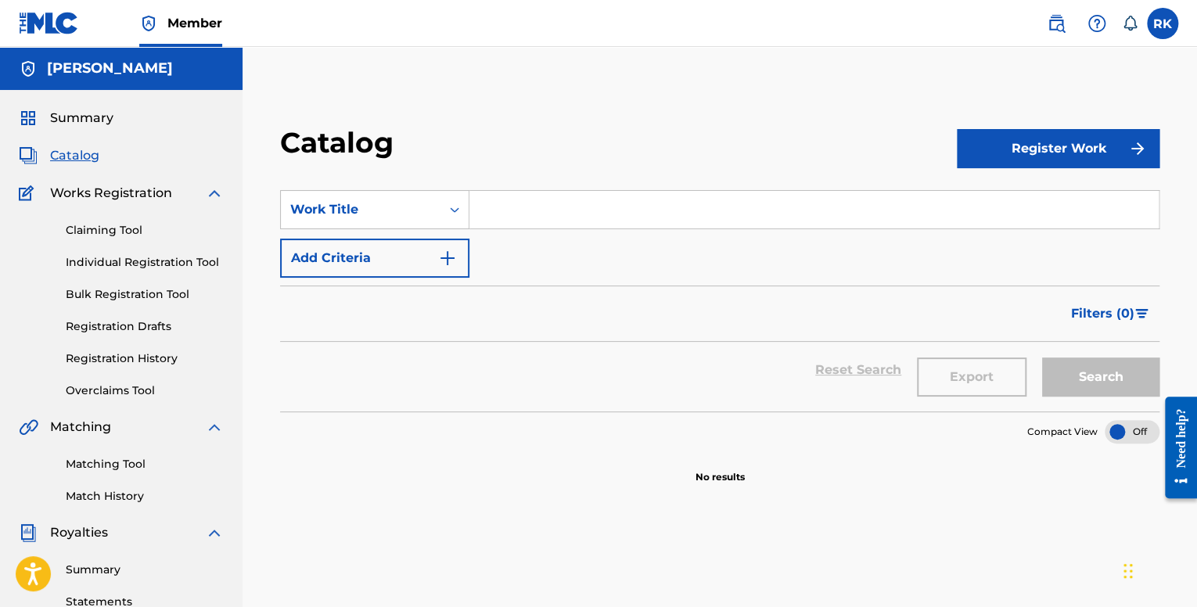
click at [119, 351] on link "Registration History" at bounding box center [145, 359] width 158 height 16
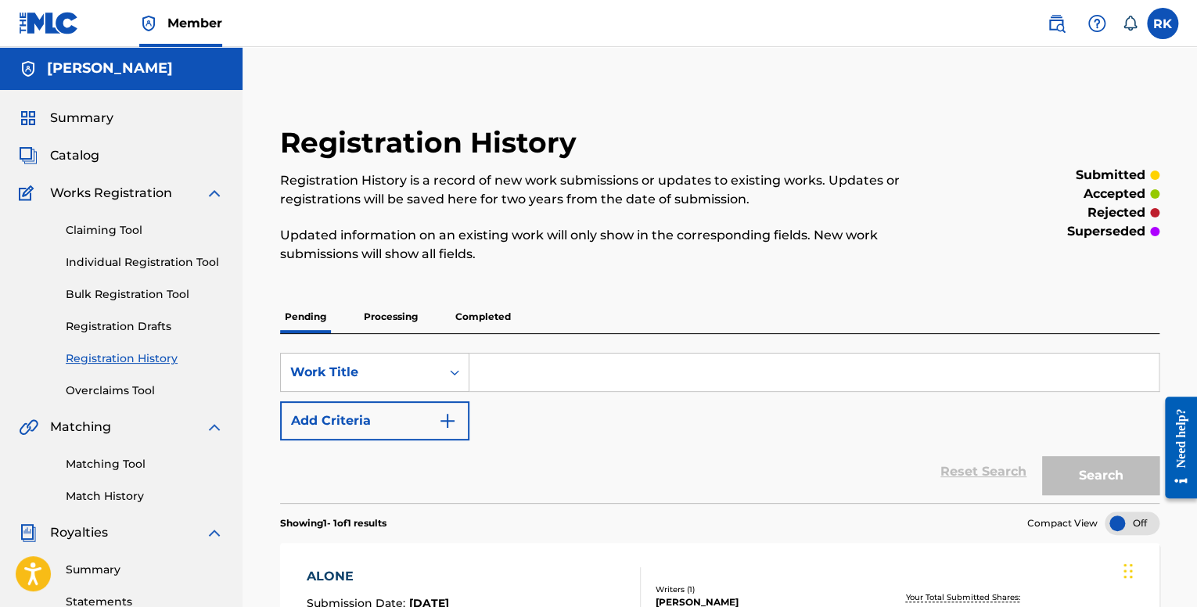
click at [392, 312] on p "Processing" at bounding box center [390, 316] width 63 height 33
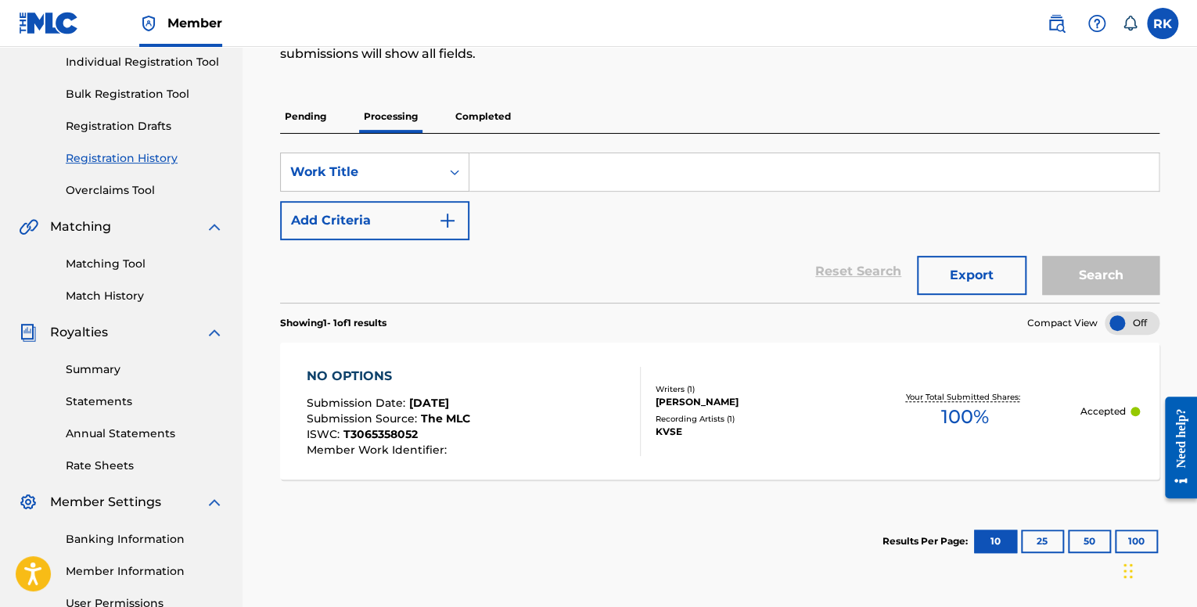
scroll to position [313, 0]
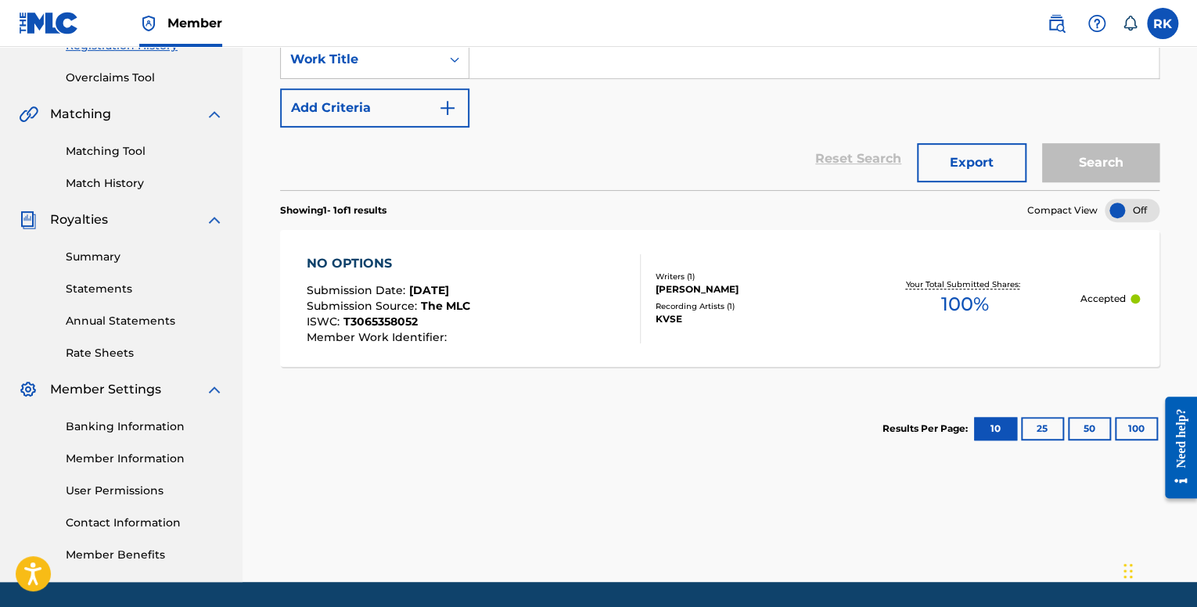
click at [1130, 207] on div at bounding box center [1132, 210] width 55 height 23
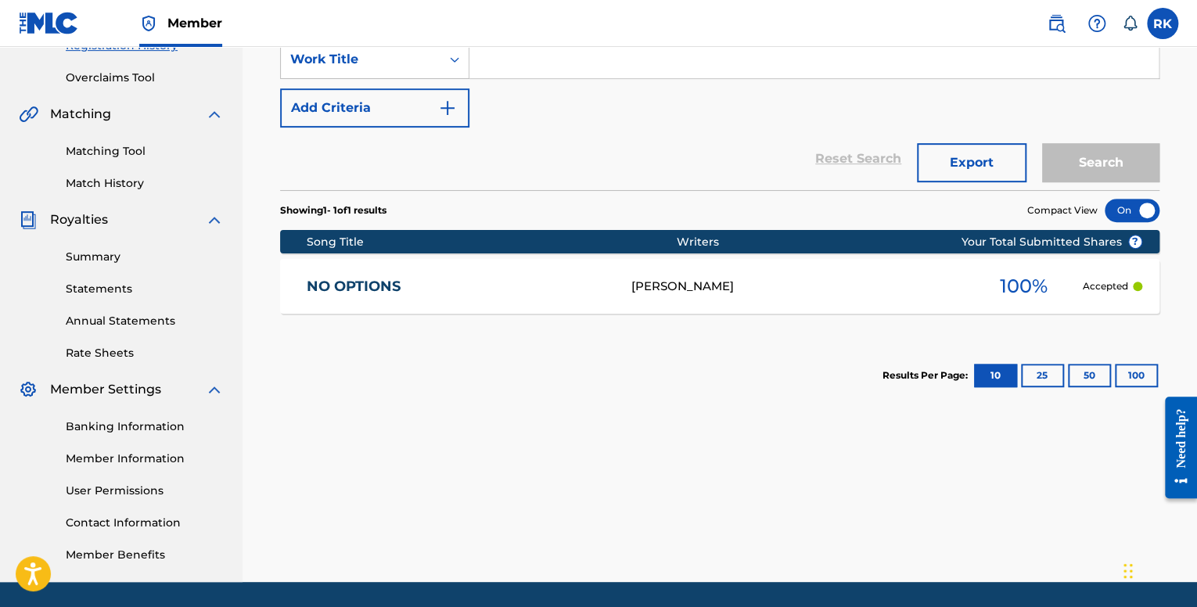
click at [1130, 209] on div at bounding box center [1132, 210] width 55 height 23
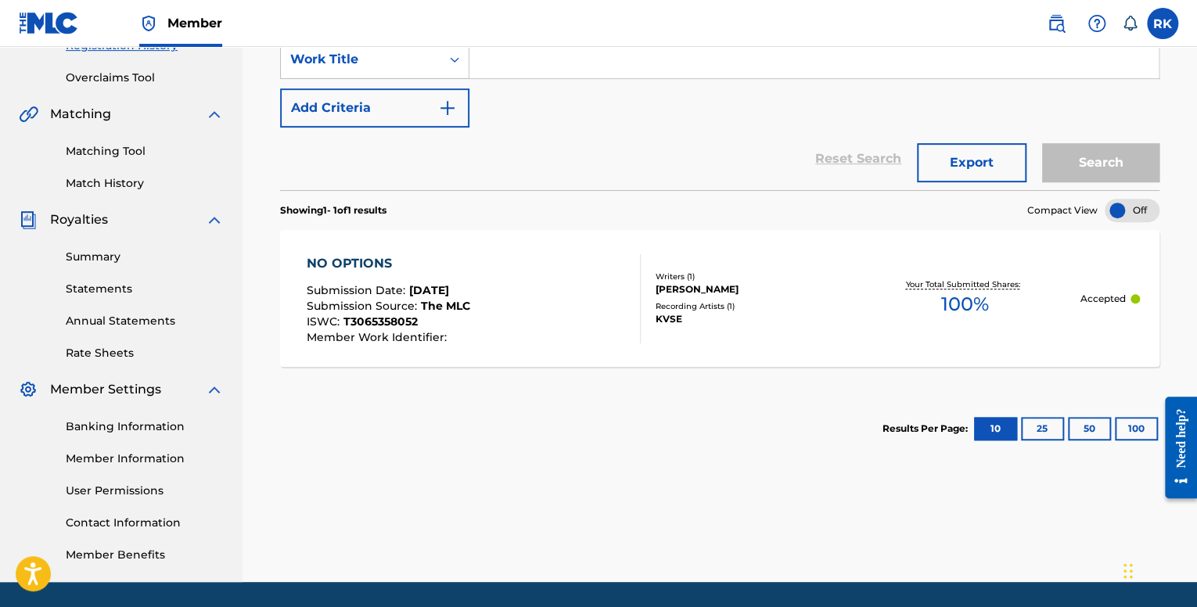
click at [1106, 295] on p "Accepted" at bounding box center [1103, 299] width 45 height 14
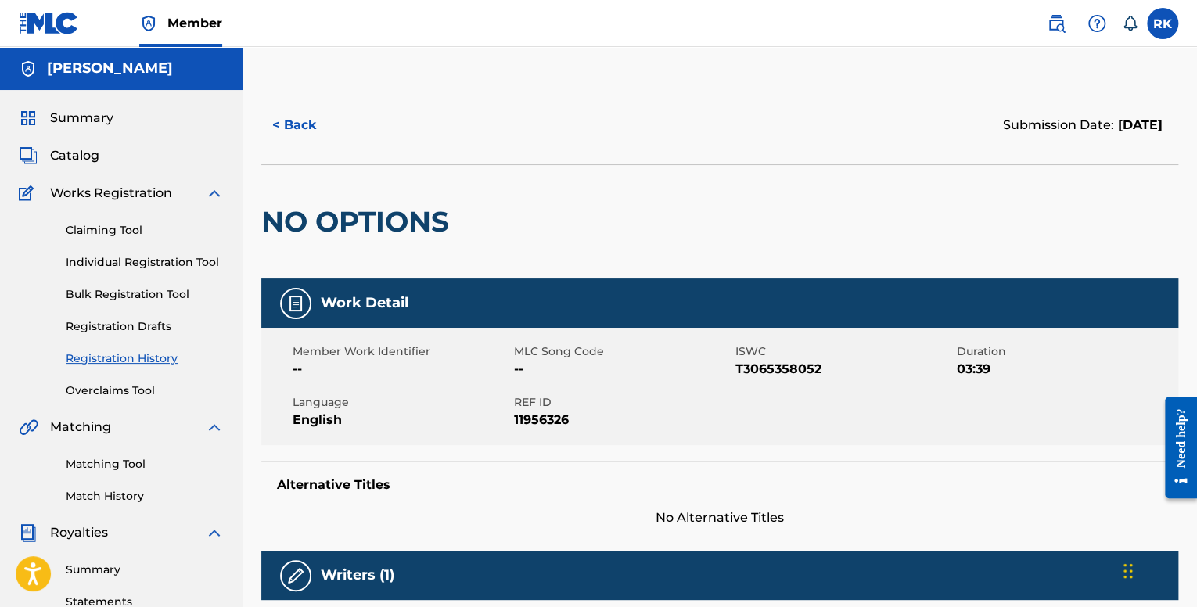
click at [91, 110] on span "Summary" at bounding box center [81, 118] width 63 height 19
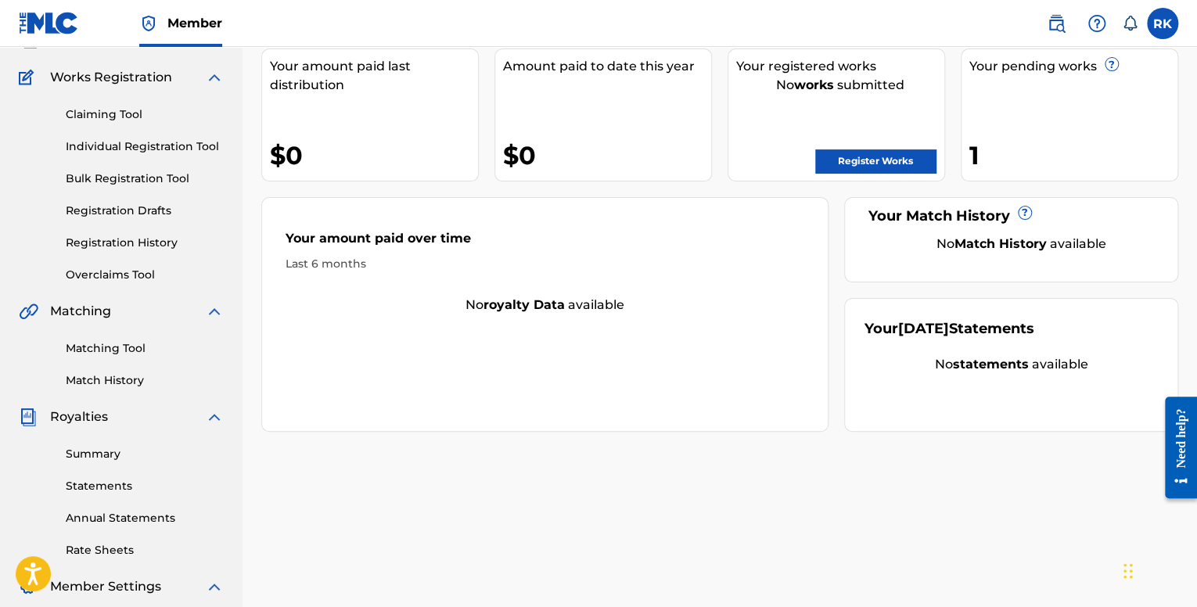
scroll to position [156, 0]
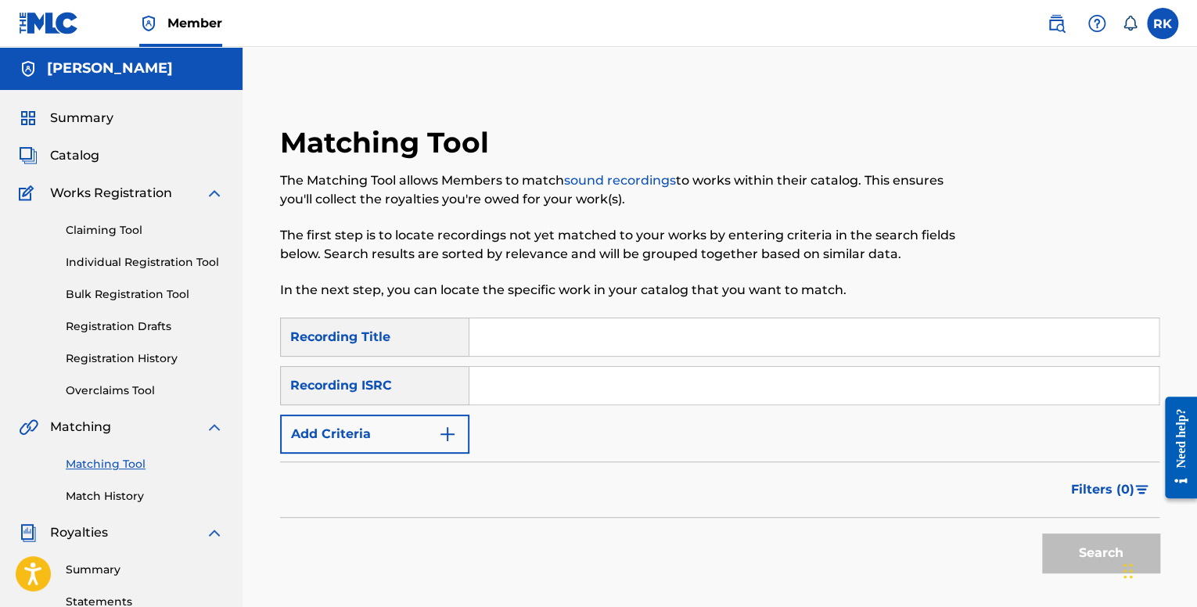
click at [527, 373] on input "Search Form" at bounding box center [813, 386] width 689 height 38
type input "QM42K2093812"
click at [571, 337] on input "Search Form" at bounding box center [813, 337] width 689 height 38
type input "No Options"
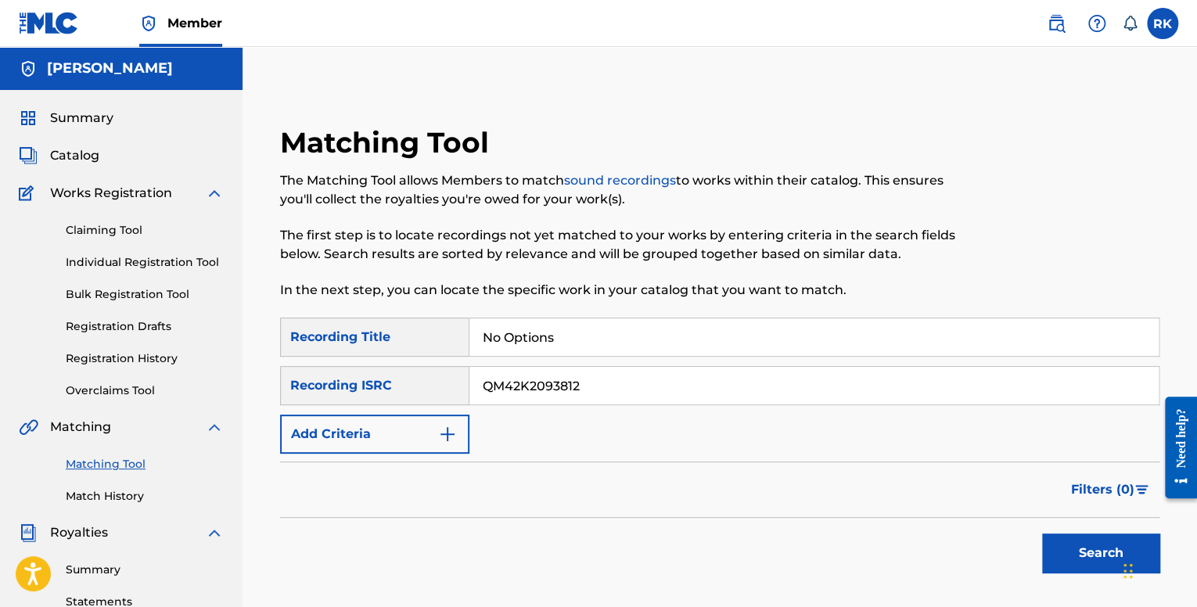
click at [1069, 539] on button "Search" at bounding box center [1100, 553] width 117 height 39
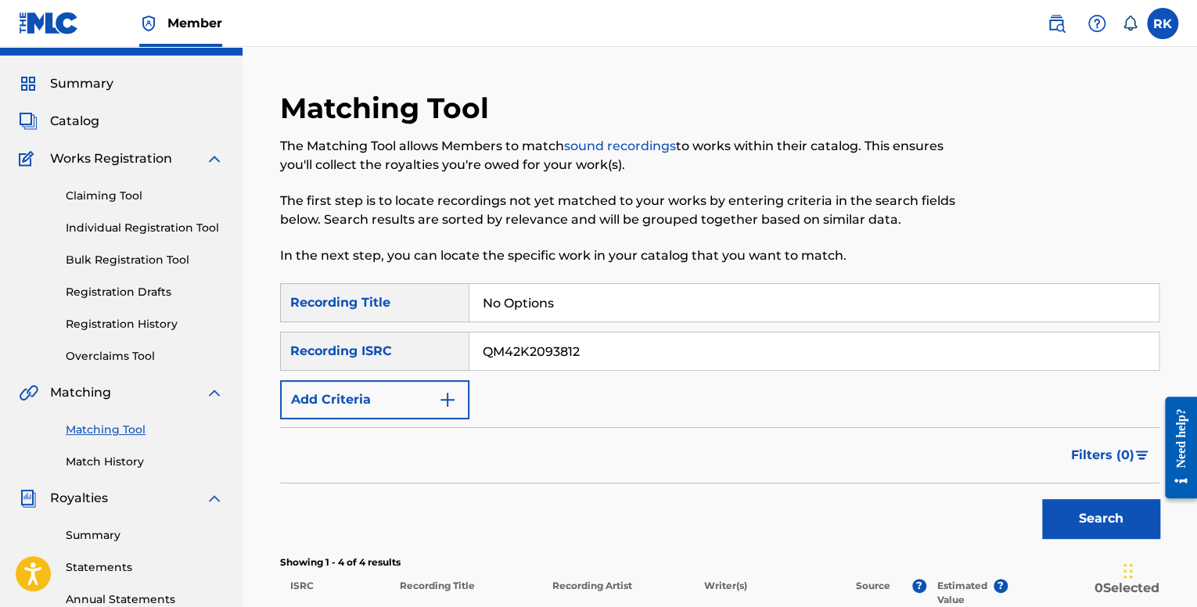
scroll to position [16, 0]
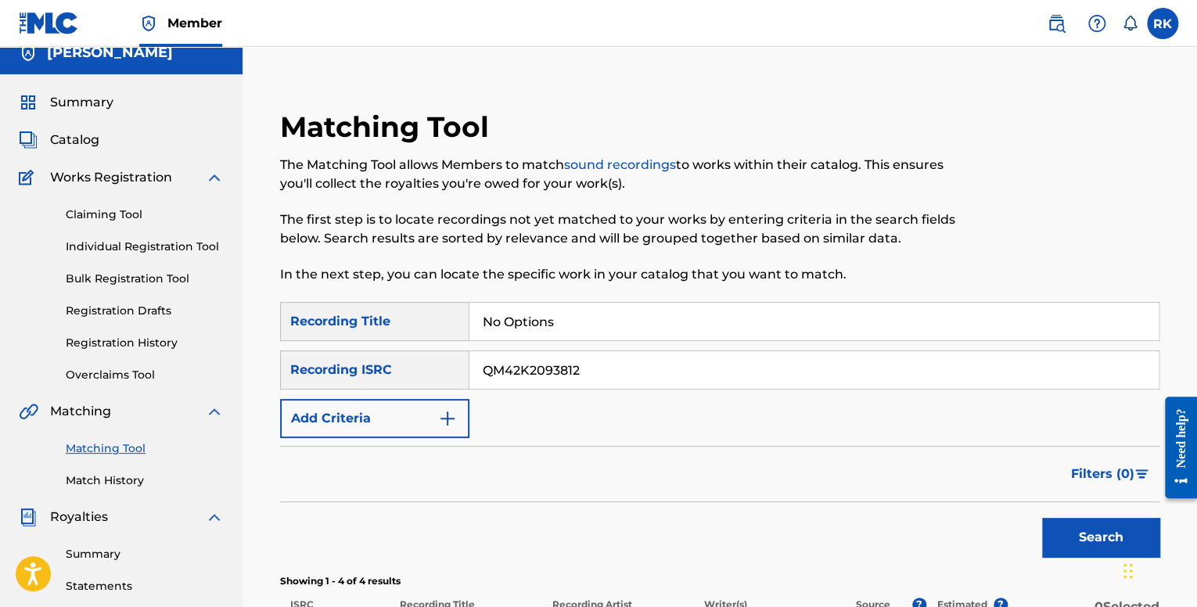
click at [113, 207] on link "Claiming Tool" at bounding box center [145, 215] width 158 height 16
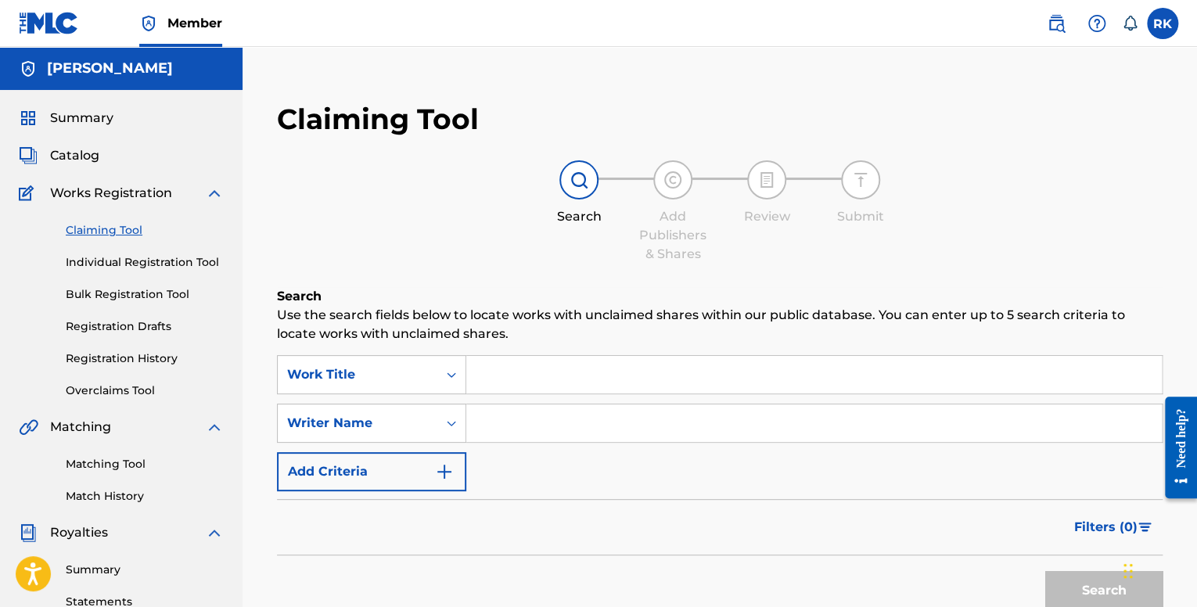
click at [561, 372] on input "Search Form" at bounding box center [814, 375] width 696 height 38
click at [564, 372] on input "Search Form" at bounding box center [814, 375] width 696 height 38
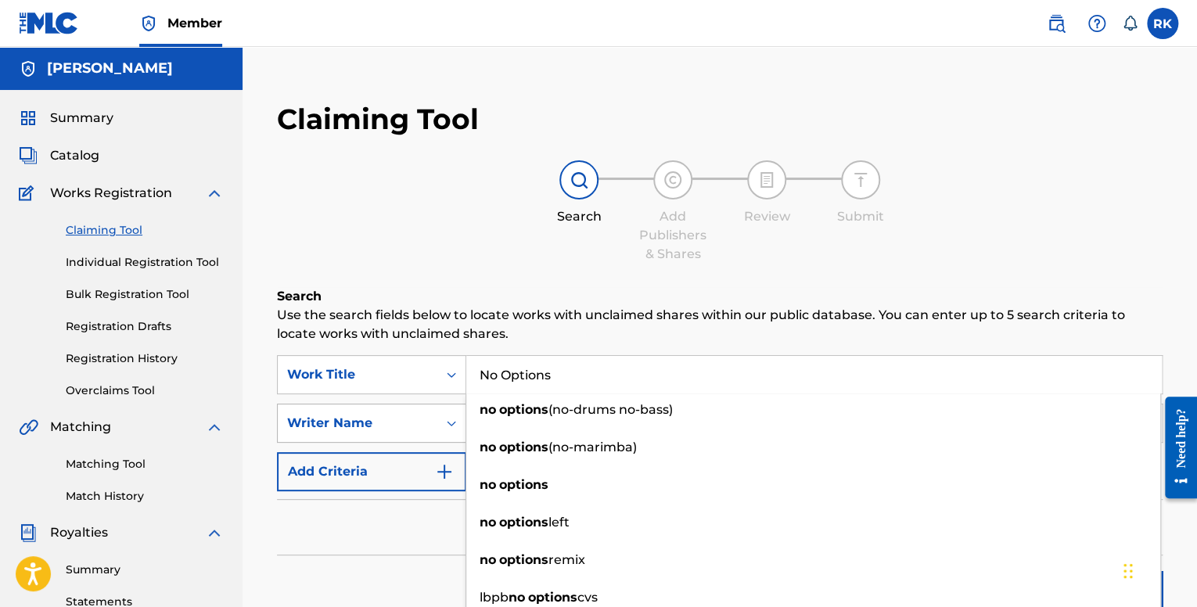
type input "No Options"
click at [380, 418] on div "Writer Name" at bounding box center [371, 423] width 189 height 39
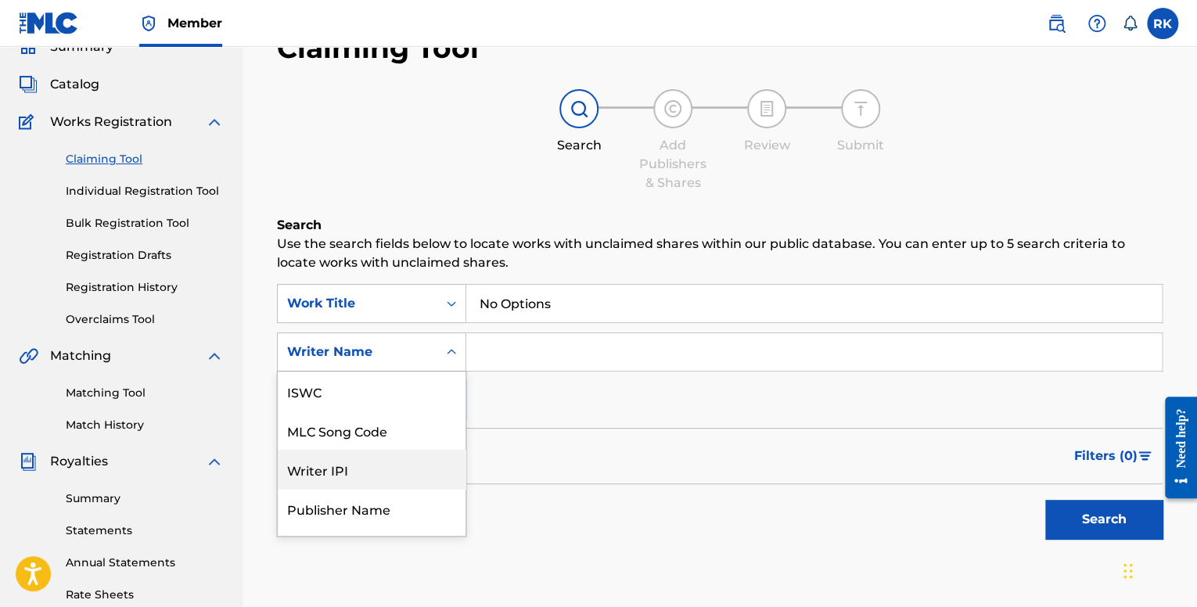
scroll to position [39, 0]
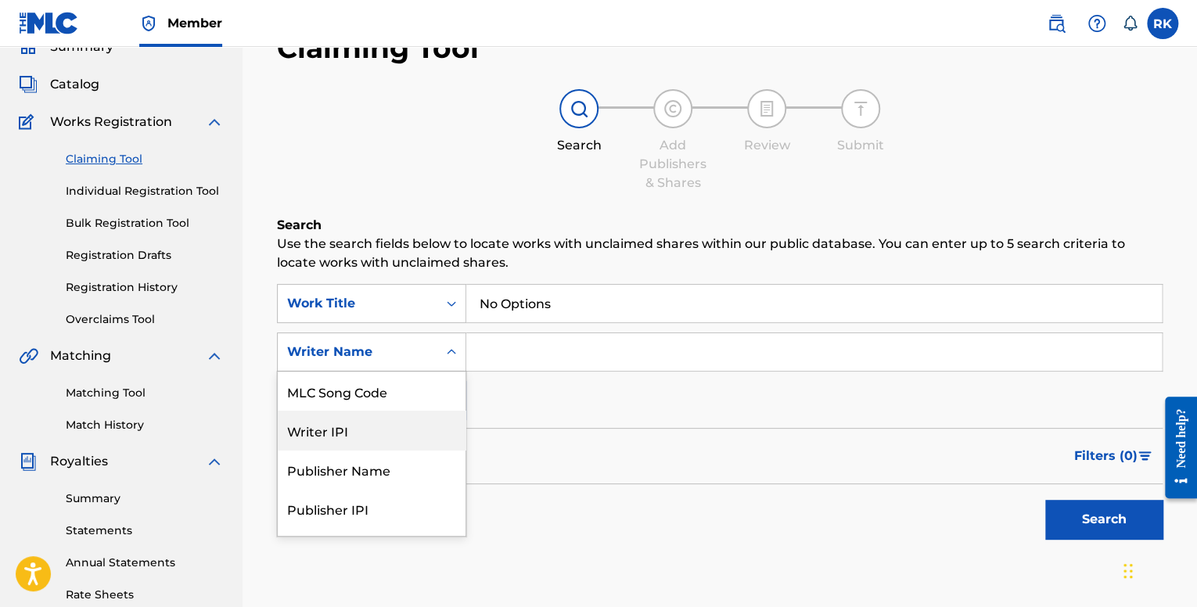
click at [376, 426] on div "Writer IPI" at bounding box center [372, 430] width 188 height 39
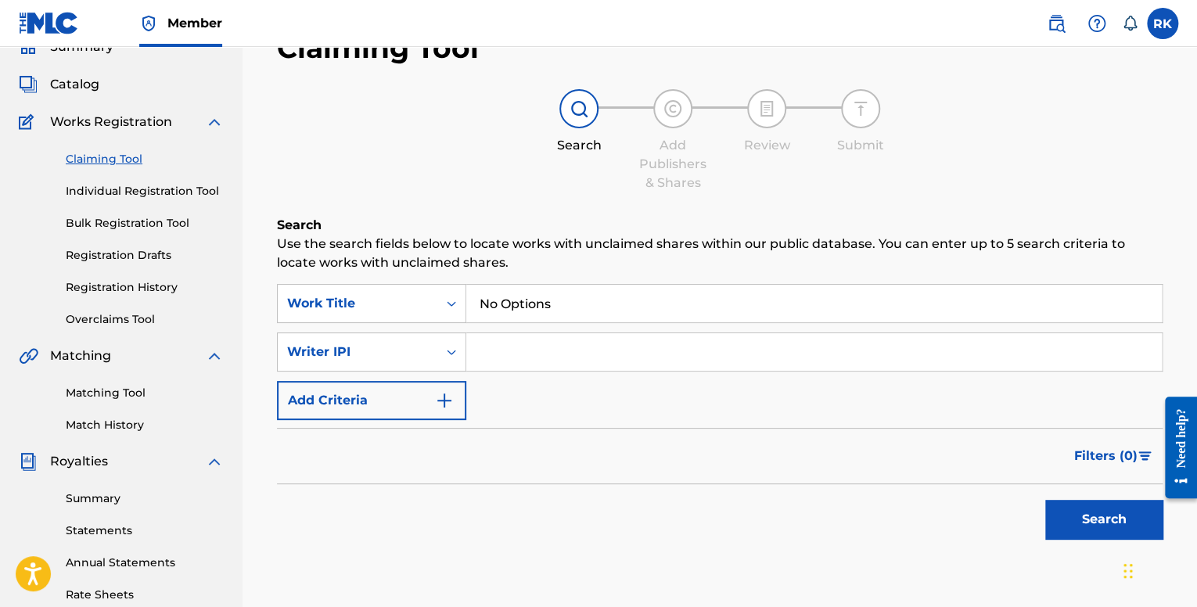
click at [541, 346] on input "Search Form" at bounding box center [814, 352] width 696 height 38
type input "01037038192"
click at [1091, 507] on button "Search" at bounding box center [1103, 519] width 117 height 39
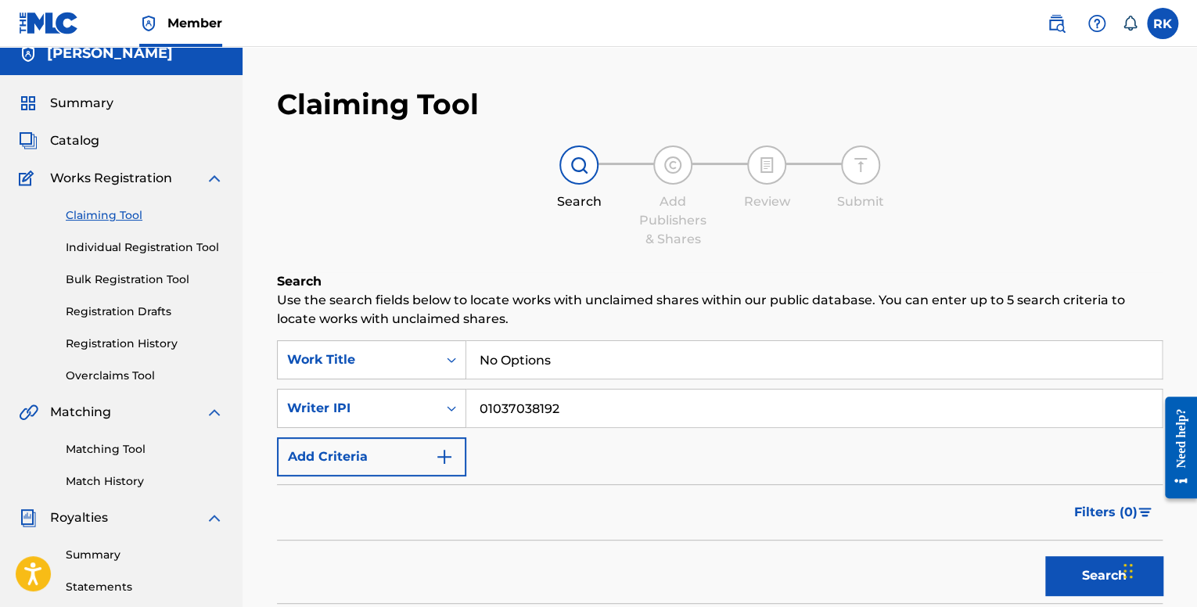
scroll to position [0, 0]
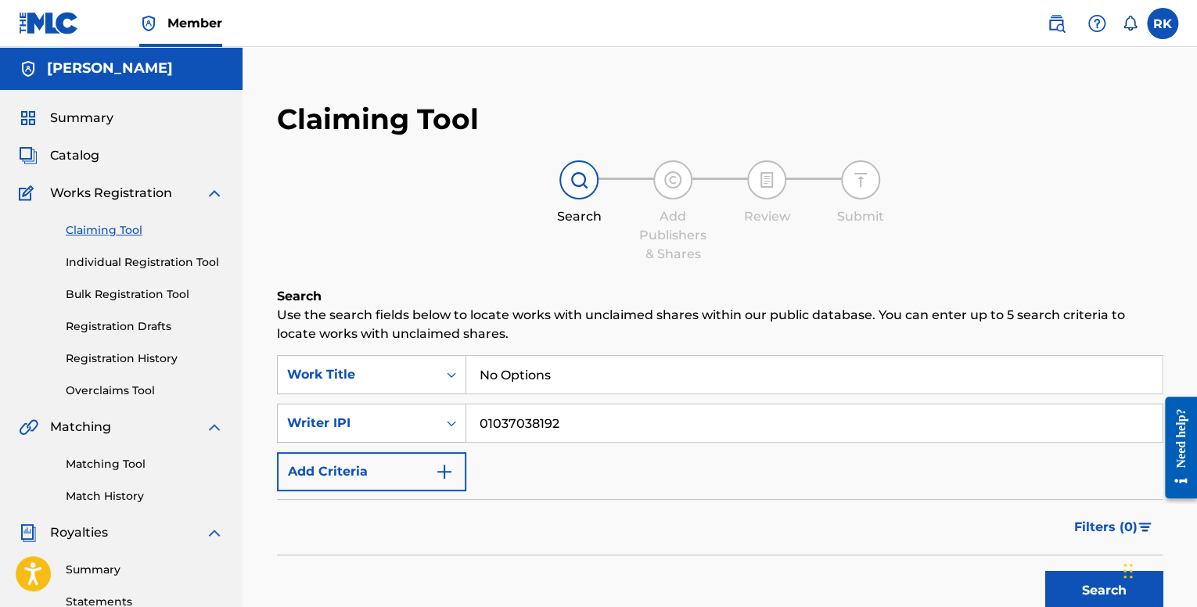
click at [134, 357] on link "Registration History" at bounding box center [145, 359] width 158 height 16
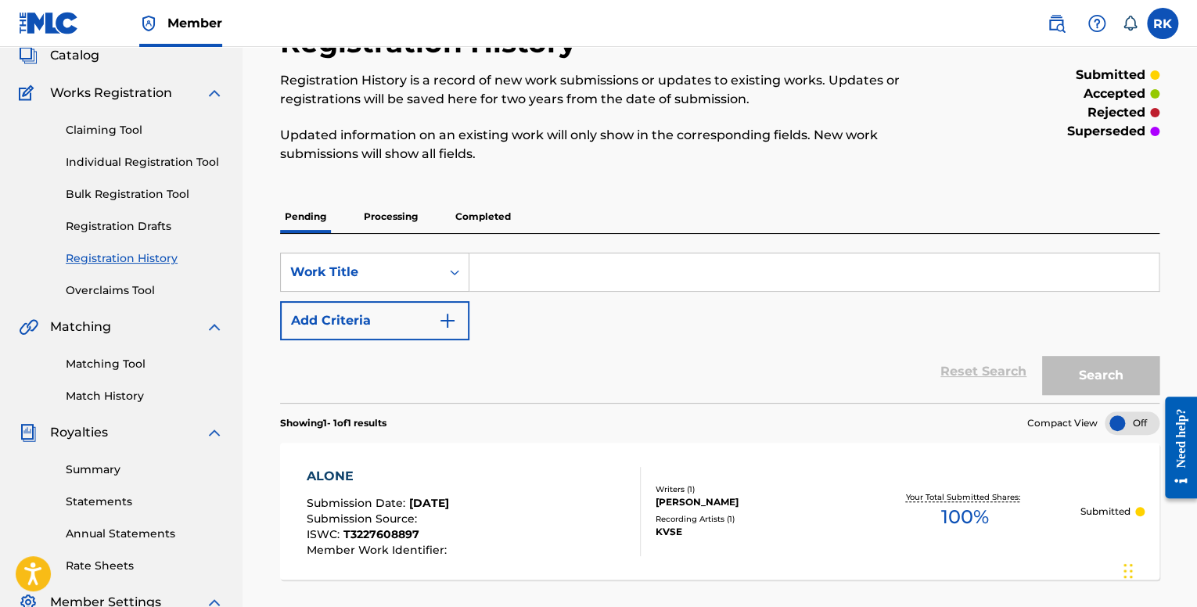
scroll to position [78, 0]
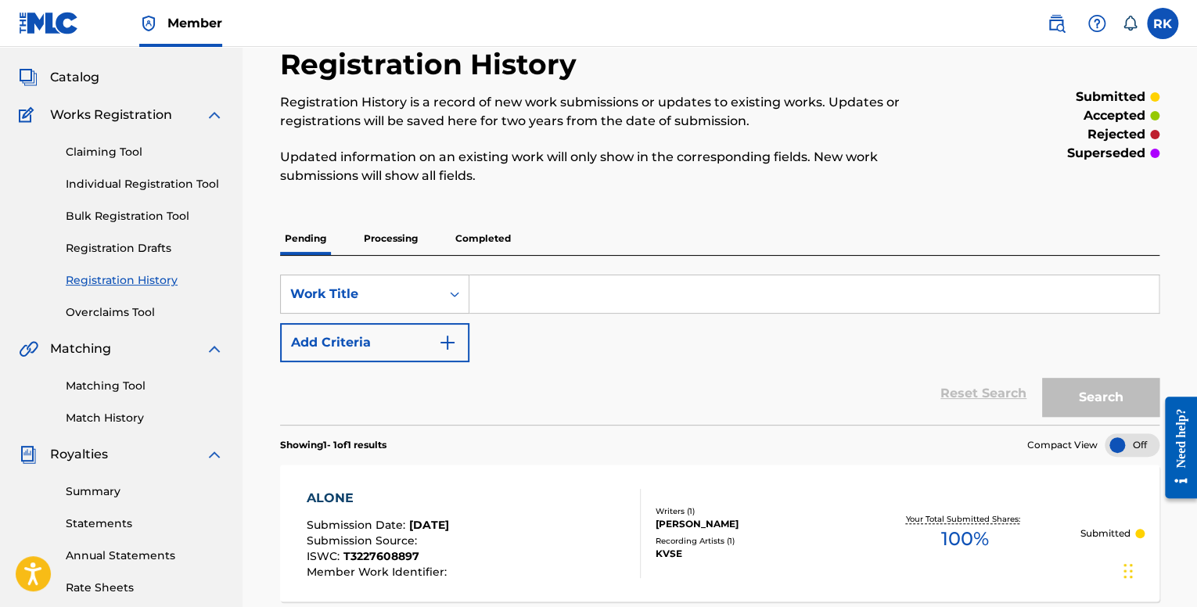
click at [389, 233] on p "Processing" at bounding box center [390, 238] width 63 height 33
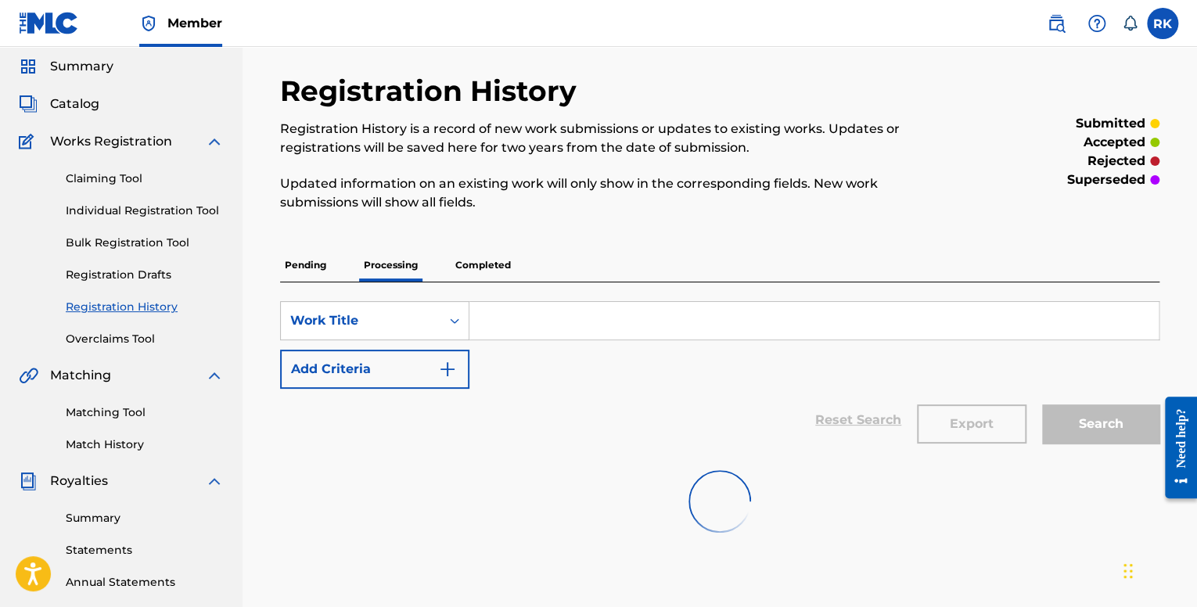
scroll to position [313, 0]
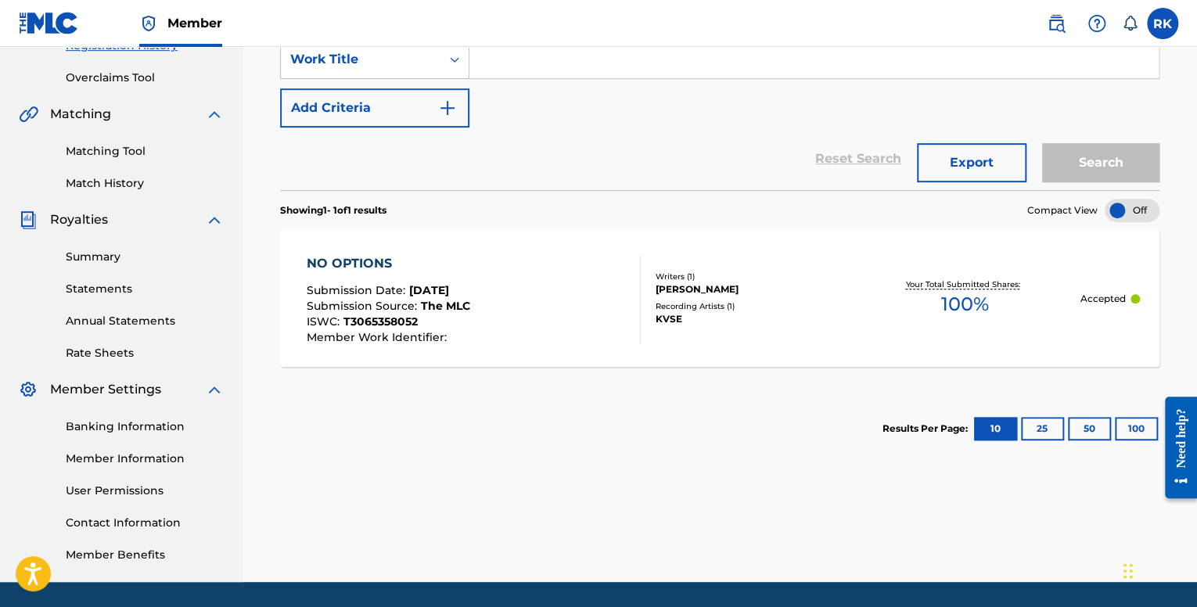
click at [444, 296] on div "Submission Date : Aug 18, 2025" at bounding box center [389, 293] width 164 height 16
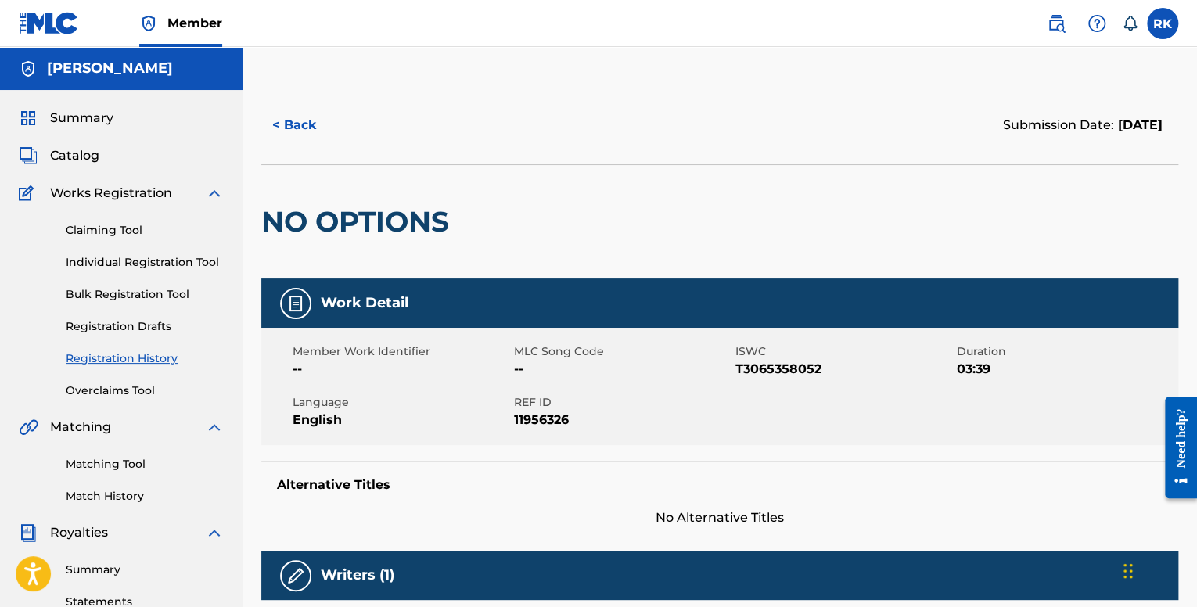
click at [125, 387] on link "Overclaims Tool" at bounding box center [145, 391] width 158 height 16
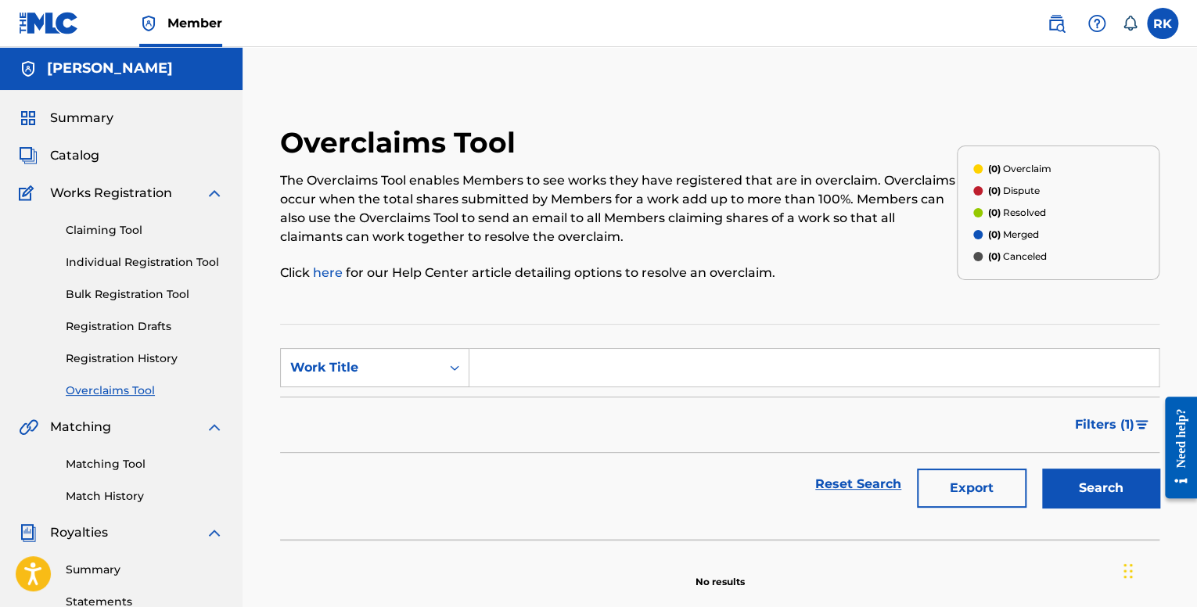
click at [133, 326] on link "Registration Drafts" at bounding box center [145, 326] width 158 height 16
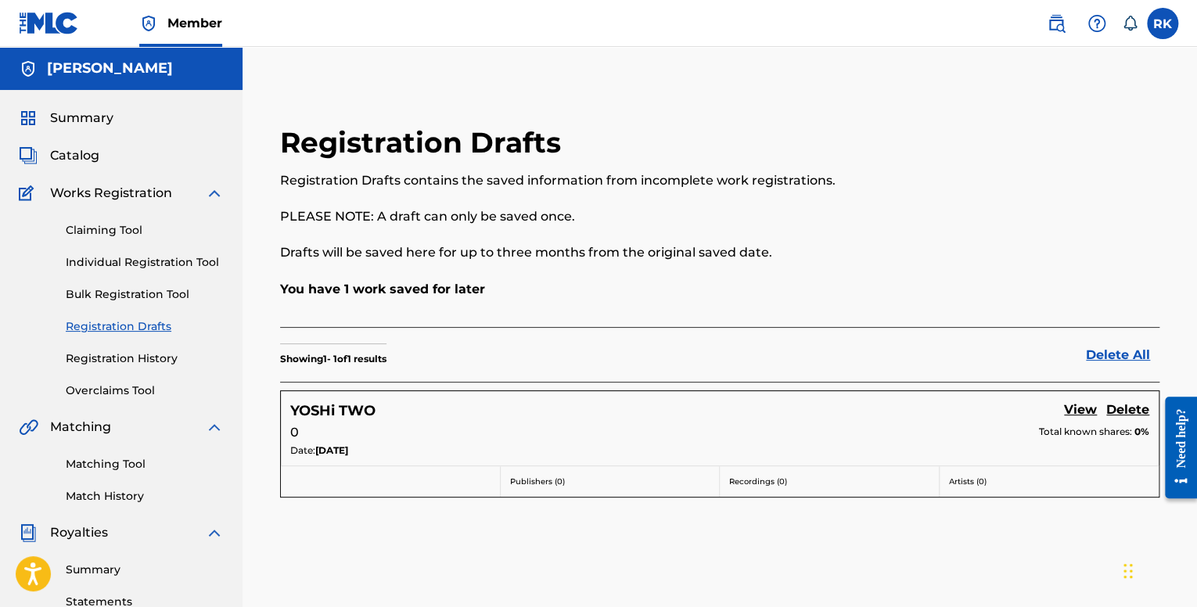
click at [106, 157] on div "Catalog" at bounding box center [121, 155] width 205 height 19
click at [71, 148] on span "Catalog" at bounding box center [74, 155] width 49 height 19
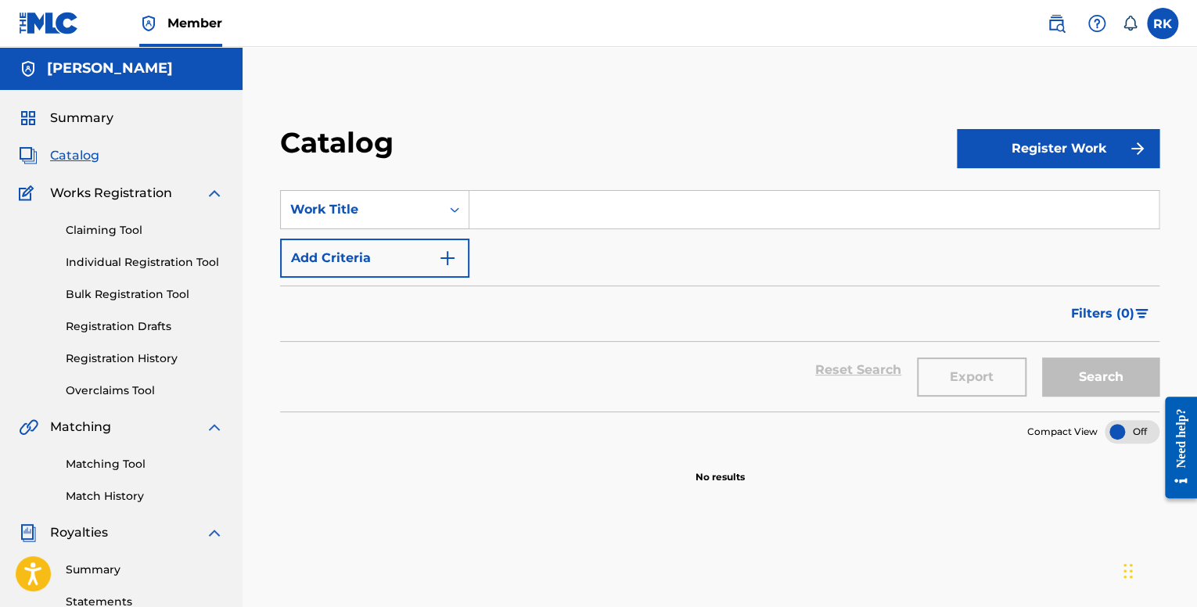
click at [520, 204] on input "Search Form" at bounding box center [813, 210] width 689 height 38
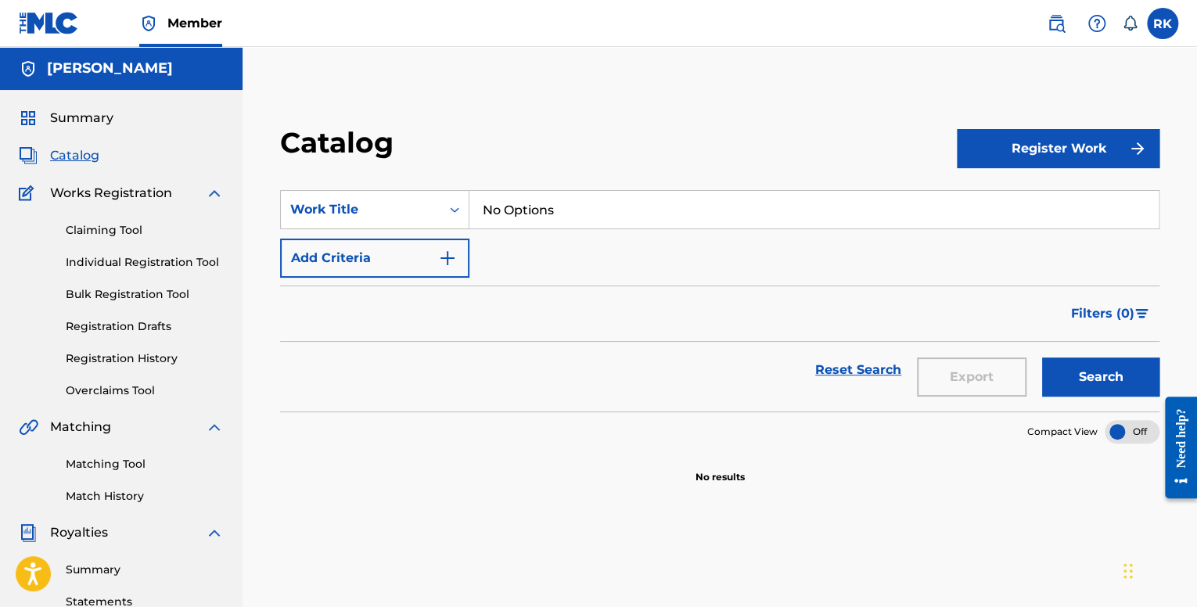
type input "No Options"
drag, startPoint x: 1059, startPoint y: 354, endPoint x: 1081, endPoint y: 367, distance: 25.2
click at [1060, 354] on div "Search" at bounding box center [1096, 370] width 125 height 56
click at [1089, 375] on button "Search" at bounding box center [1100, 377] width 117 height 39
click at [1113, 428] on div at bounding box center [1132, 431] width 55 height 23
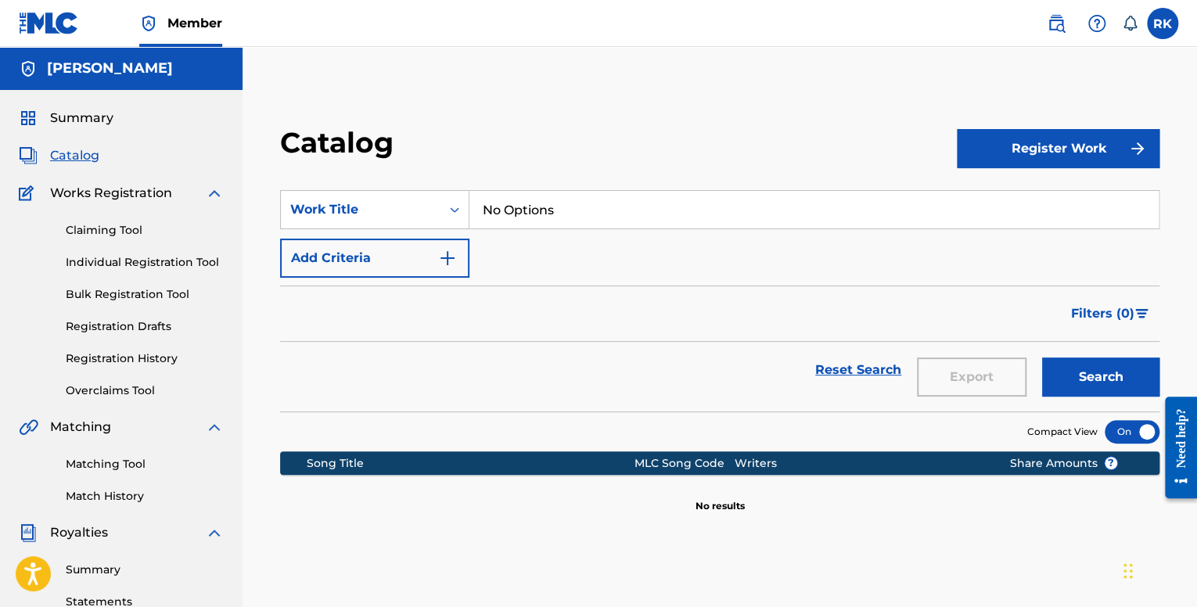
click at [1128, 433] on div at bounding box center [1132, 431] width 55 height 23
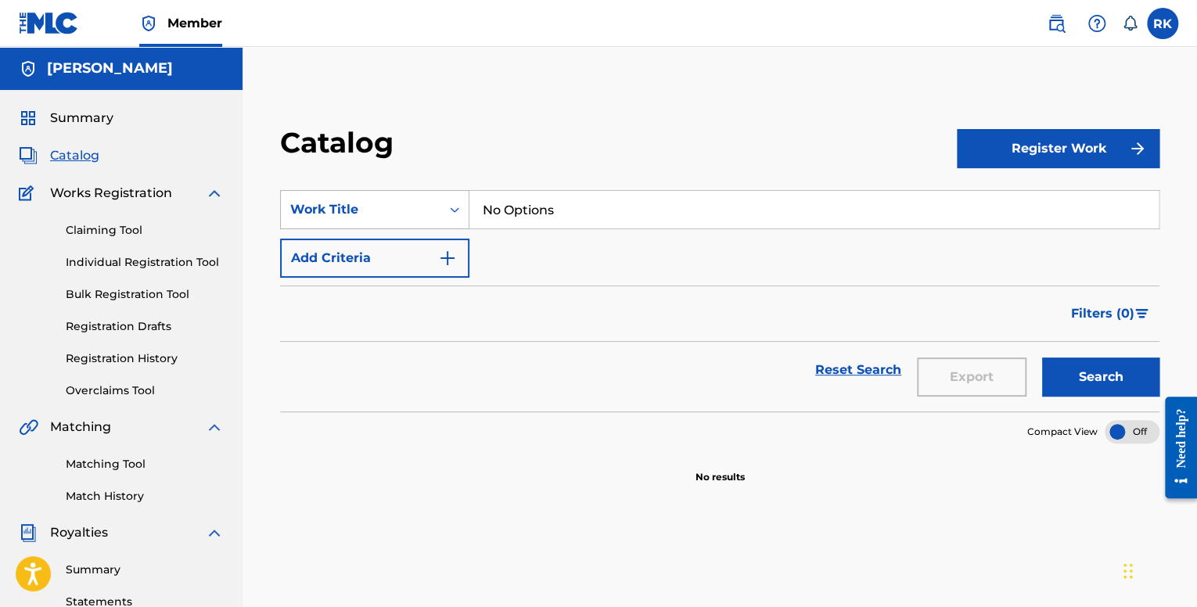
click at [410, 207] on div "Work Title" at bounding box center [360, 209] width 141 height 19
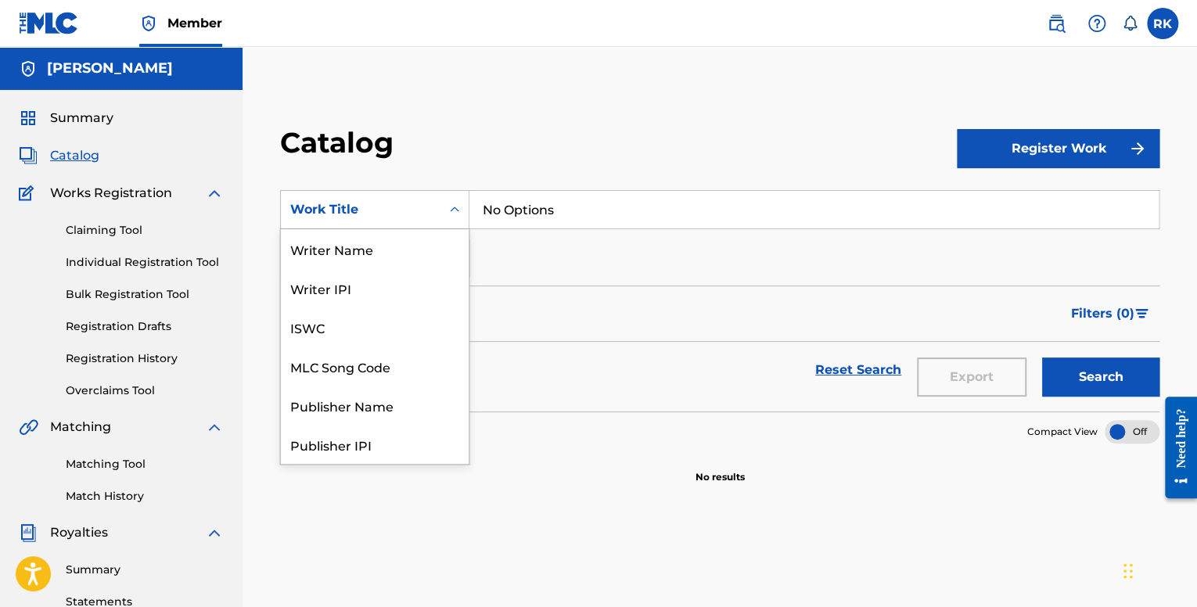
scroll to position [235, 0]
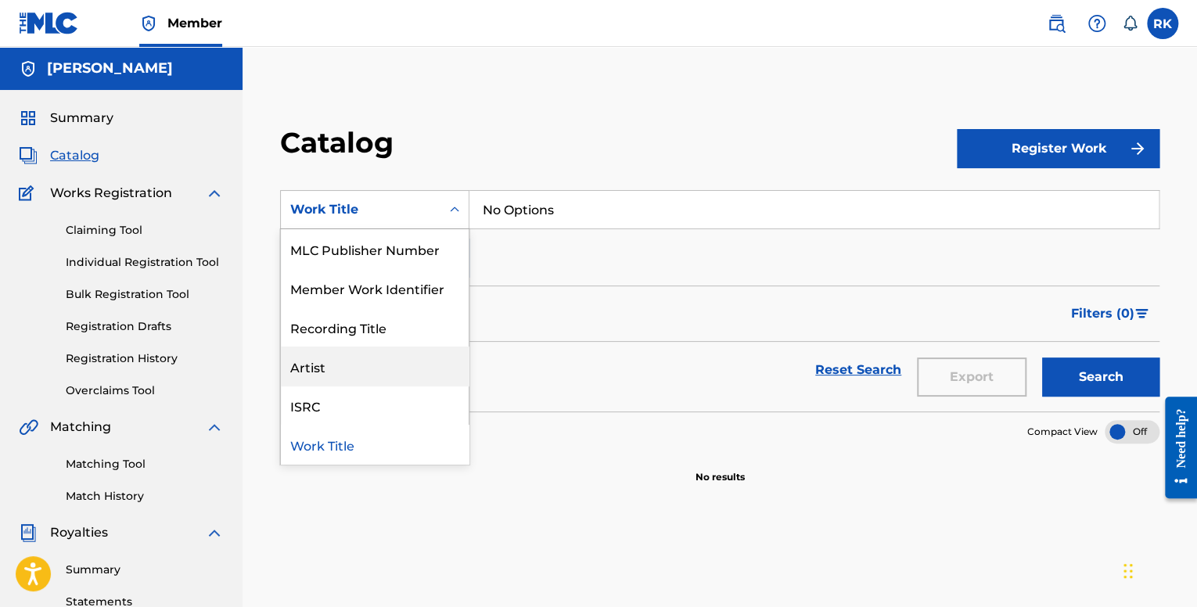
click at [345, 368] on div "Artist" at bounding box center [375, 366] width 188 height 39
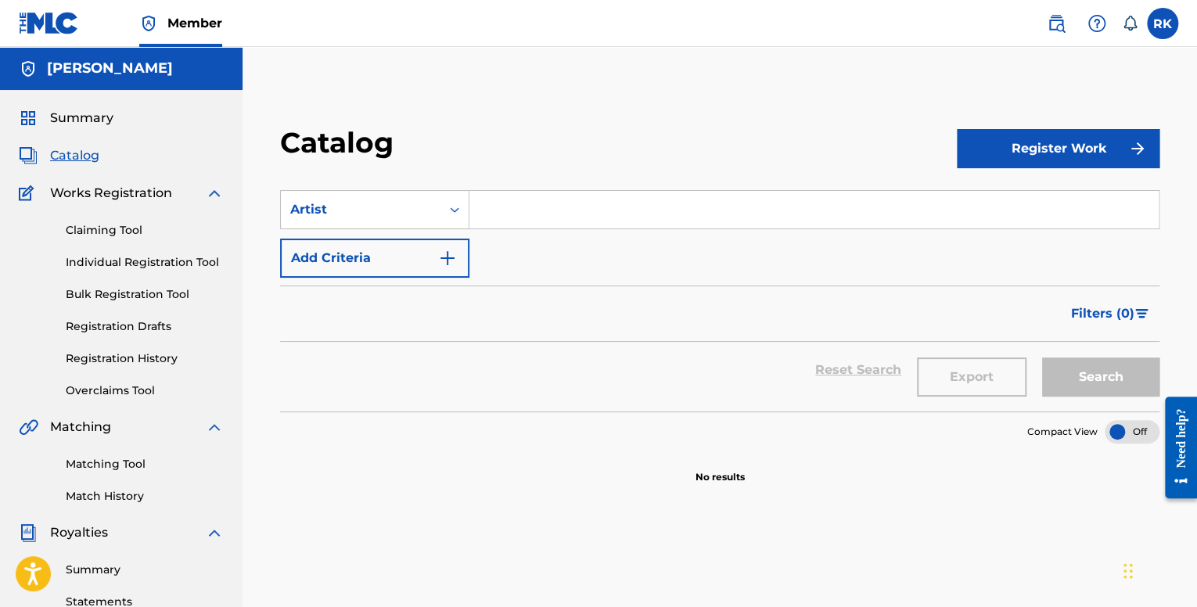
click at [519, 198] on input "Search Form" at bounding box center [813, 210] width 689 height 38
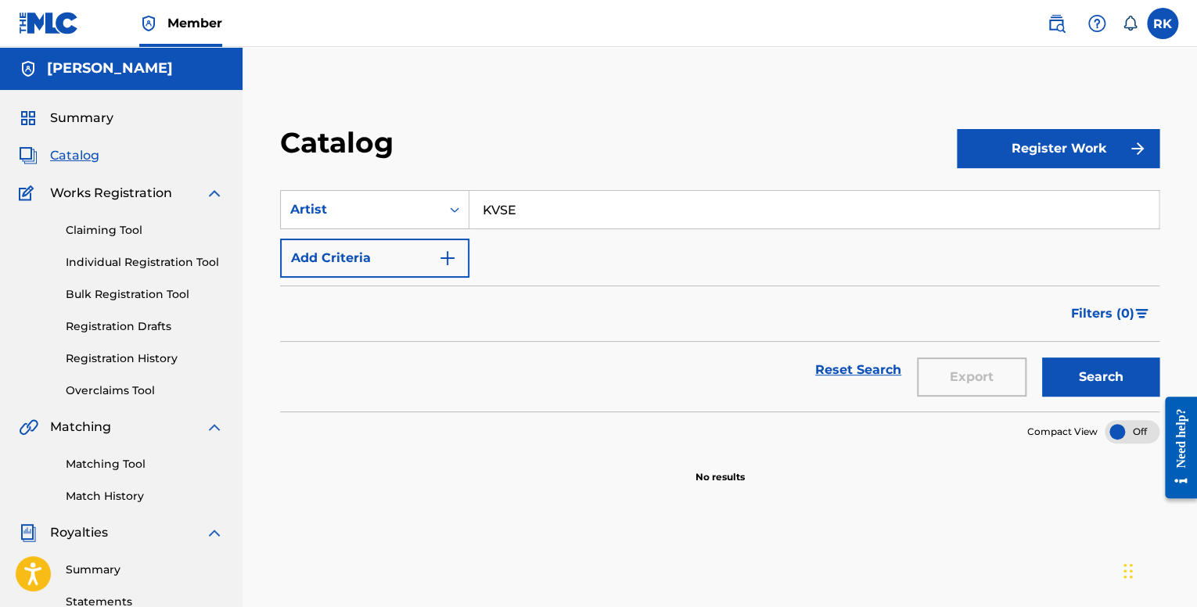
type input "KVSE"
click at [1099, 366] on button "Search" at bounding box center [1100, 377] width 117 height 39
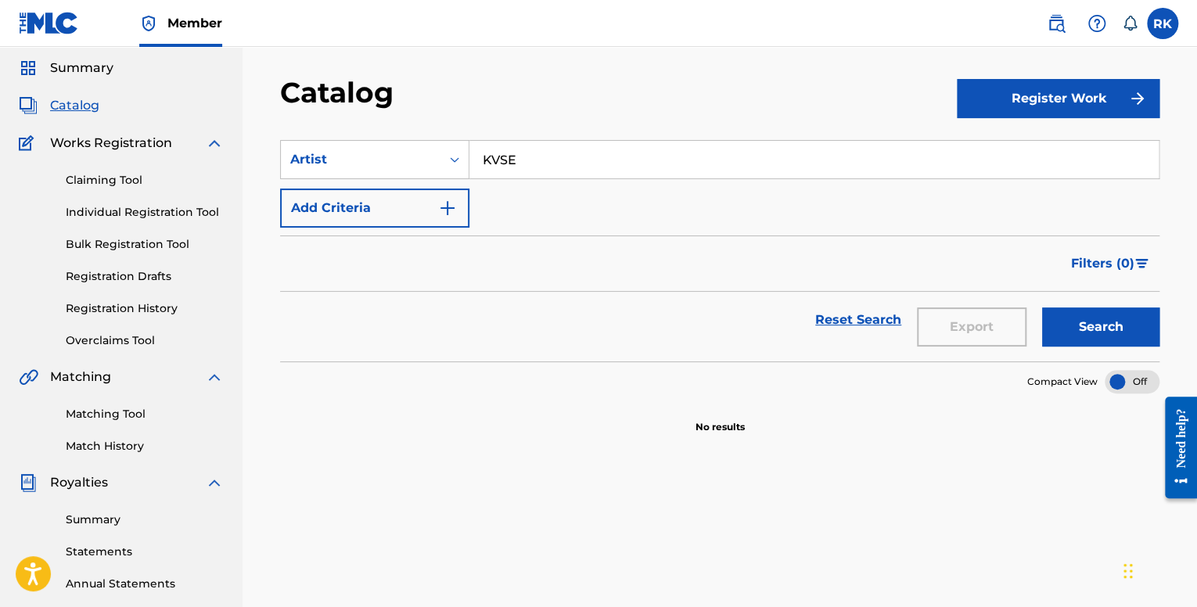
scroll to position [156, 0]
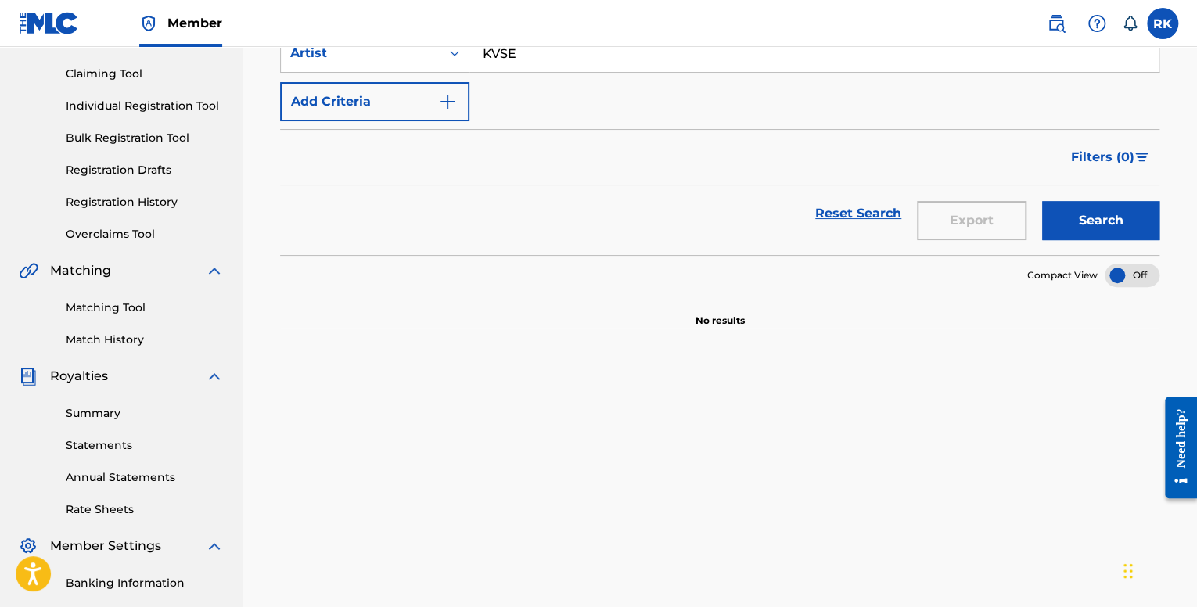
click at [135, 315] on link "Matching Tool" at bounding box center [145, 308] width 158 height 16
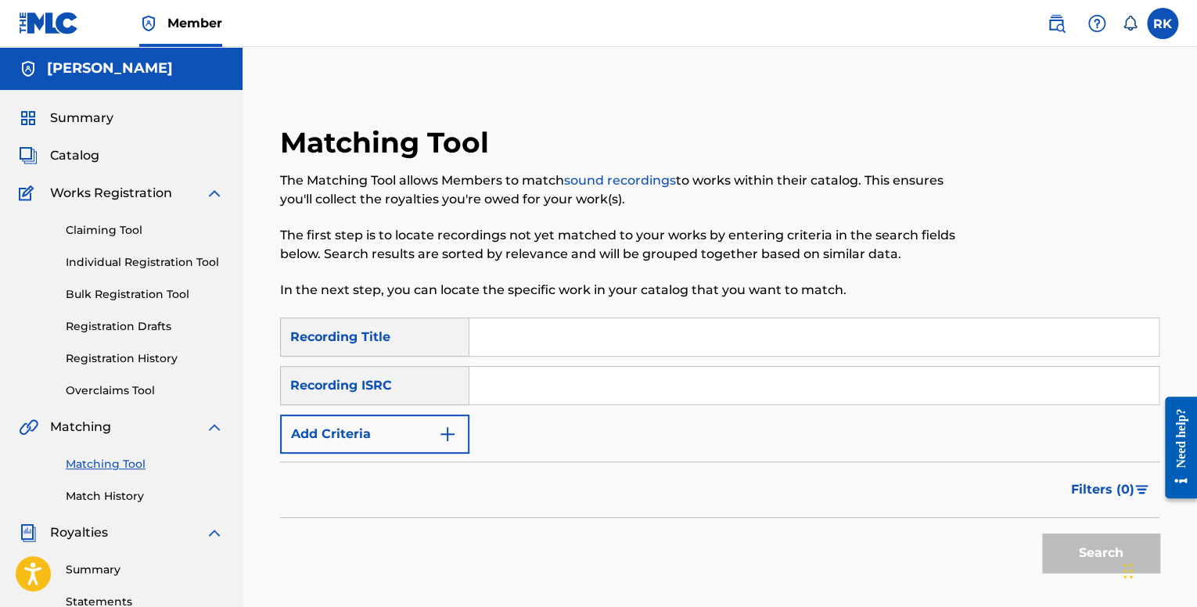
click at [641, 178] on link "sound recordings" at bounding box center [620, 180] width 112 height 15
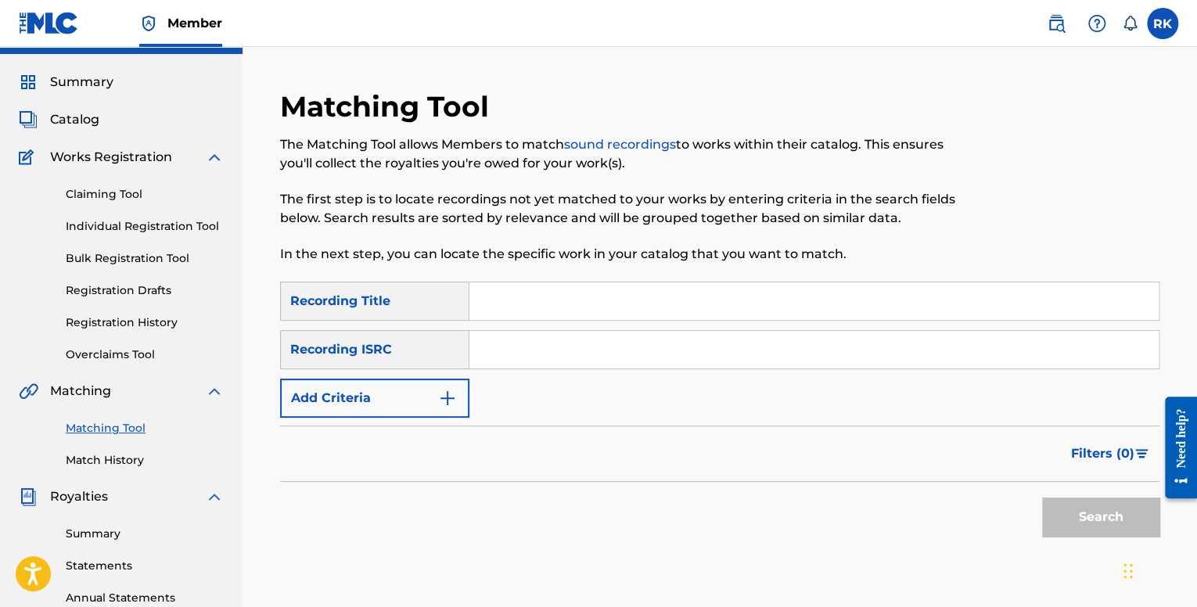
scroll to position [156, 0]
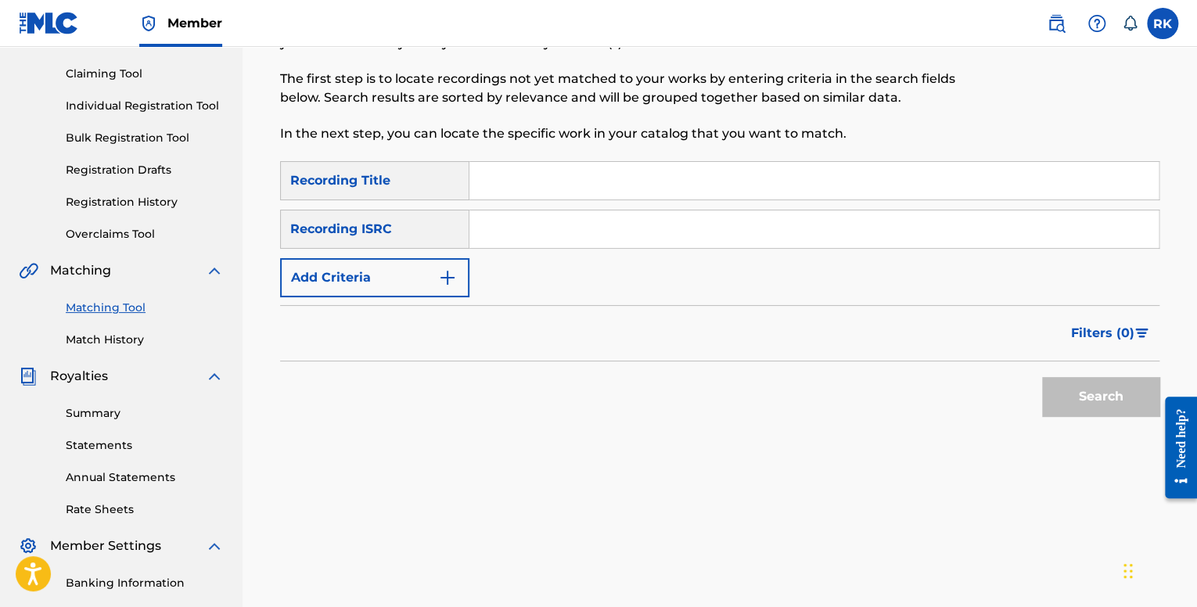
click at [437, 285] on button "Add Criteria" at bounding box center [374, 277] width 189 height 39
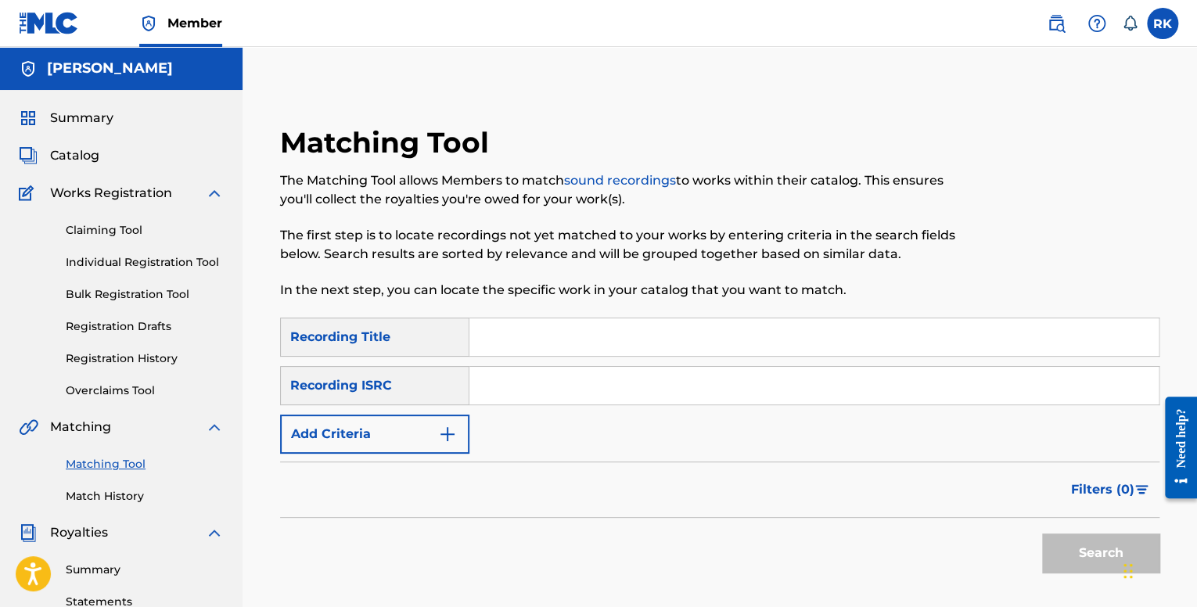
click at [85, 165] on div "Summary Catalog Works Registration Claiming Tool Individual Registration Tool B…" at bounding box center [121, 492] width 243 height 805
click at [85, 158] on span "Catalog" at bounding box center [74, 155] width 49 height 19
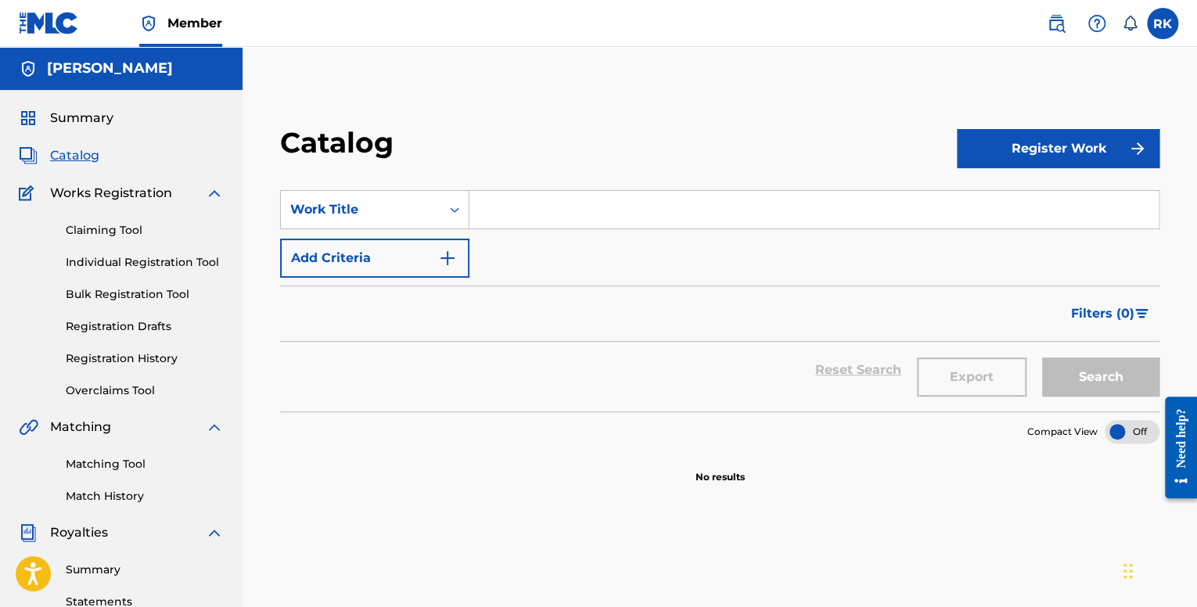
click at [113, 354] on link "Registration History" at bounding box center [145, 359] width 158 height 16
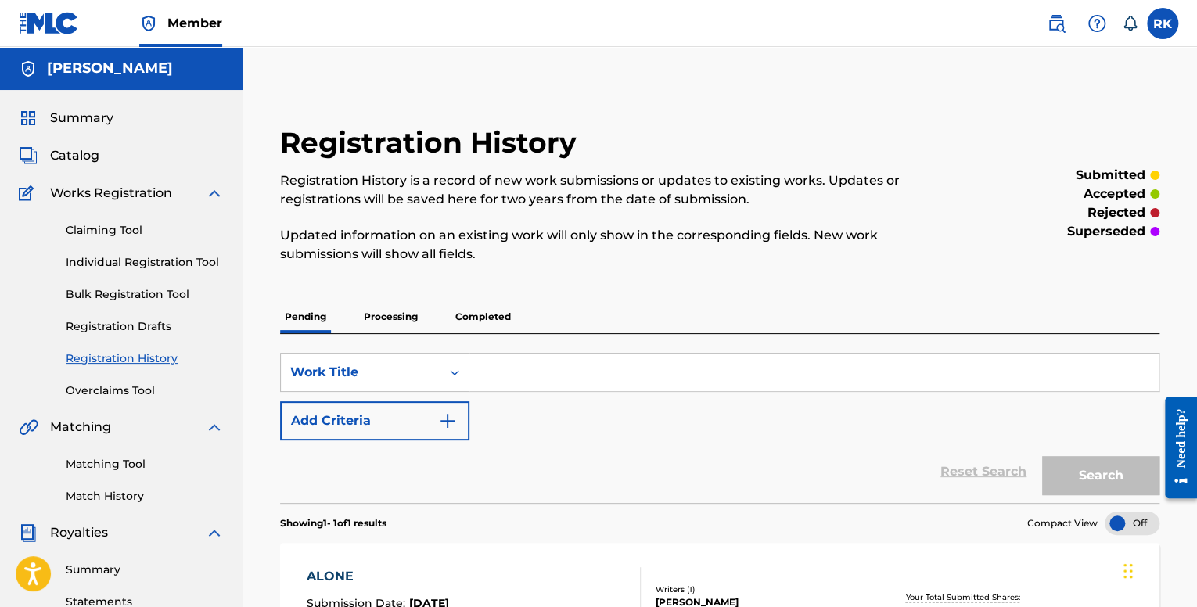
click at [397, 324] on p "Processing" at bounding box center [390, 316] width 63 height 33
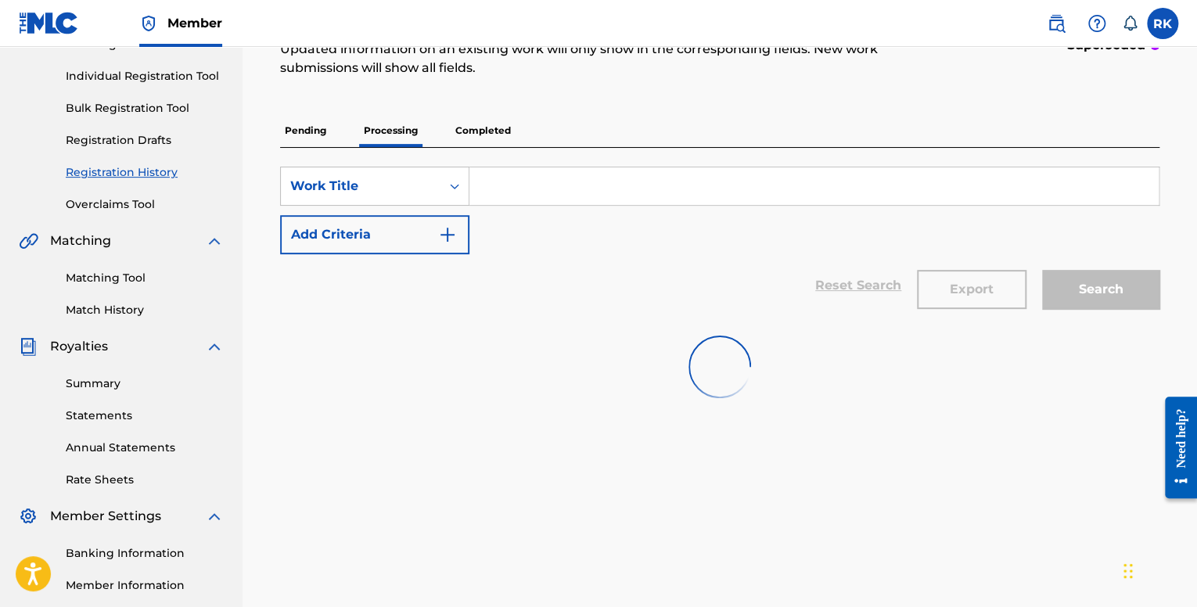
scroll to position [313, 0]
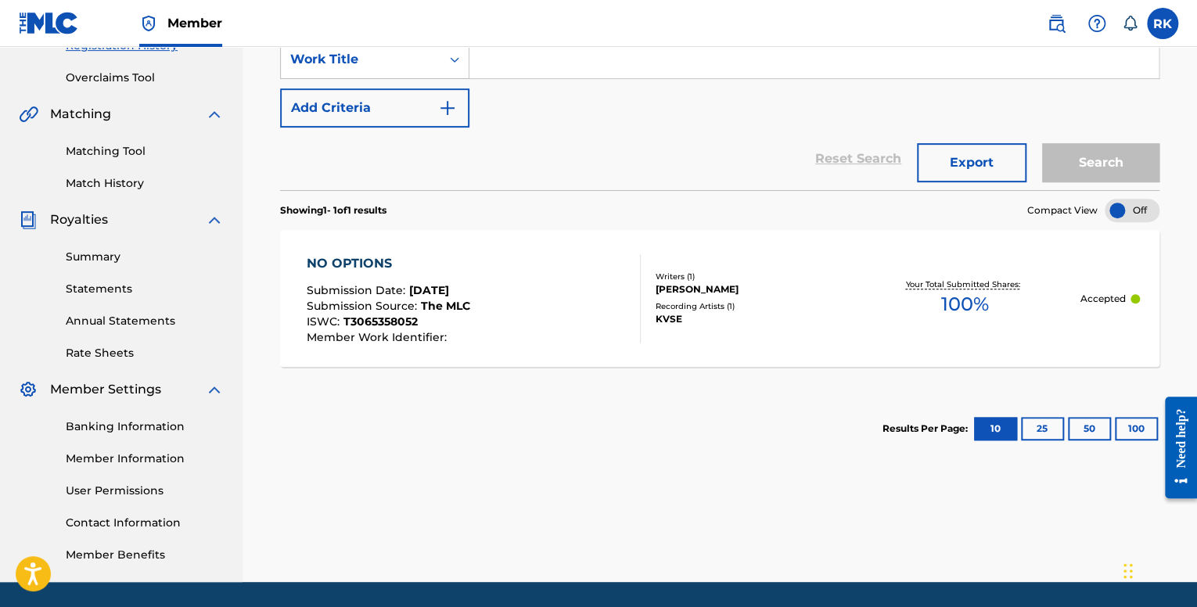
click at [366, 257] on div "NO OPTIONS" at bounding box center [389, 263] width 164 height 19
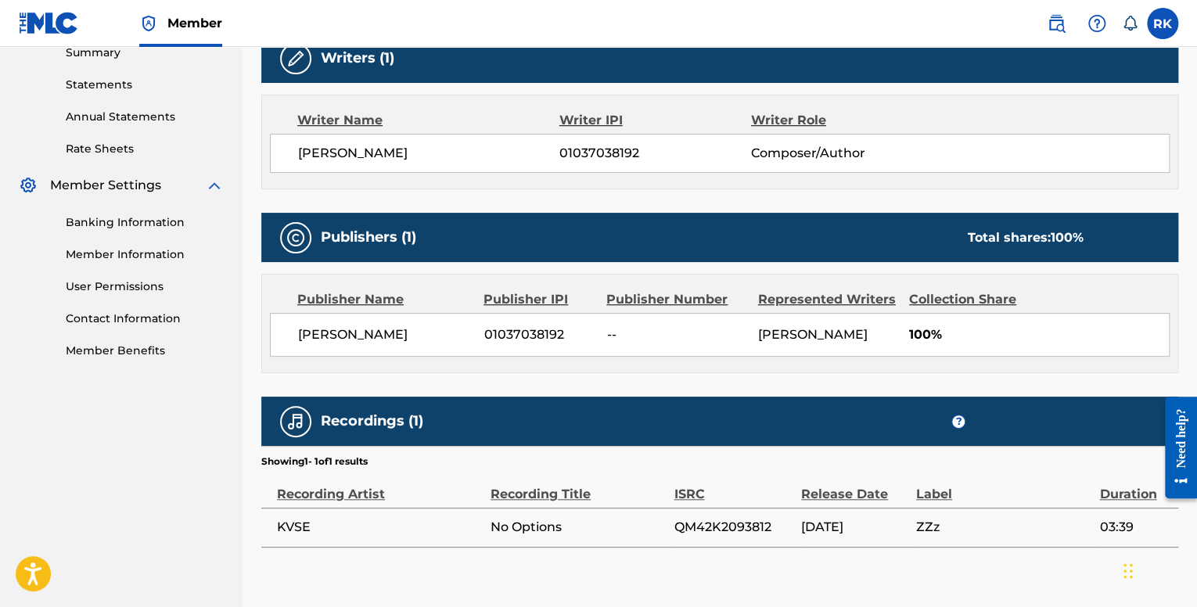
scroll to position [548, 0]
